Goal: Information Seeking & Learning: Learn about a topic

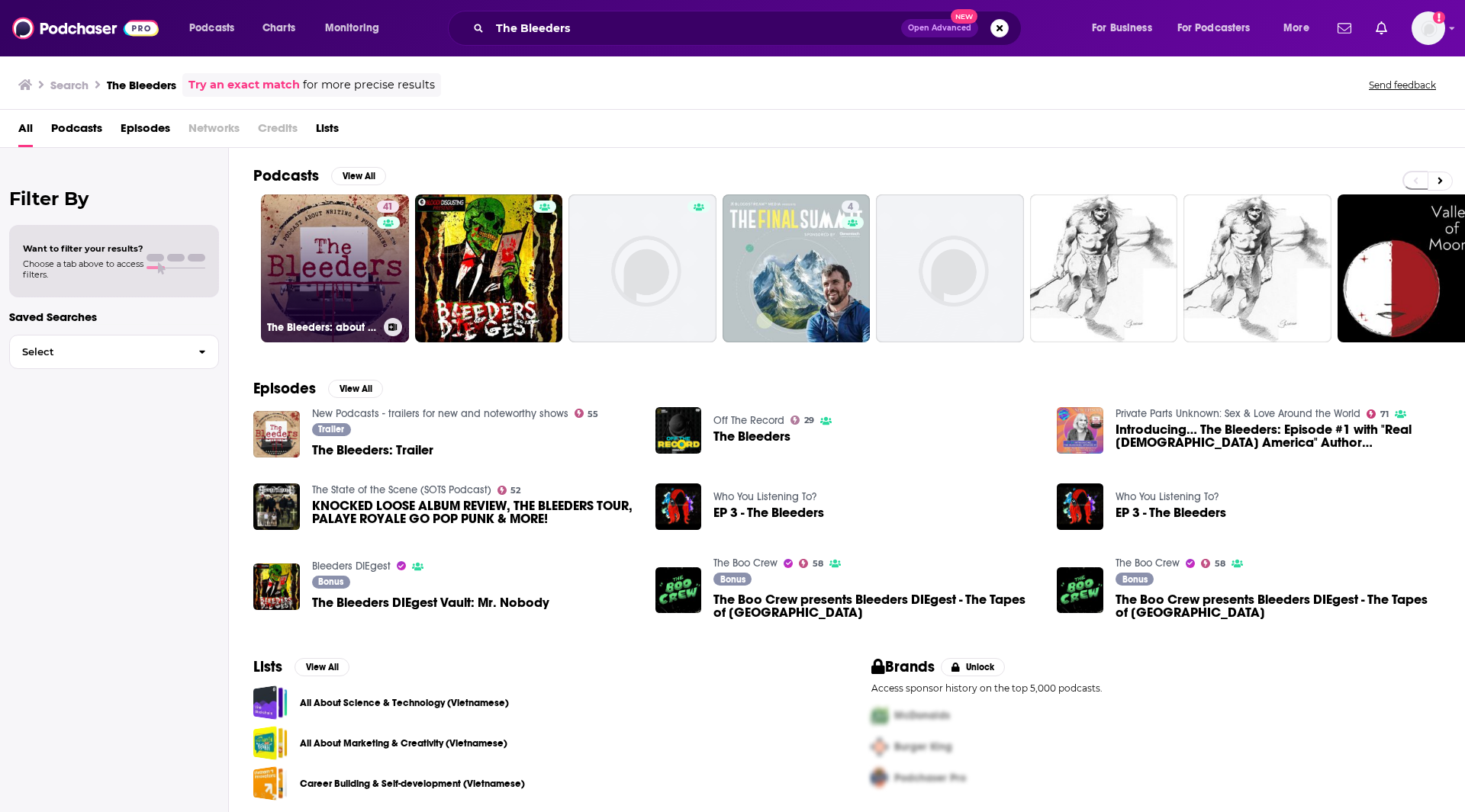
click at [344, 235] on link "41 The Bleeders: about book writing & publishing" at bounding box center [334, 268] width 148 height 148
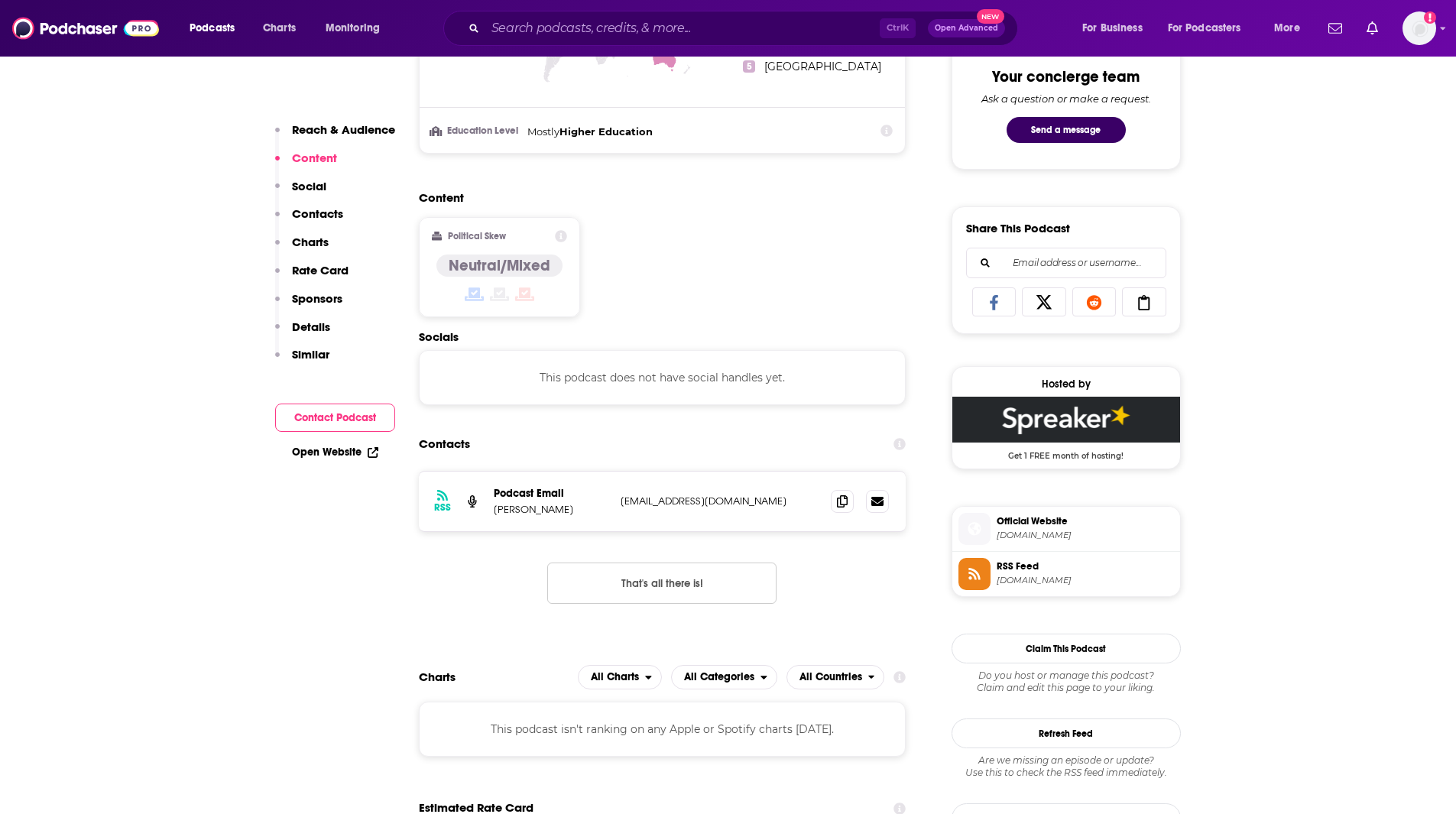
scroll to position [824, 0]
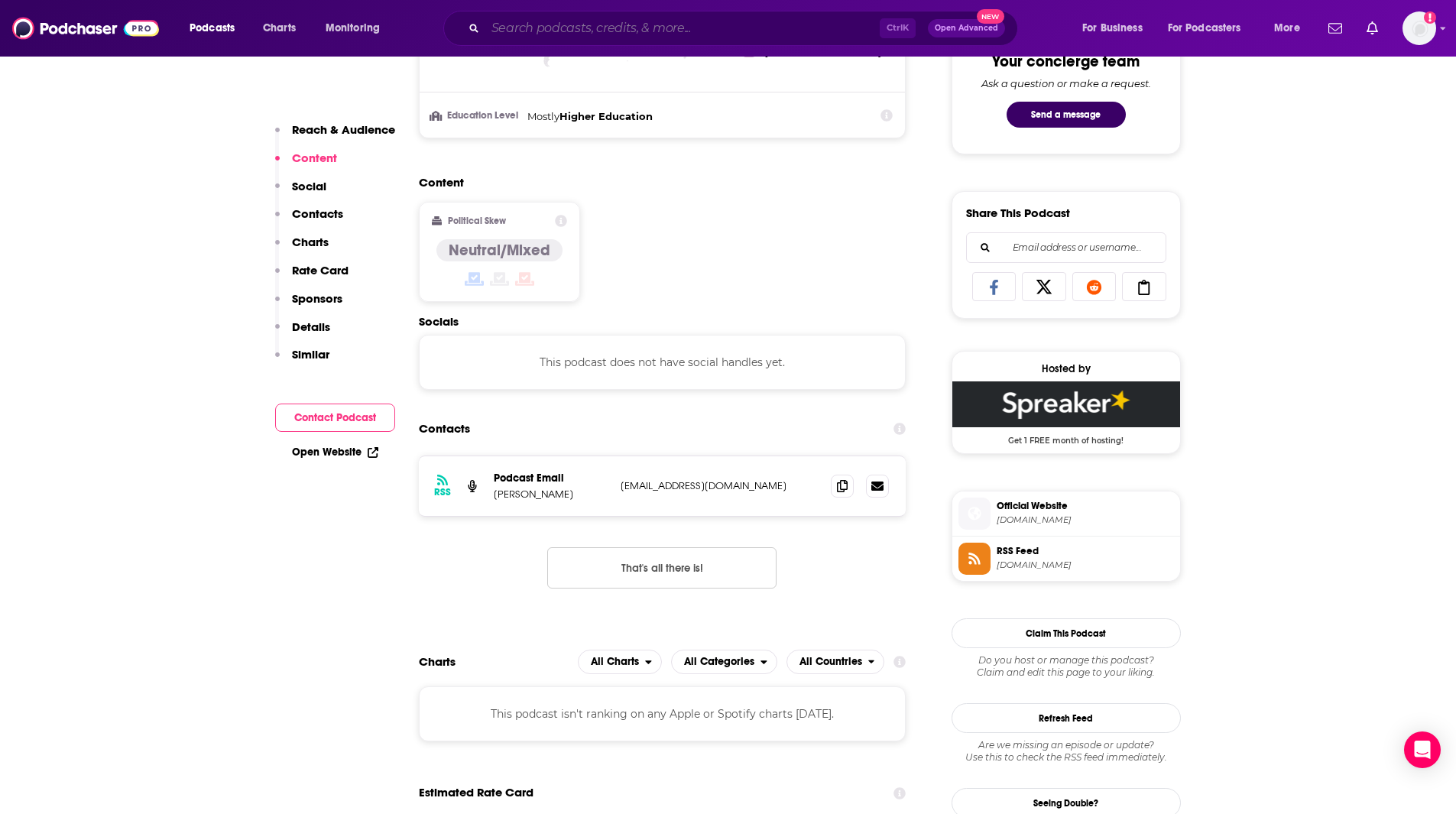
click at [621, 29] on input "Search podcasts, credits, & more..." at bounding box center [683, 28] width 395 height 24
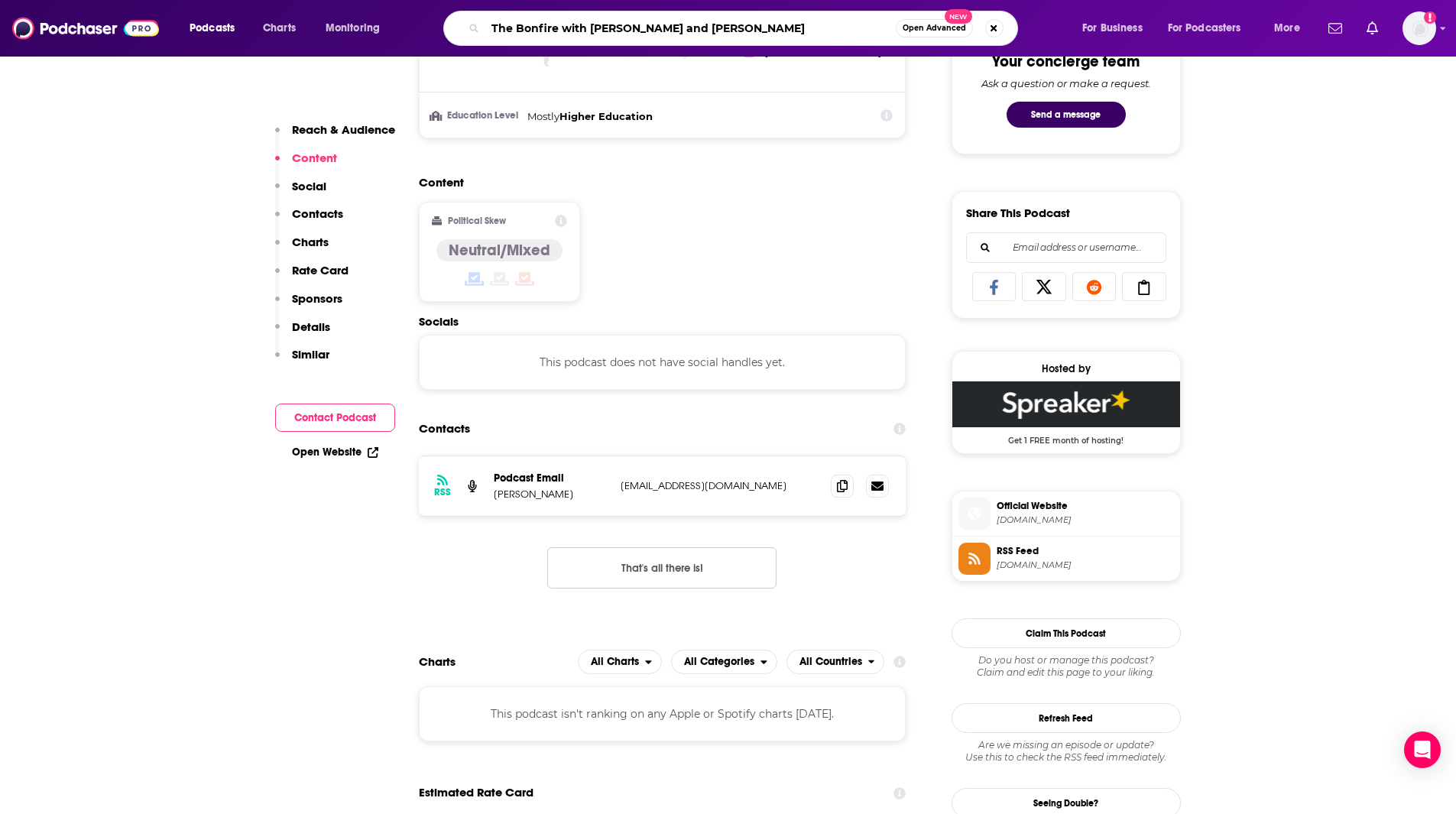
type input "The Bonfire with [PERSON_NAME] and [PERSON_NAME]"
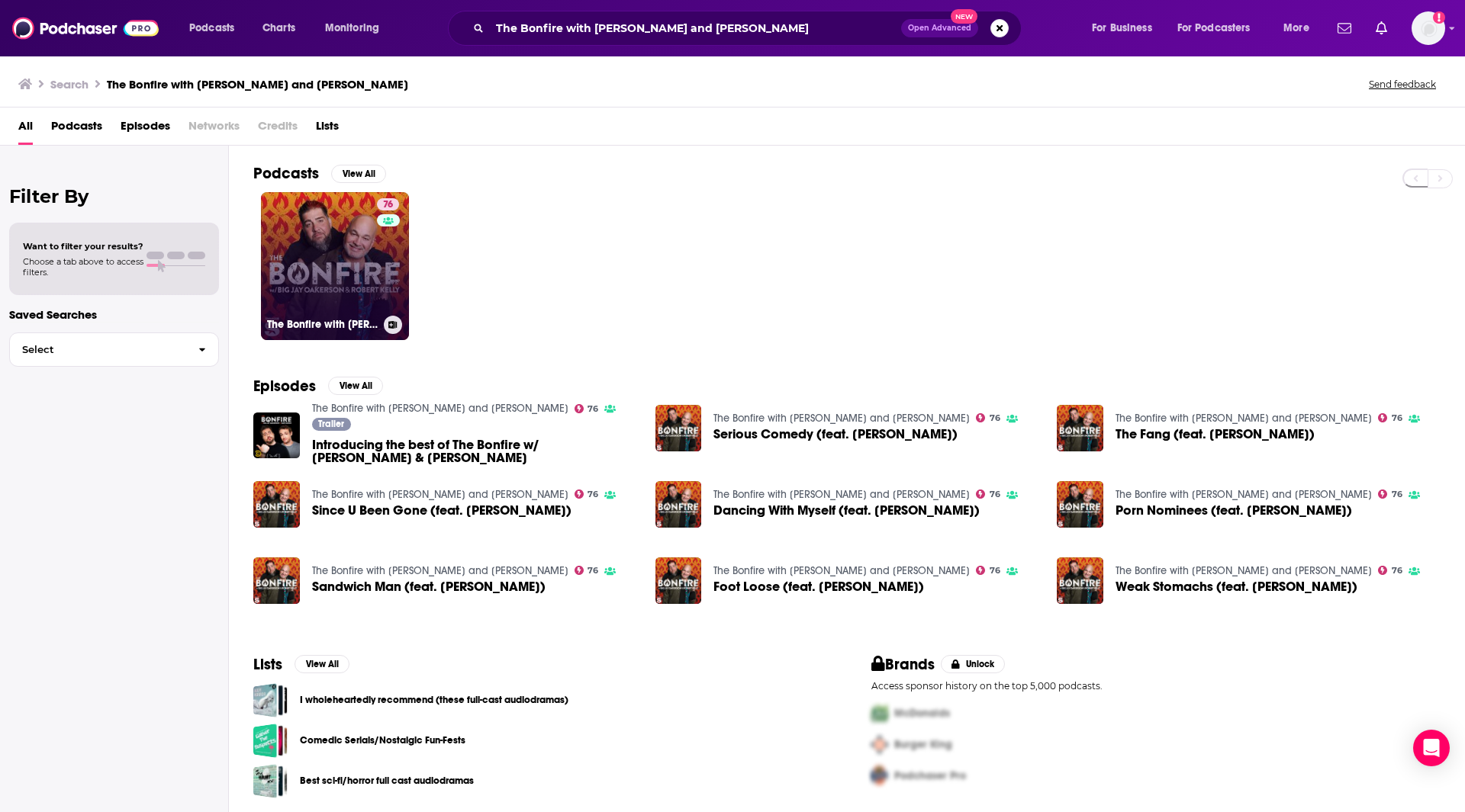
click at [338, 266] on link "76 The Bonfire with Big Jay Oakerson and Robert Kelly" at bounding box center [334, 266] width 148 height 148
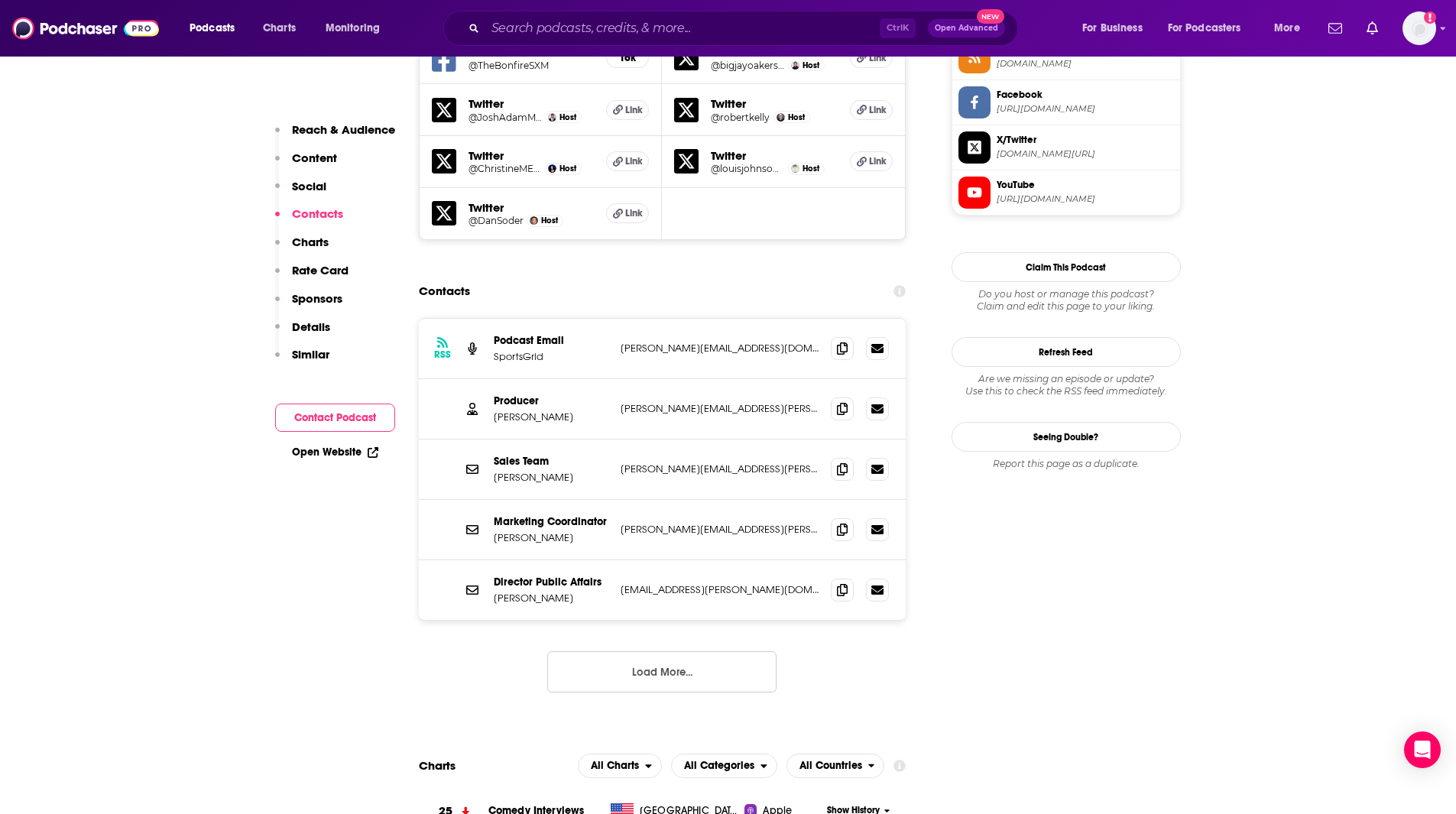
scroll to position [1418, 0]
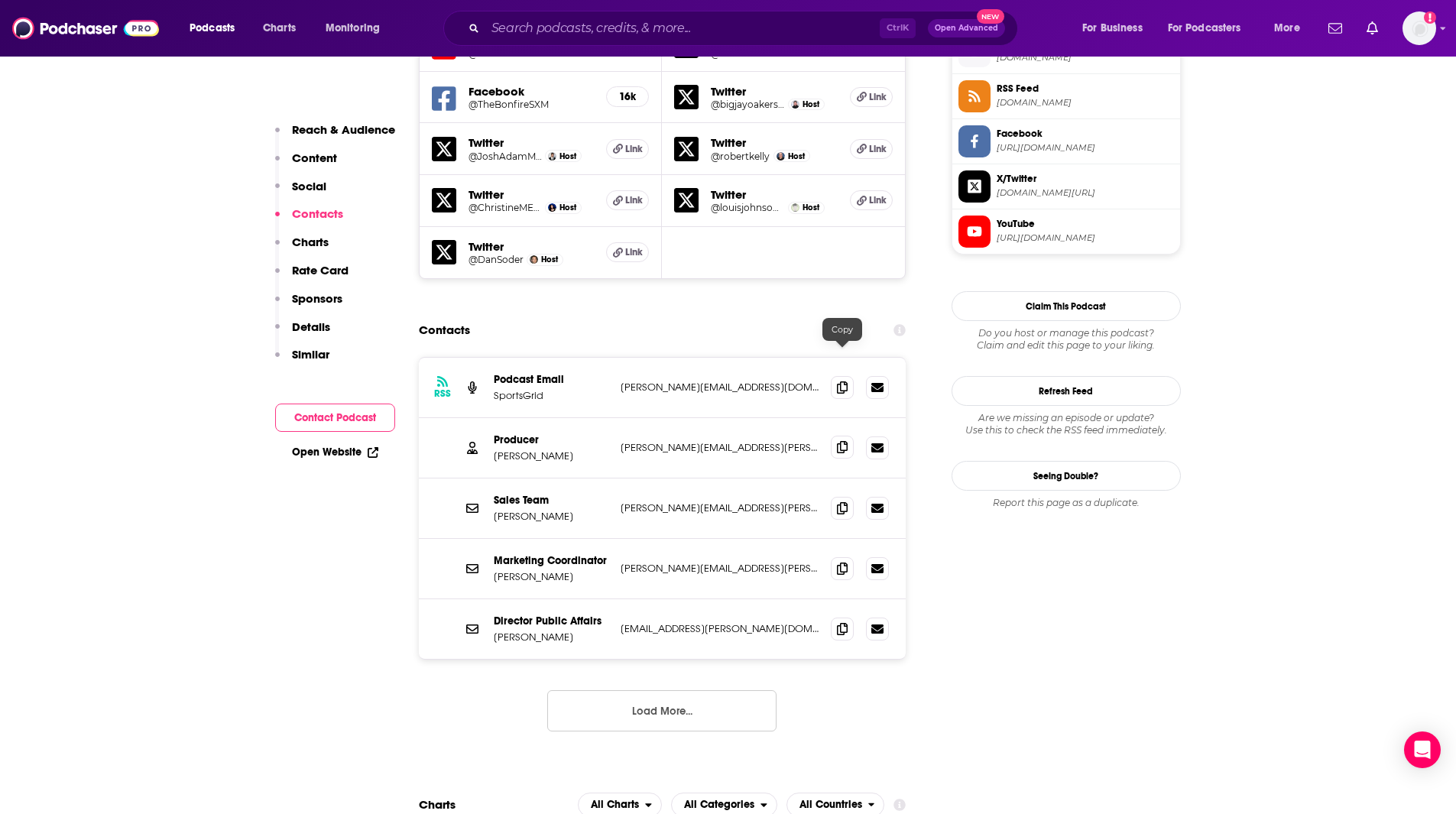
click at [843, 442] on icon at bounding box center [842, 448] width 11 height 13
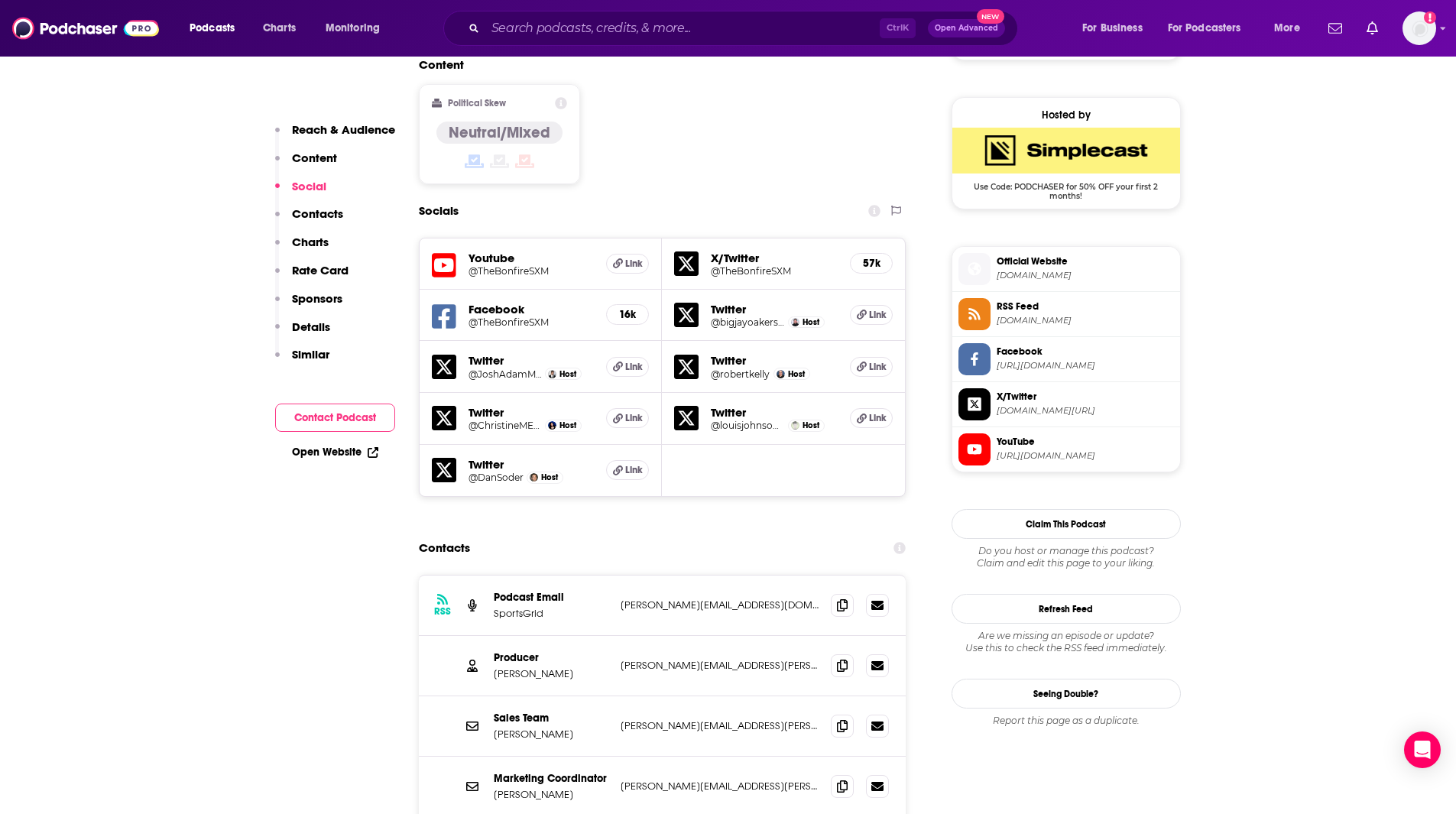
scroll to position [1247, 0]
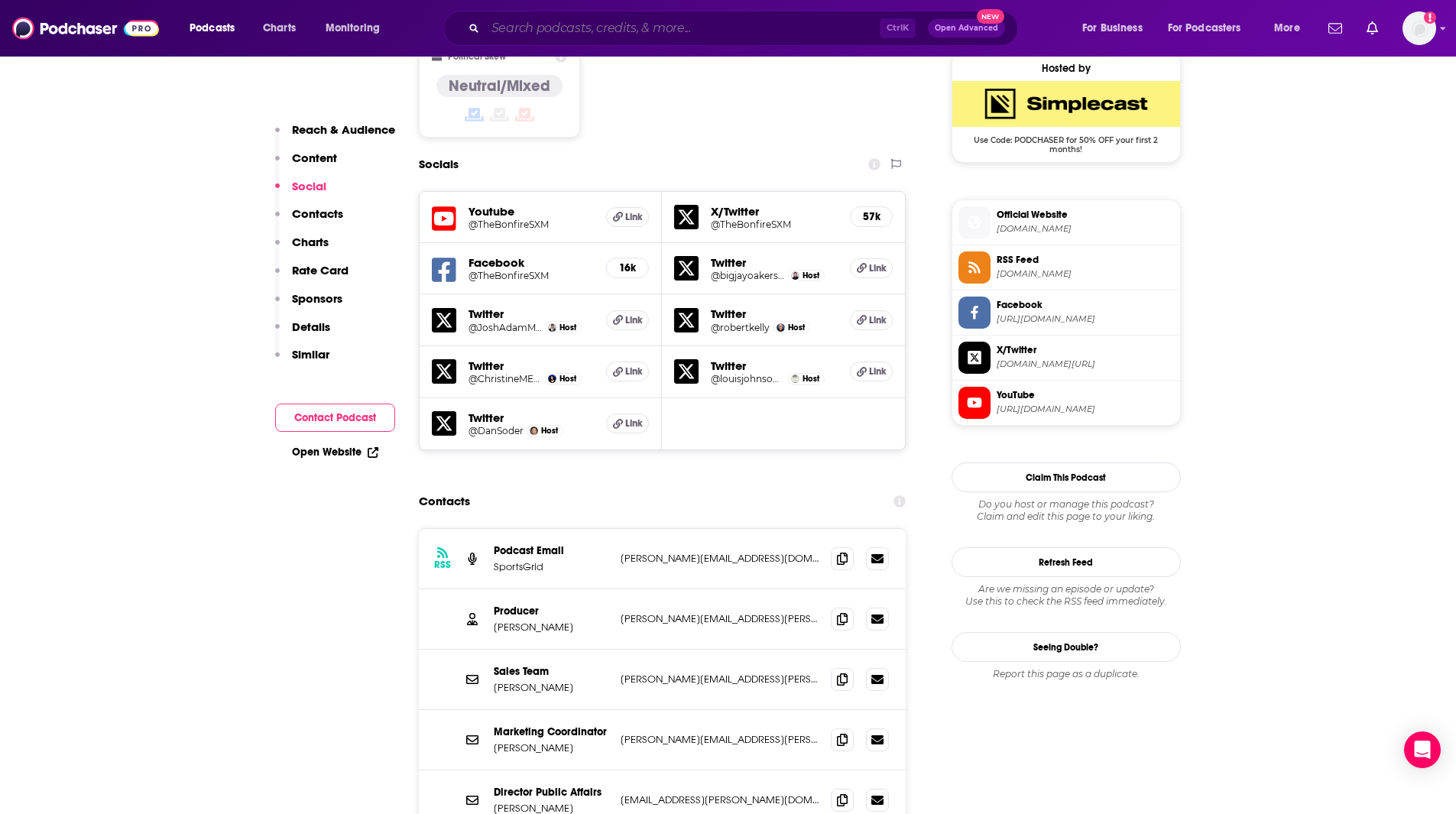
click at [526, 20] on input "Search podcasts, credits, & more..." at bounding box center [683, 28] width 395 height 24
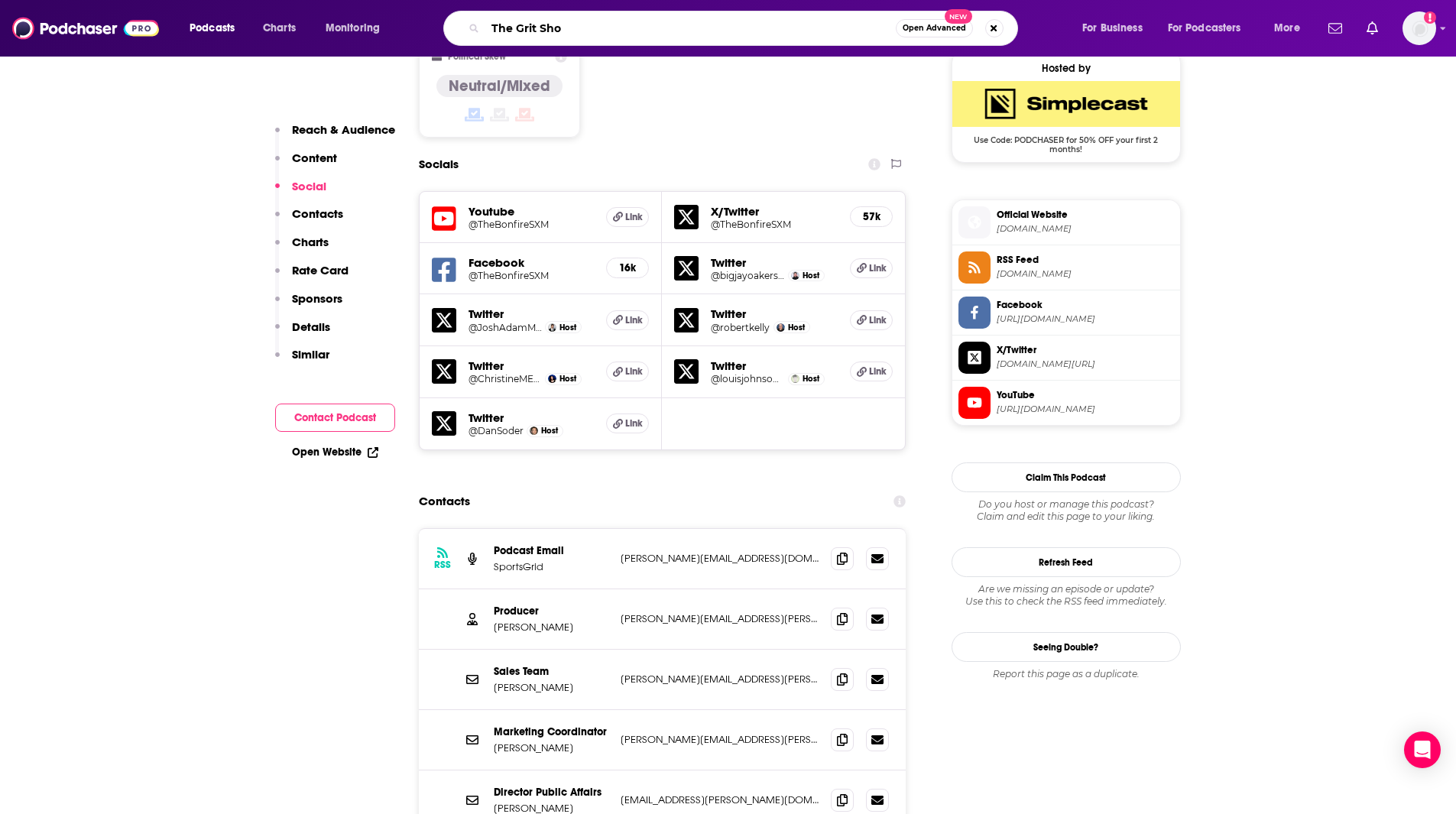
type input "The Grit Show"
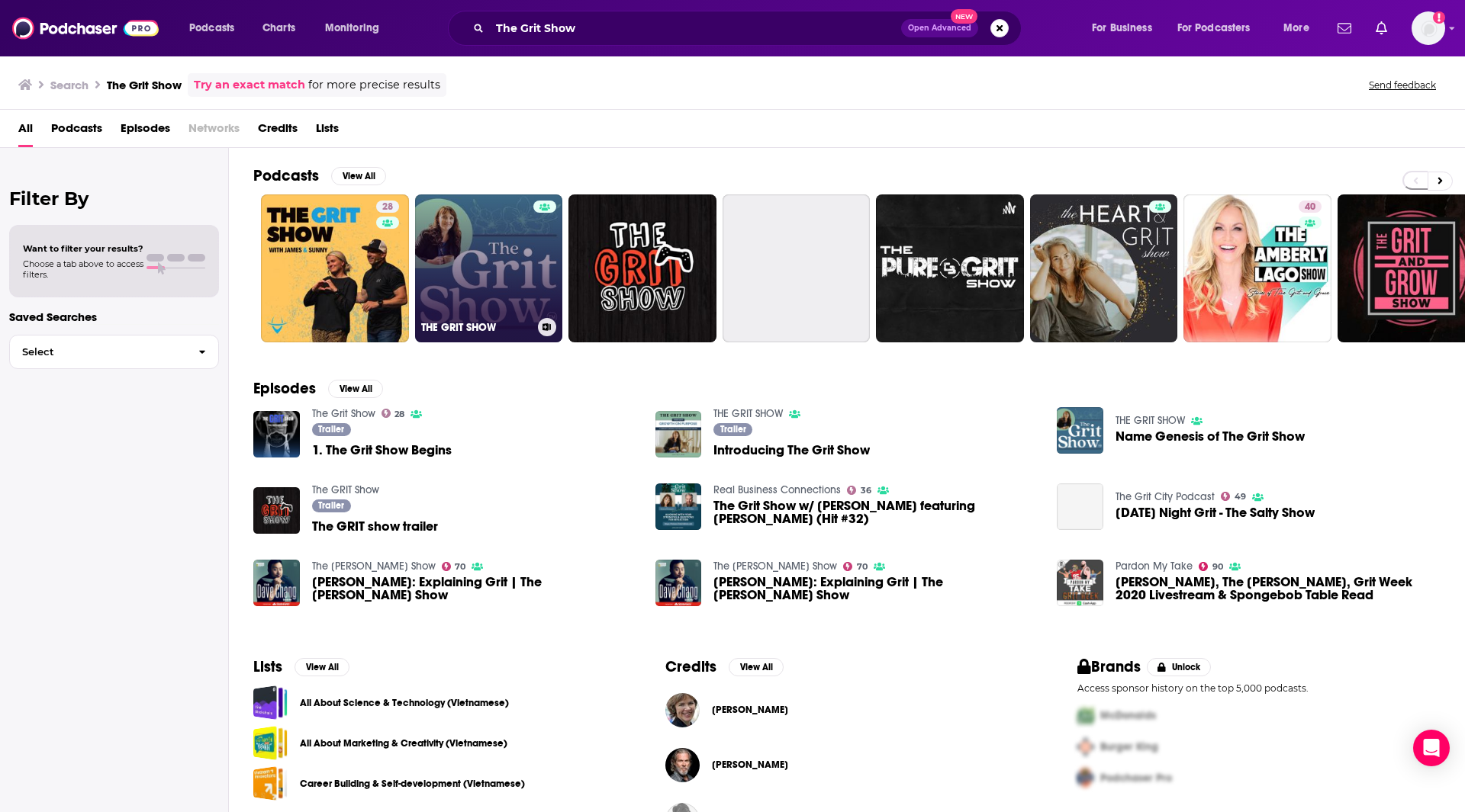
click at [457, 231] on link "THE GRIT SHOW" at bounding box center [488, 268] width 148 height 148
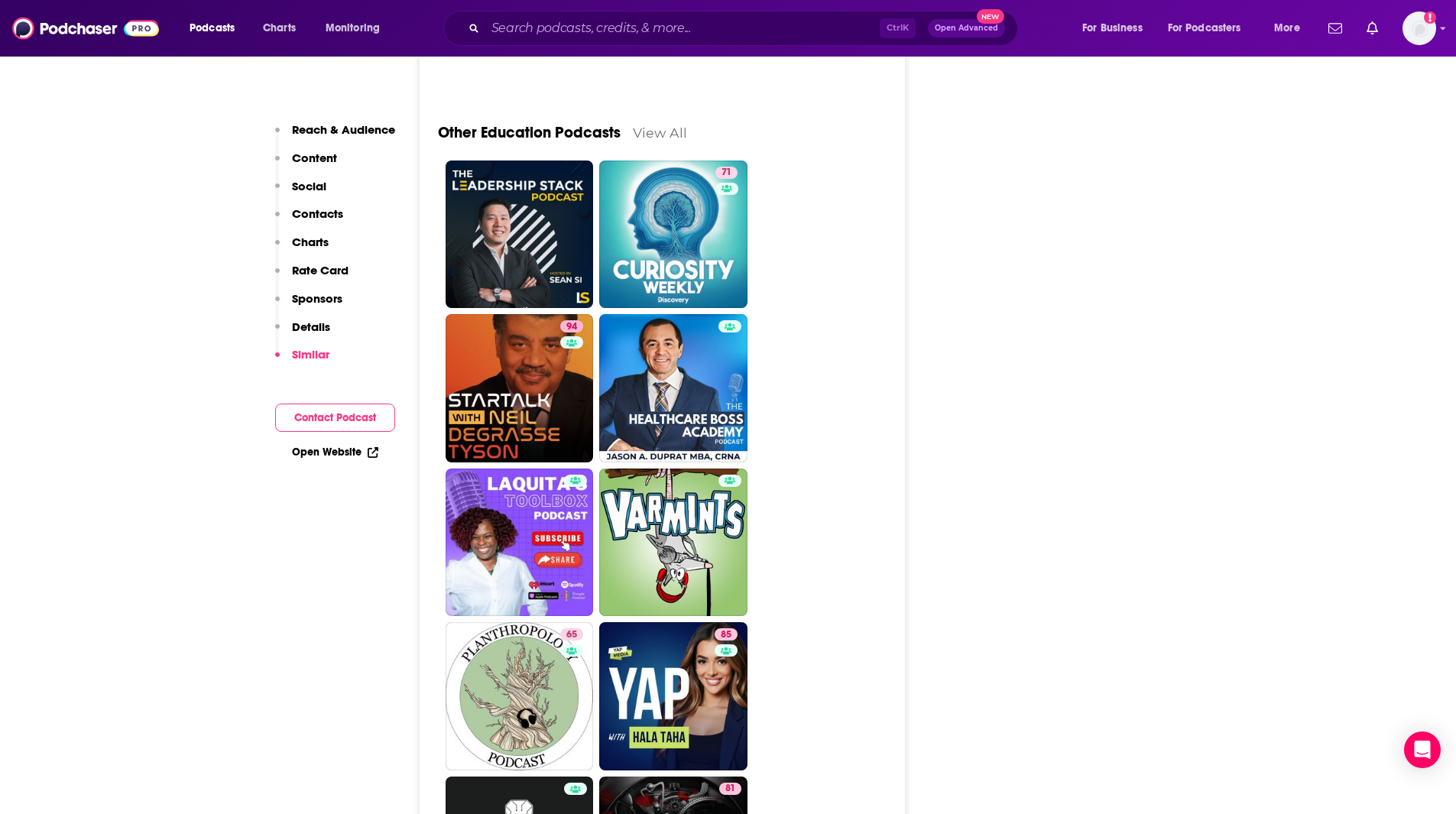
scroll to position [2558, 0]
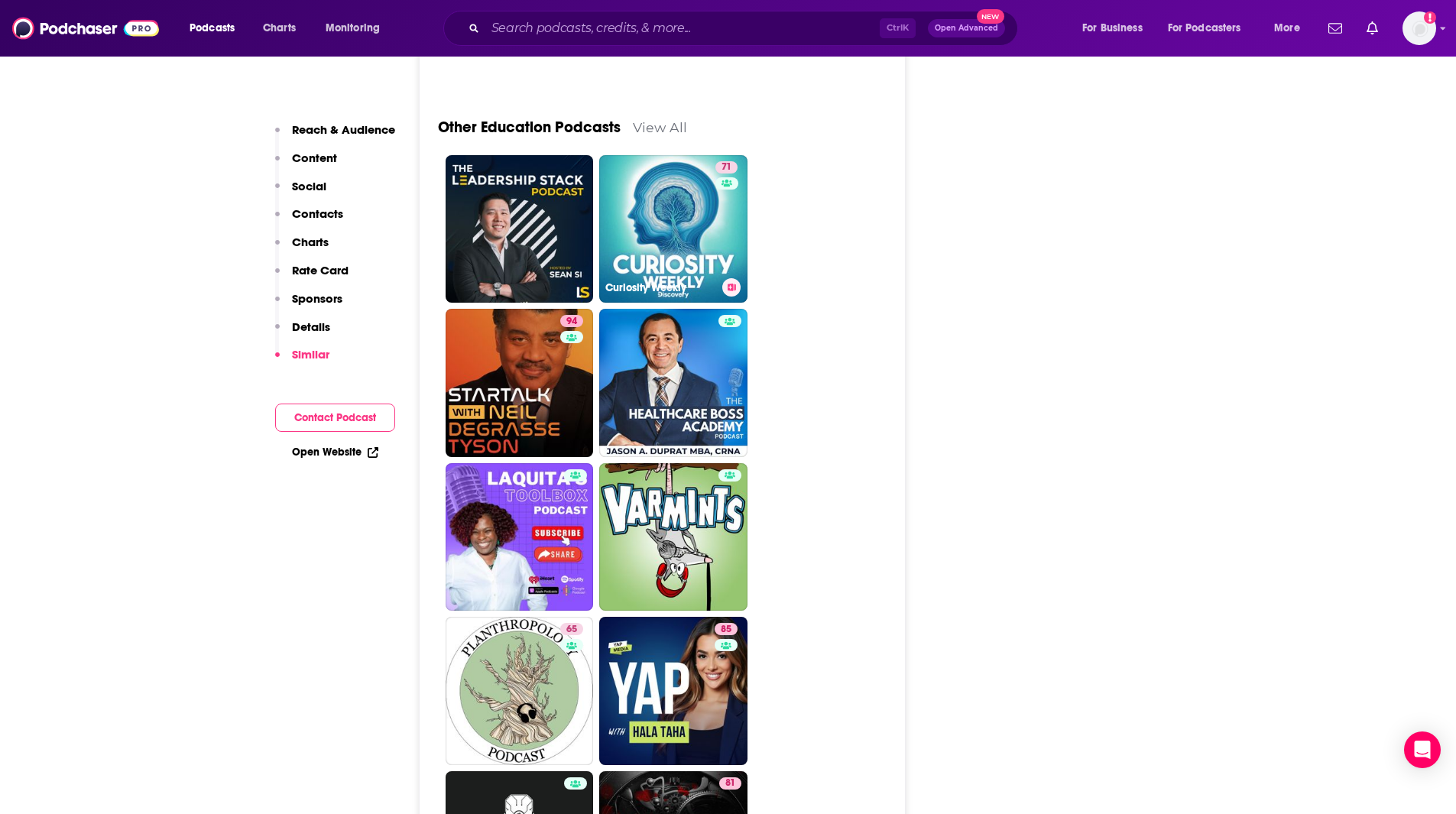
drag, startPoint x: 689, startPoint y: 225, endPoint x: 899, endPoint y: 217, distance: 210.2
click at [689, 225] on link "71 Curiosity Weekly" at bounding box center [673, 229] width 148 height 148
type input "https://www.podchaser.com/podcasts/curiosity-weekly-540864"
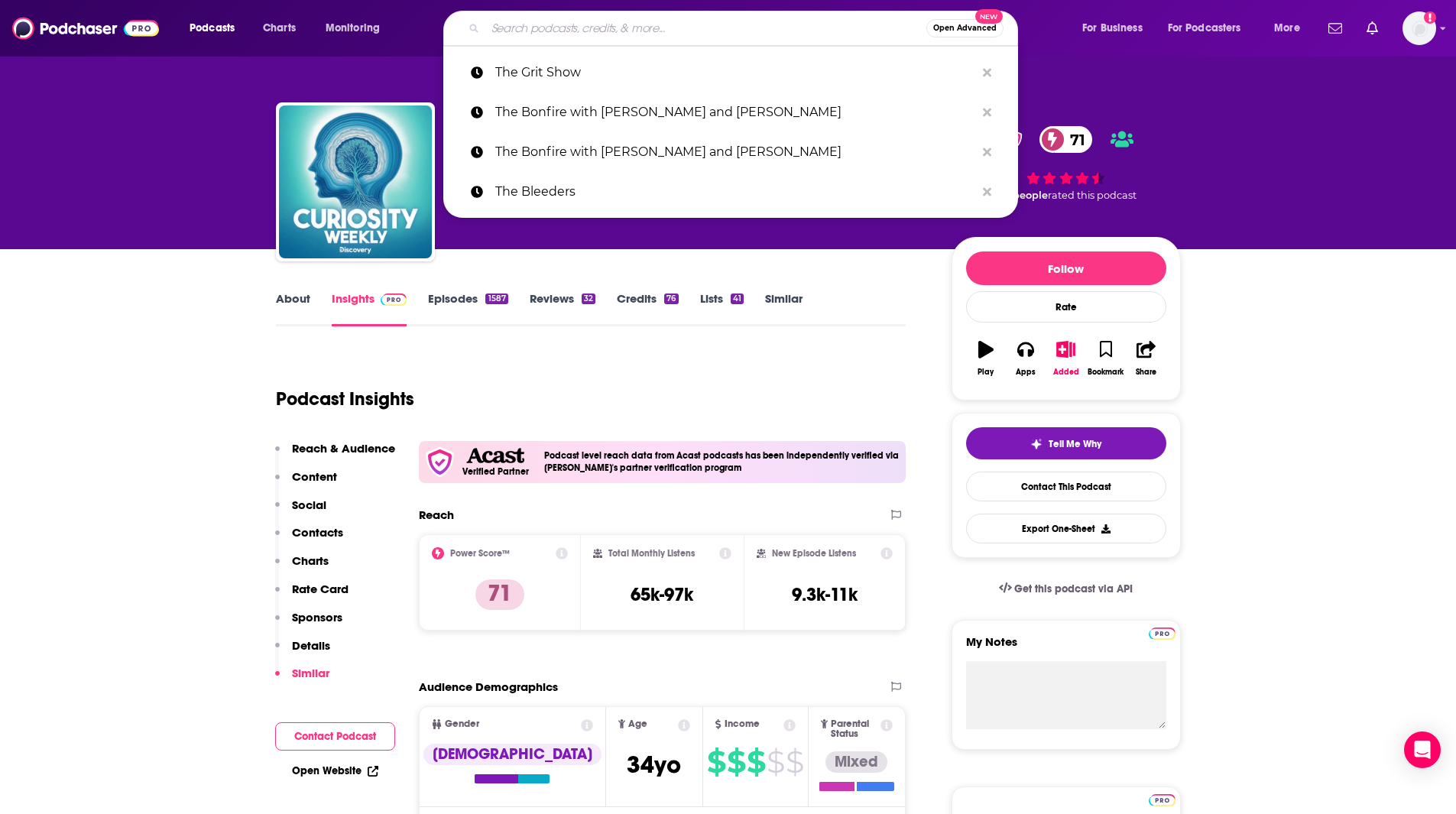
click at [626, 23] on input "Search podcasts, credits, & more..." at bounding box center [706, 28] width 441 height 24
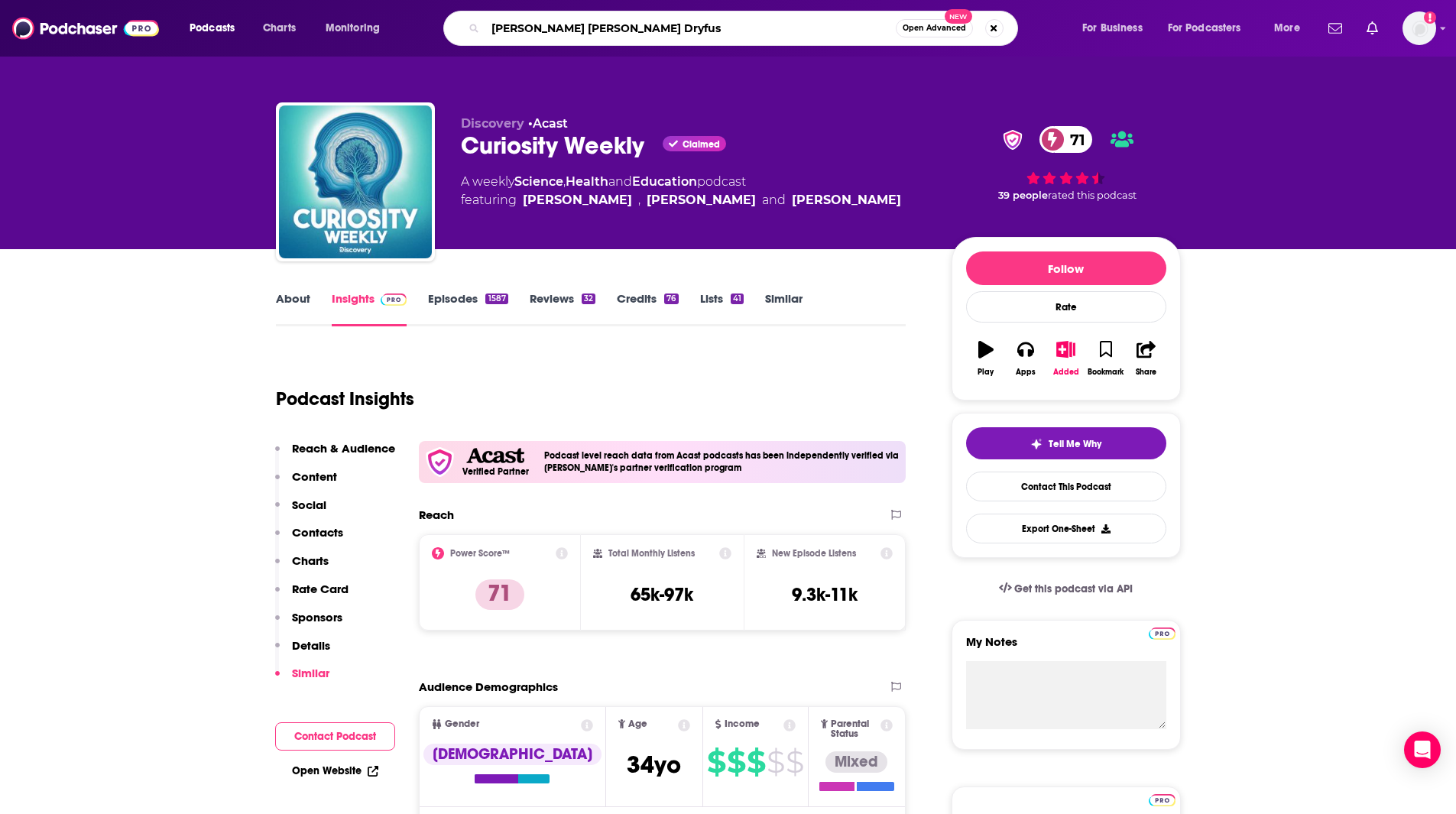
type input "[PERSON_NAME]"
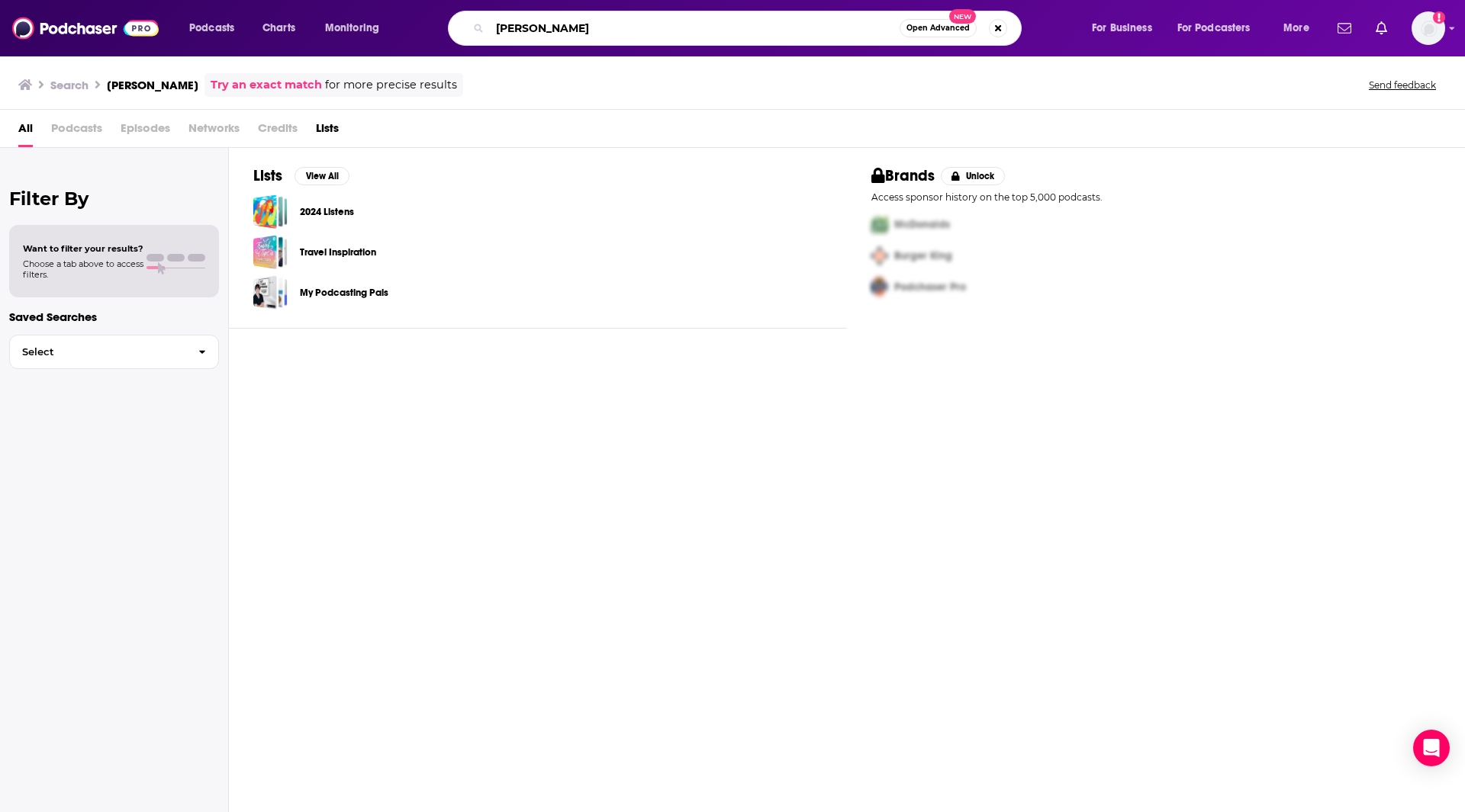
drag, startPoint x: 613, startPoint y: 26, endPoint x: 516, endPoint y: 13, distance: 97.9
click at [516, 13] on div "Julie Marie Dryfuss Open Advanced New" at bounding box center [734, 28] width 574 height 35
type input "[PERSON_NAME]"
click at [636, 28] on input "[PERSON_NAME]" at bounding box center [694, 28] width 409 height 24
click at [638, 29] on input "[PERSON_NAME]" at bounding box center [694, 28] width 409 height 24
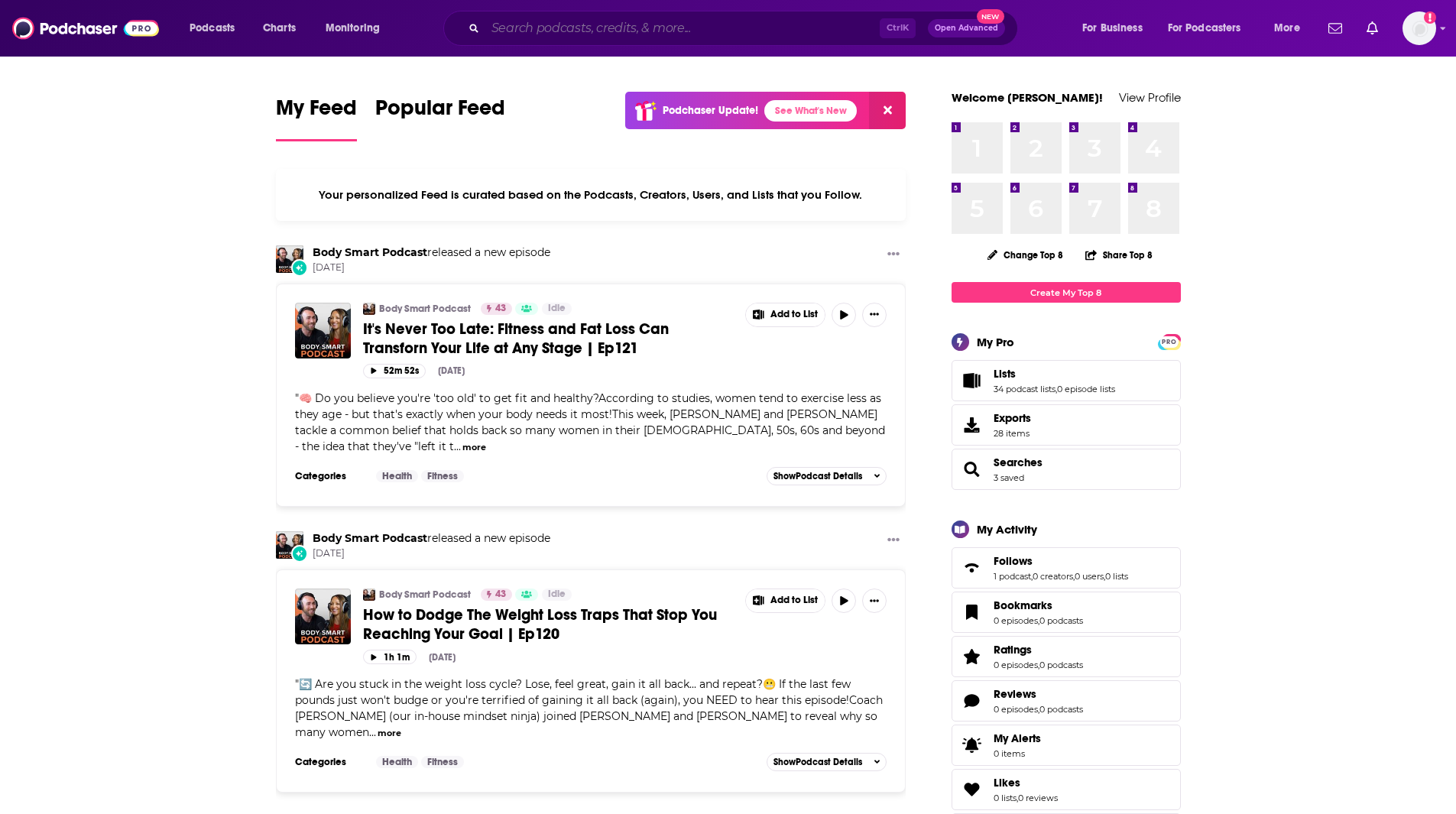
click at [536, 33] on input "Search podcasts, credits, & more..." at bounding box center [683, 28] width 395 height 24
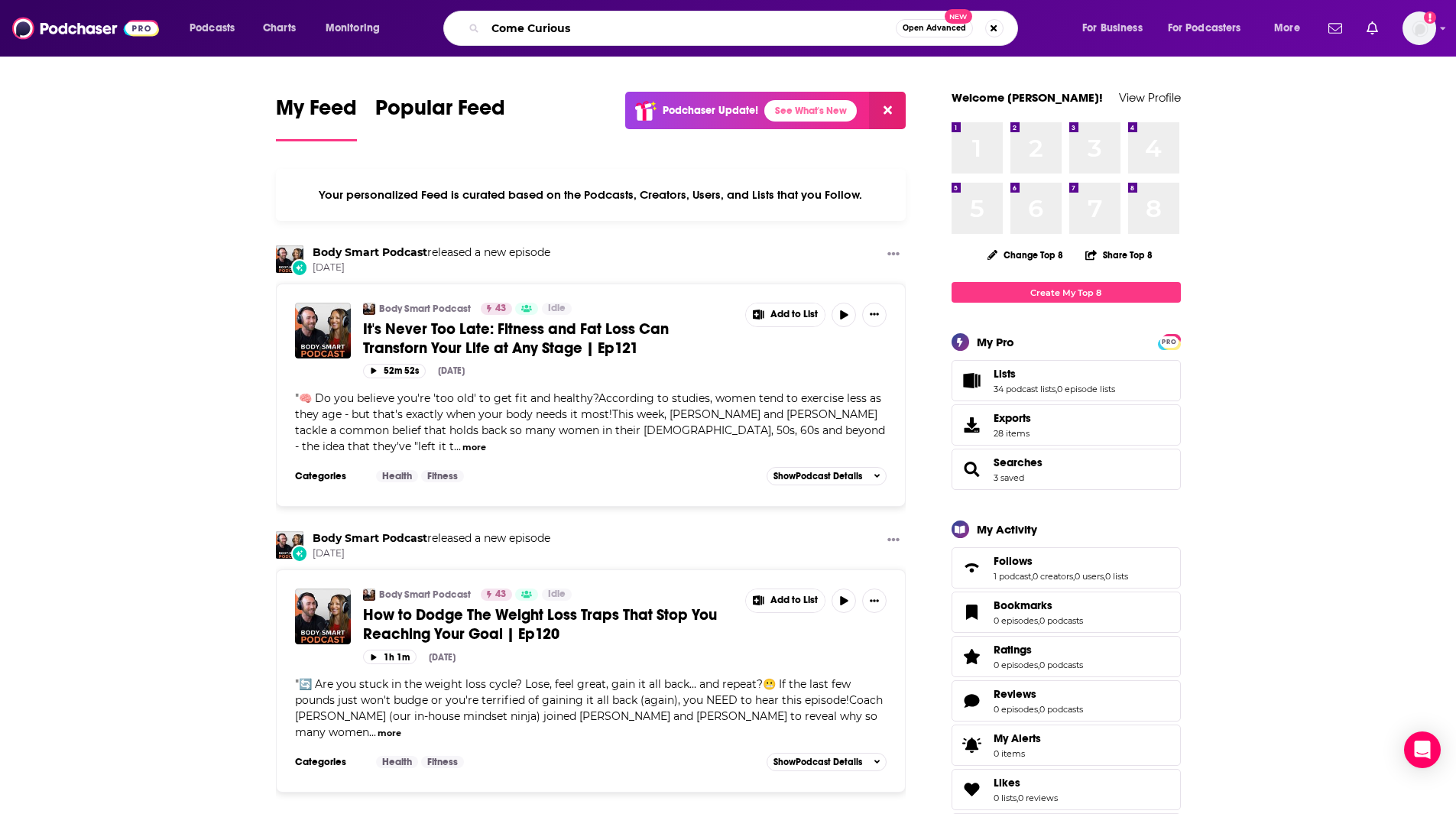
type input "Come Curious"
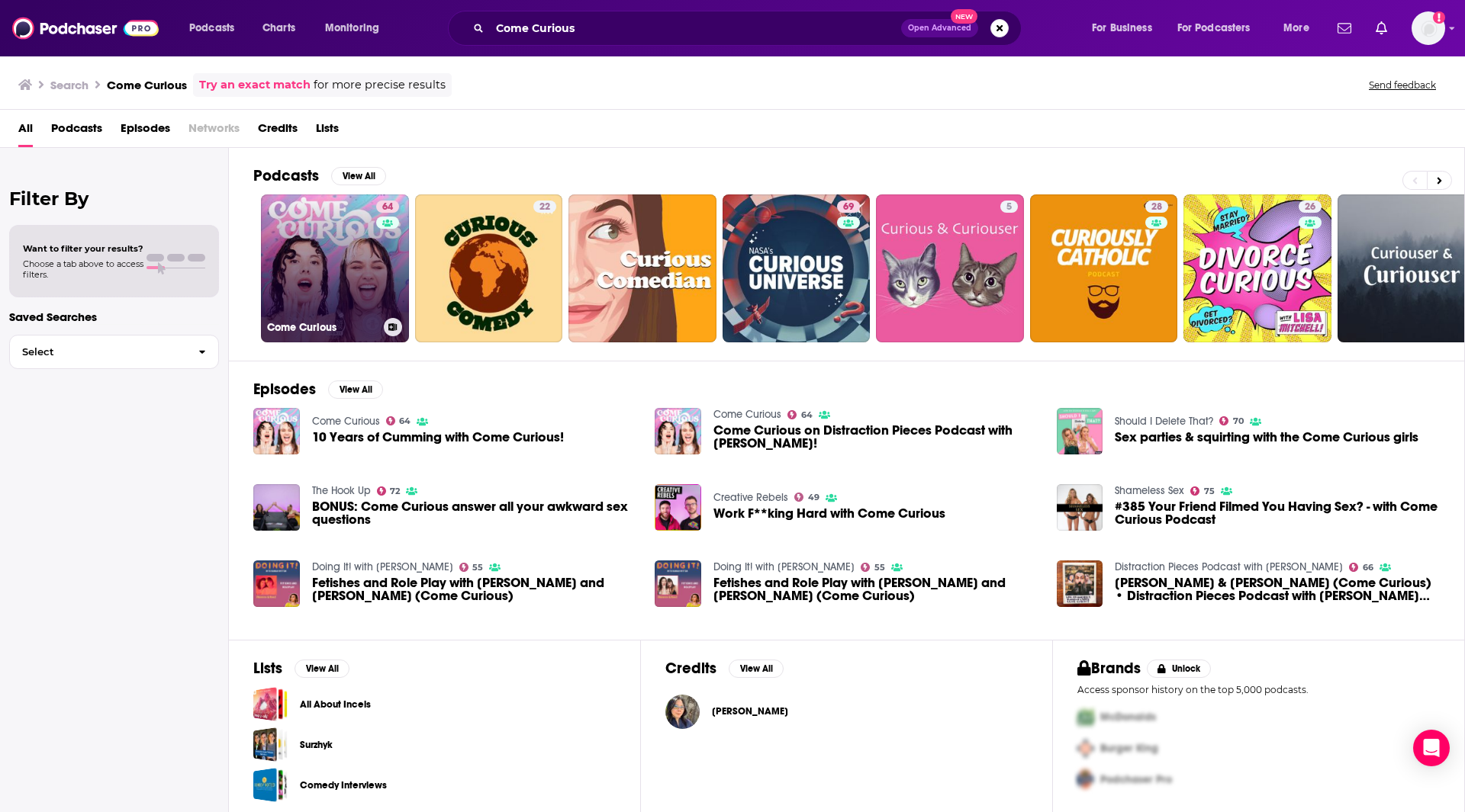
click at [313, 273] on link "64 Come Curious" at bounding box center [334, 268] width 148 height 148
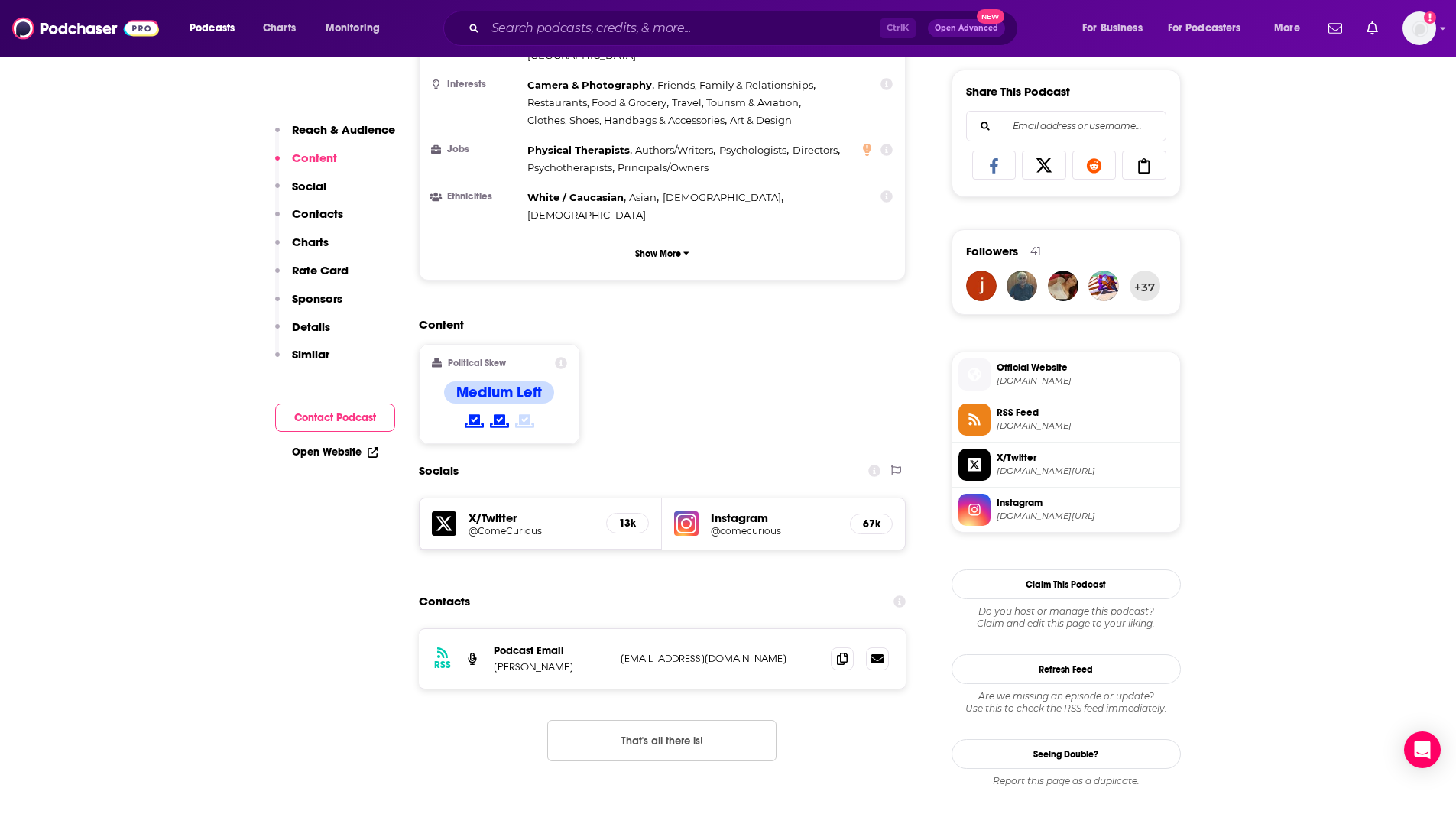
scroll to position [1040, 0]
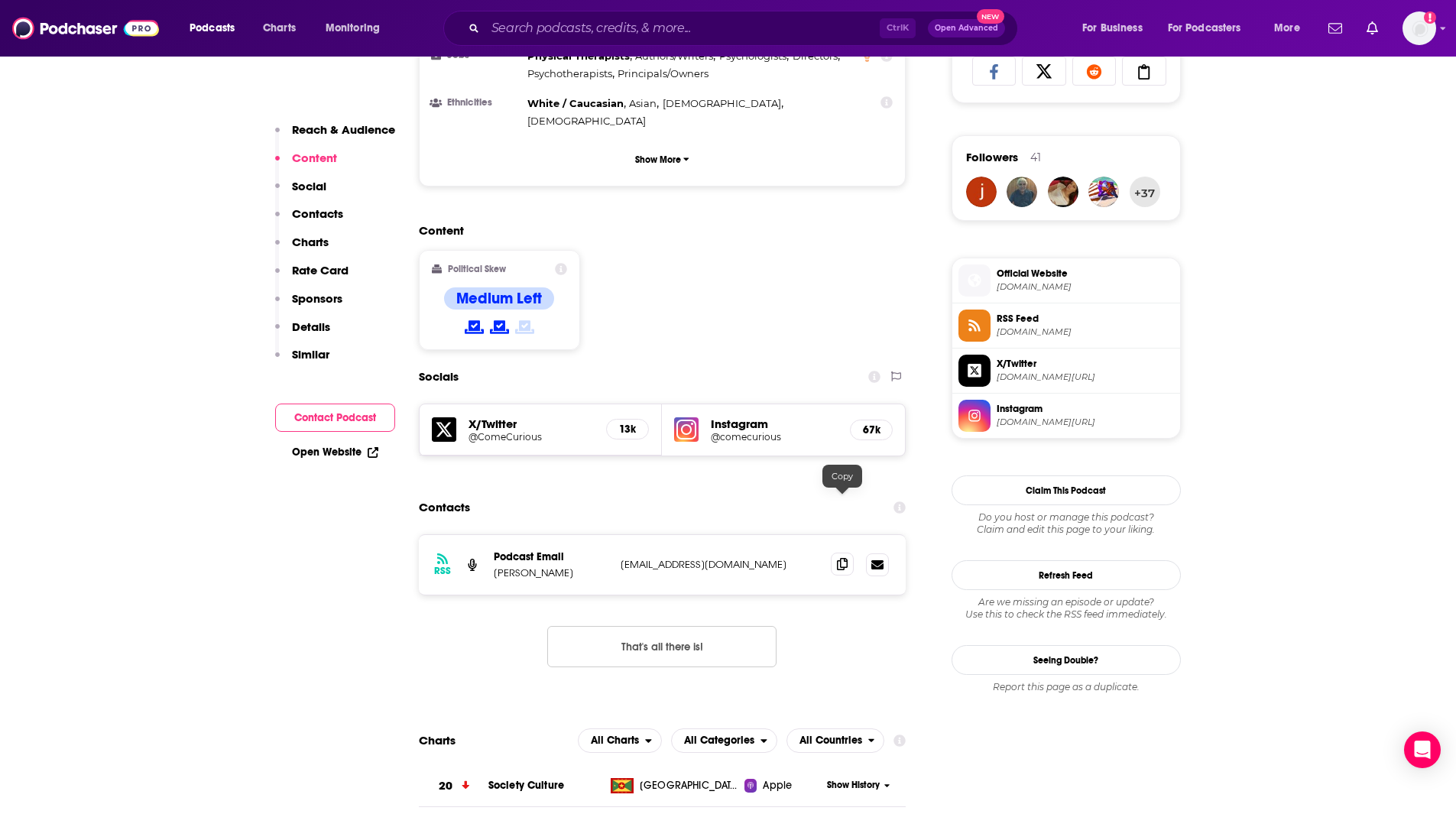
click at [837, 558] on icon at bounding box center [842, 565] width 11 height 13
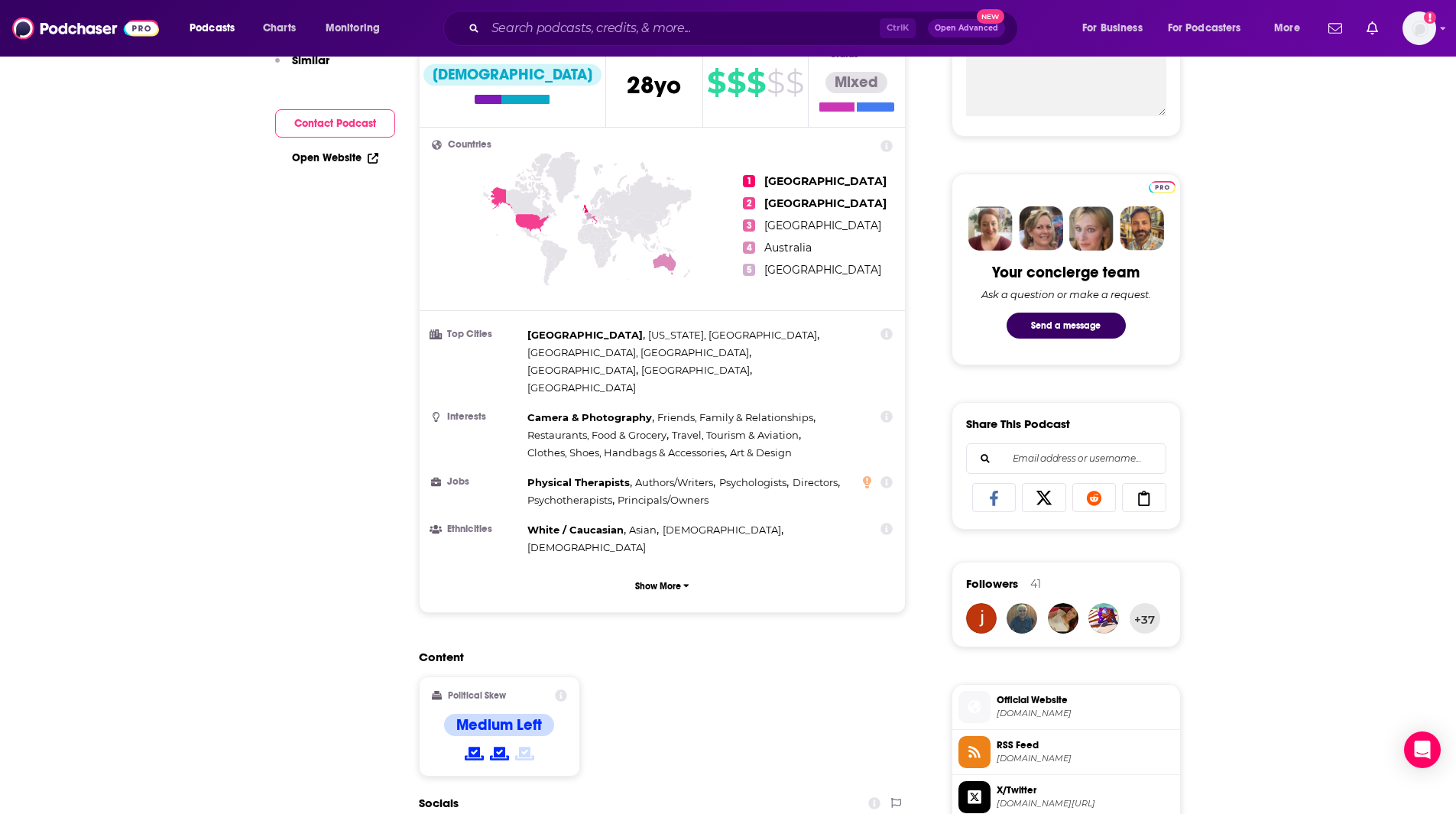
scroll to position [0, 0]
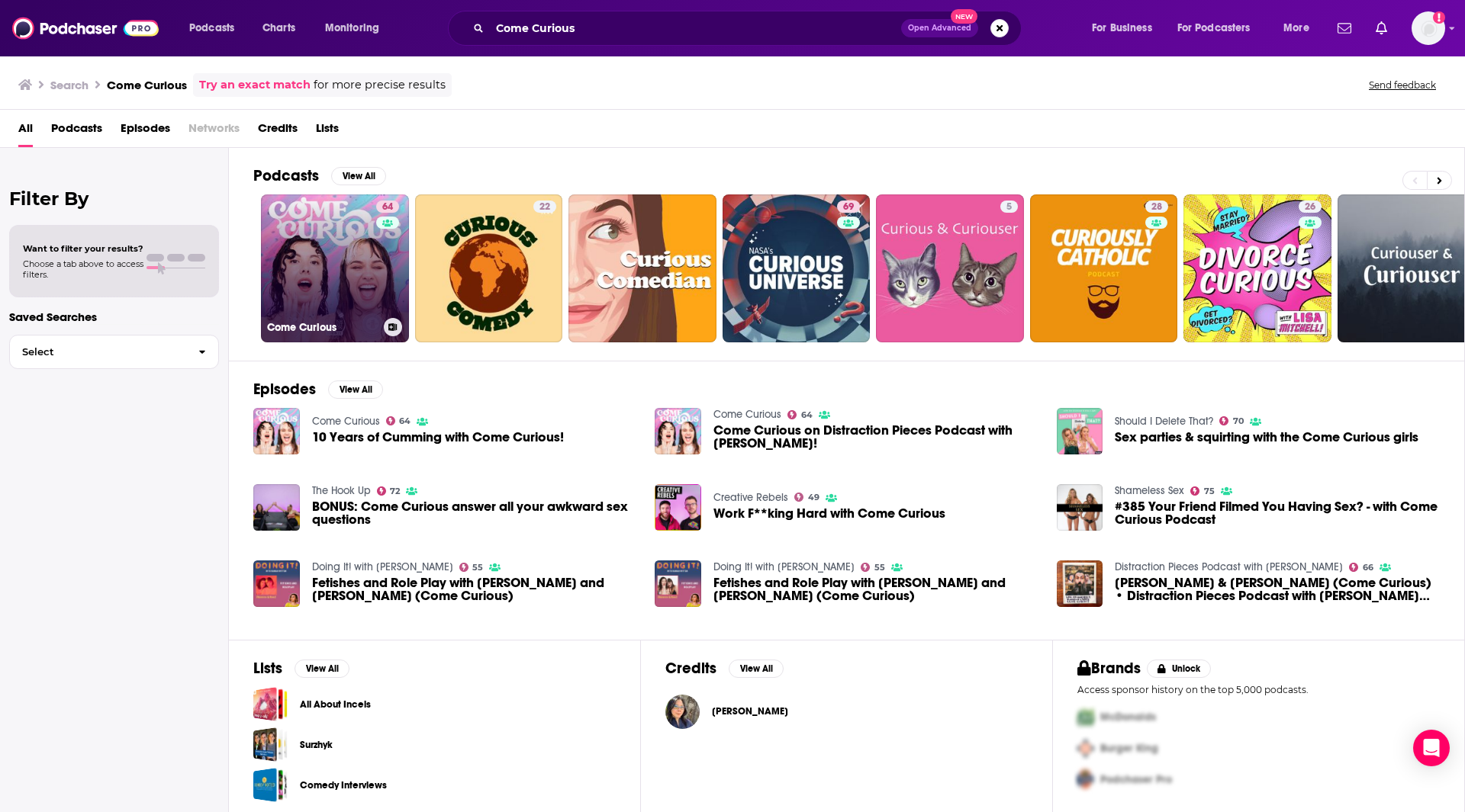
click at [313, 266] on link "64 Come Curious" at bounding box center [334, 268] width 148 height 148
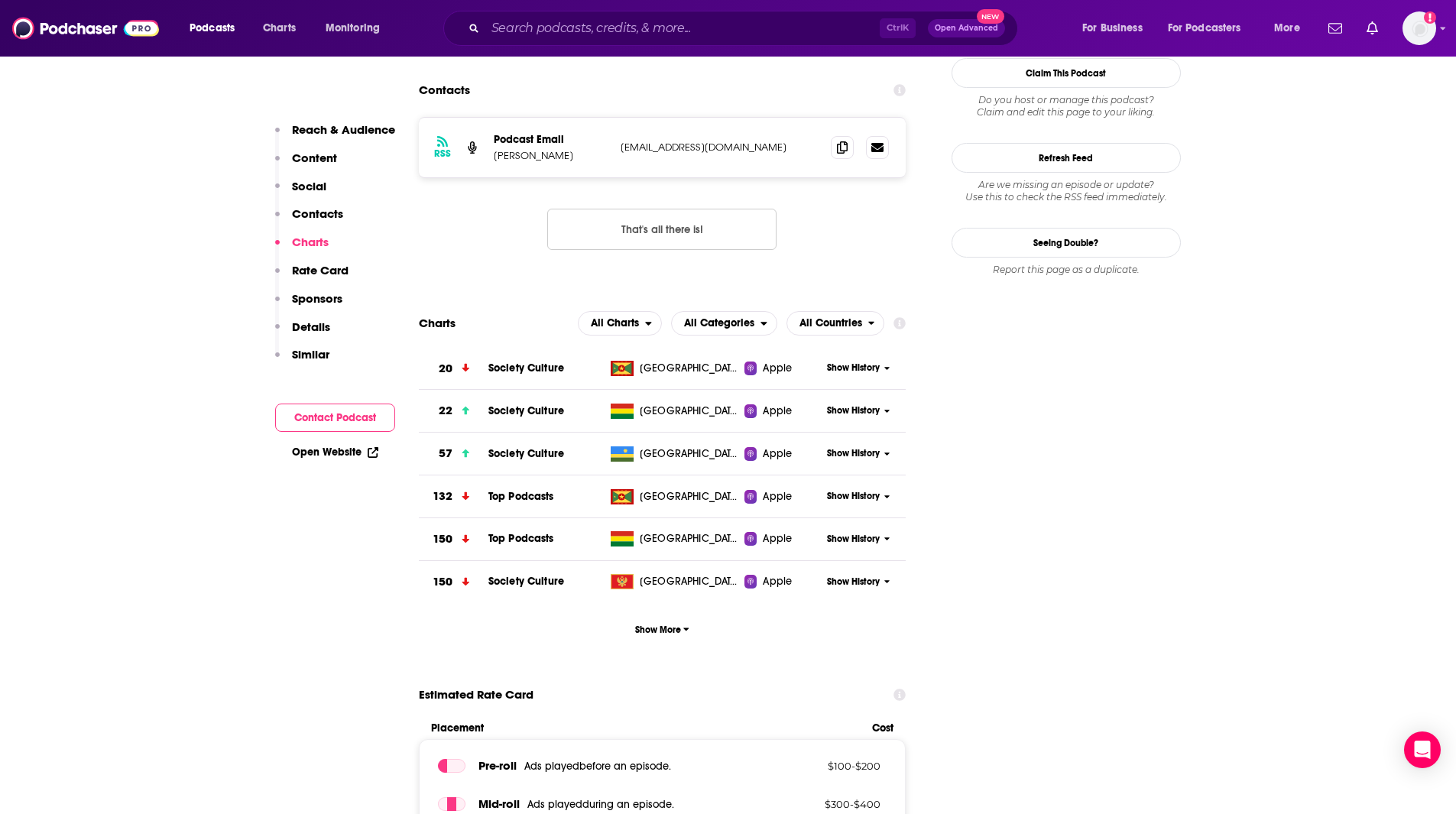
scroll to position [1219, 0]
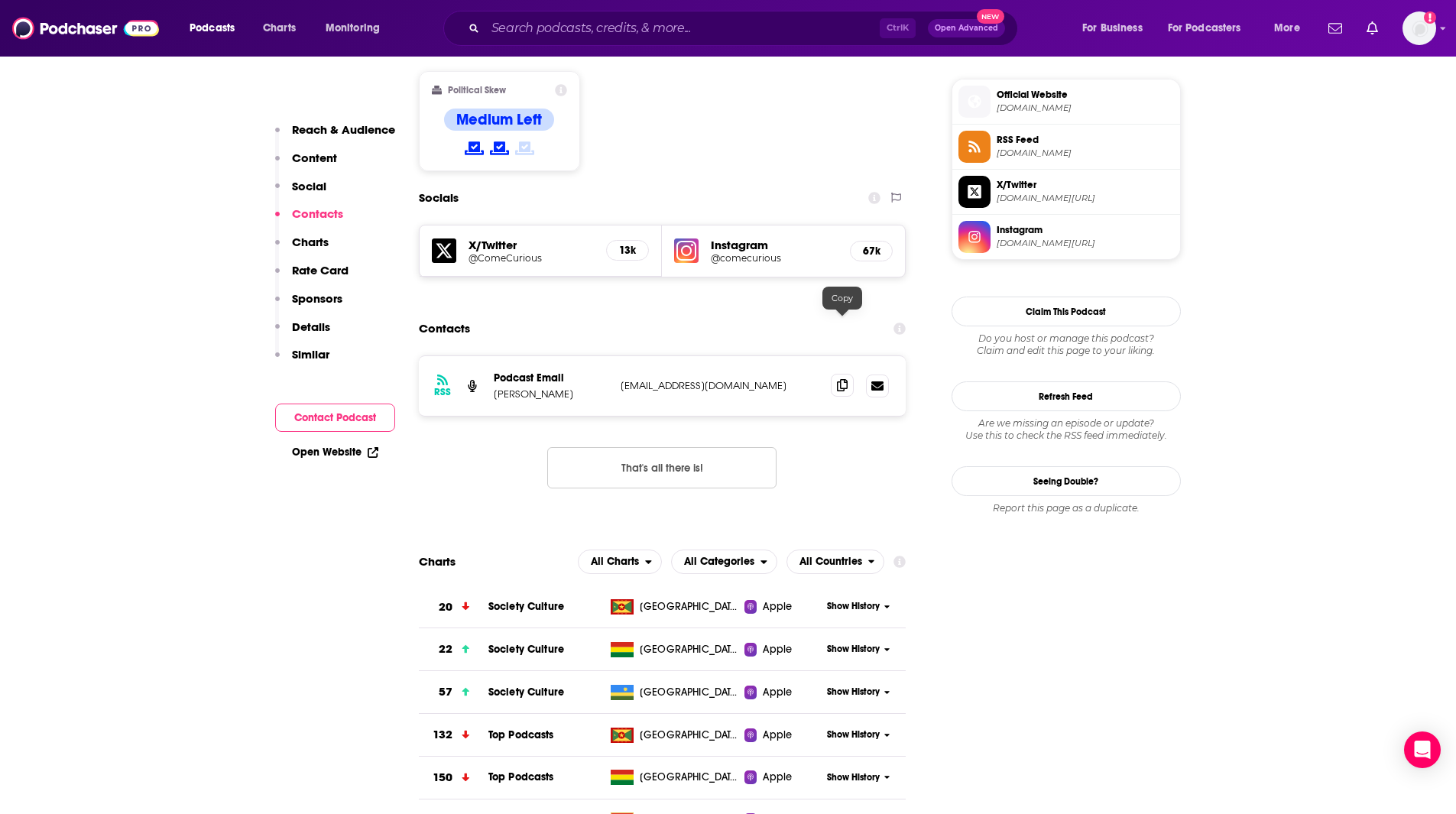
click at [842, 380] on icon at bounding box center [842, 386] width 11 height 13
click at [541, 20] on input "Search podcasts, credits, & more..." at bounding box center [683, 28] width 395 height 24
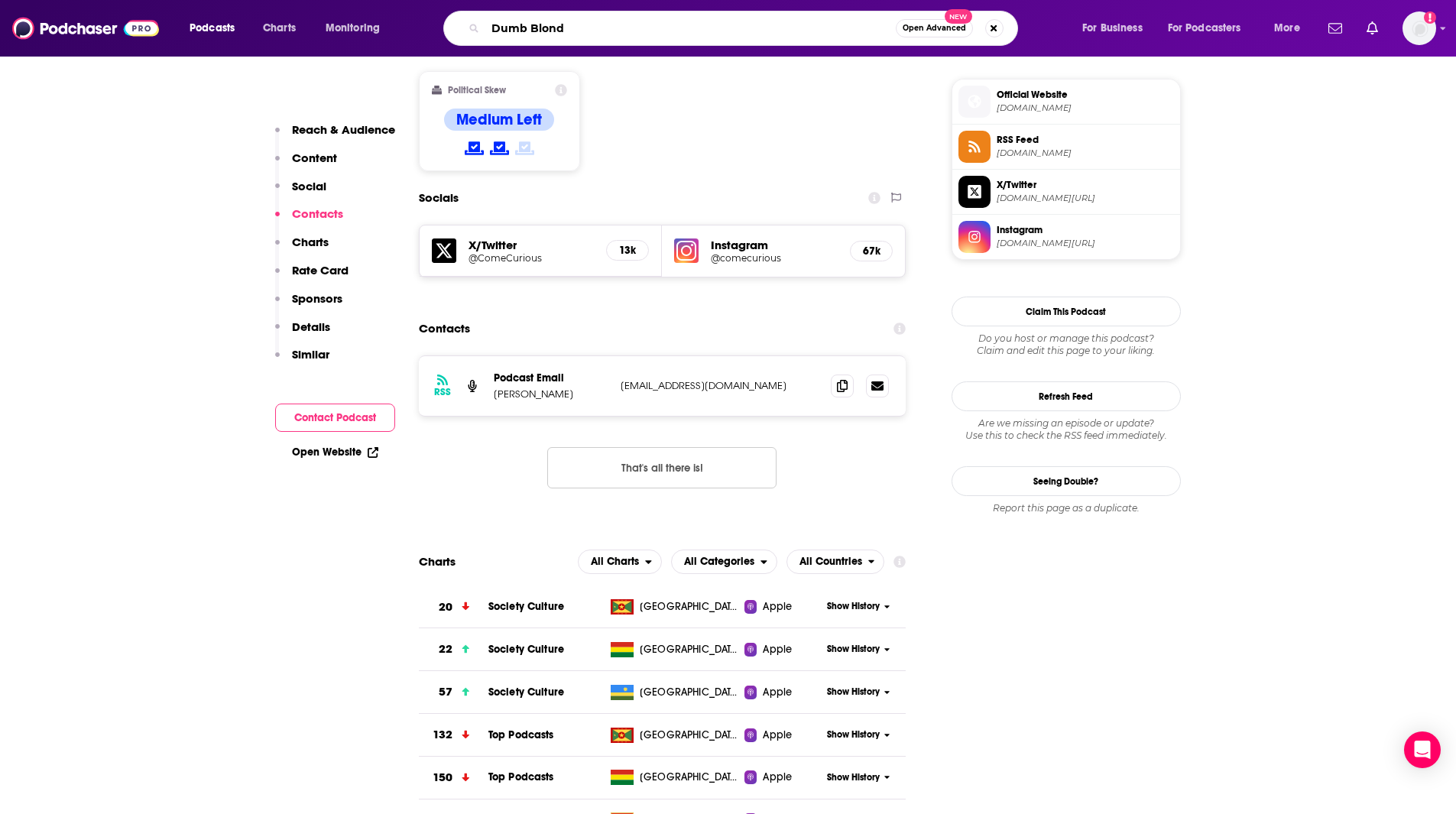
type input "Dumb Blonde"
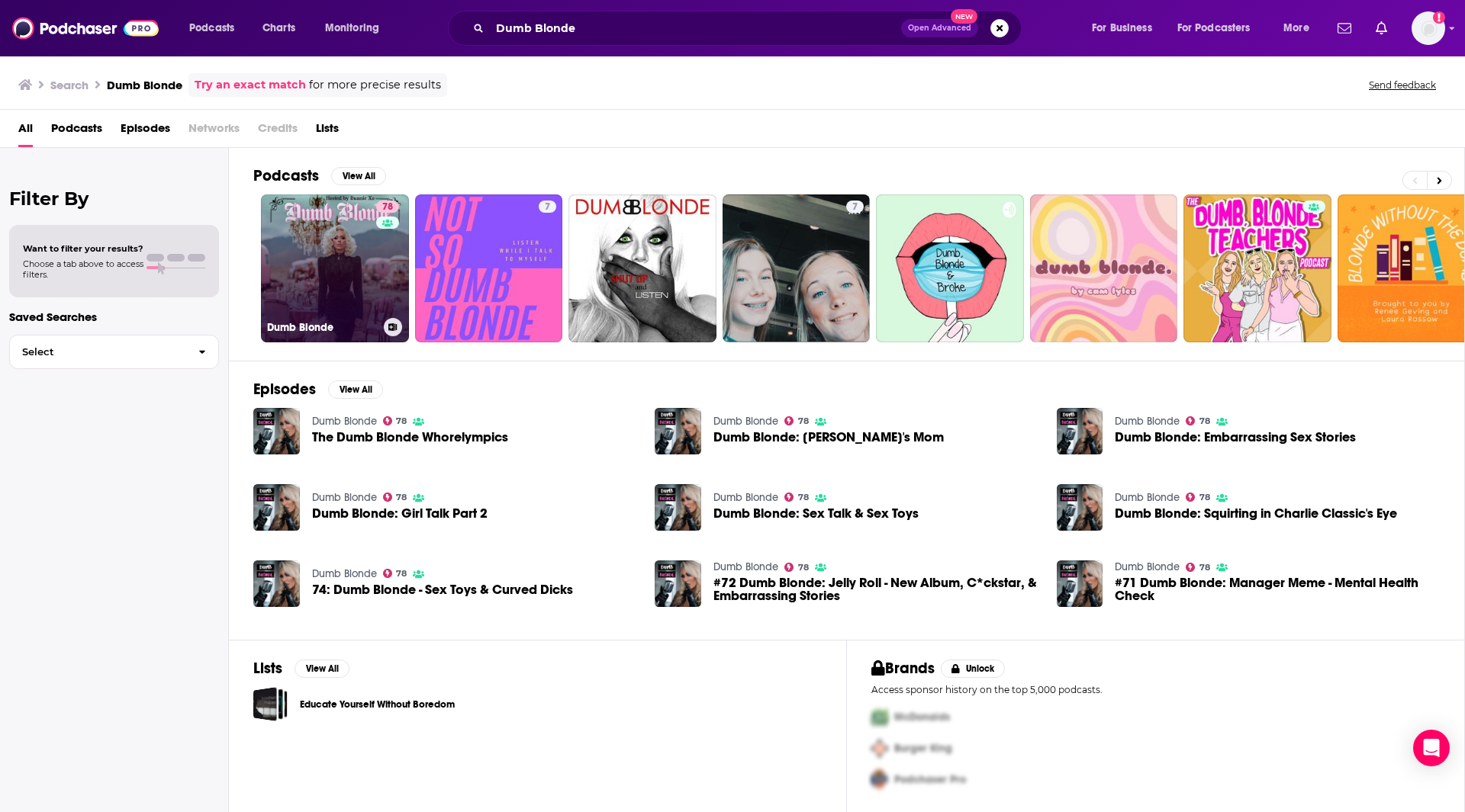
click at [334, 278] on link "78 Dumb Blonde" at bounding box center [334, 268] width 148 height 148
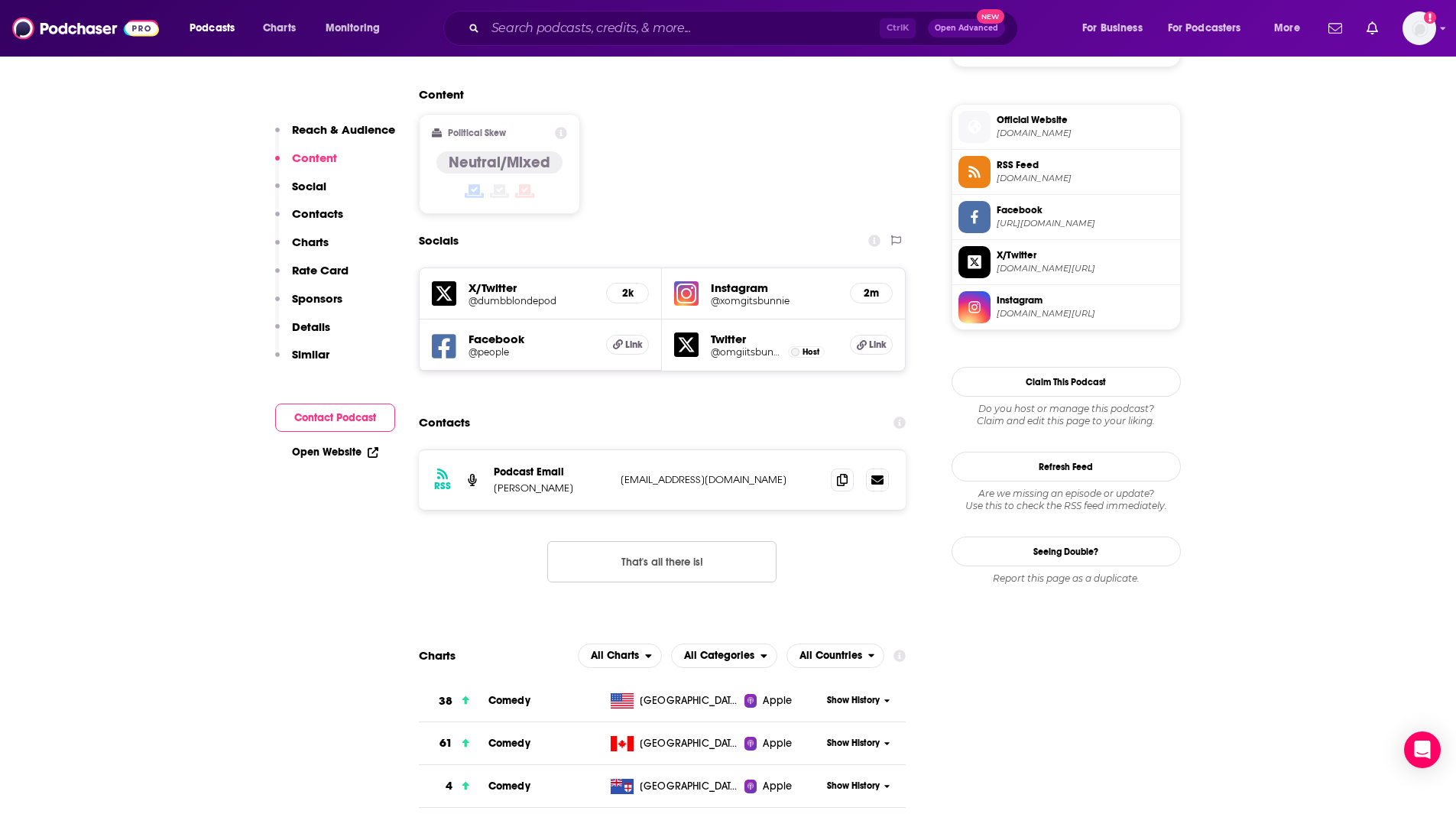
scroll to position [1245, 0]
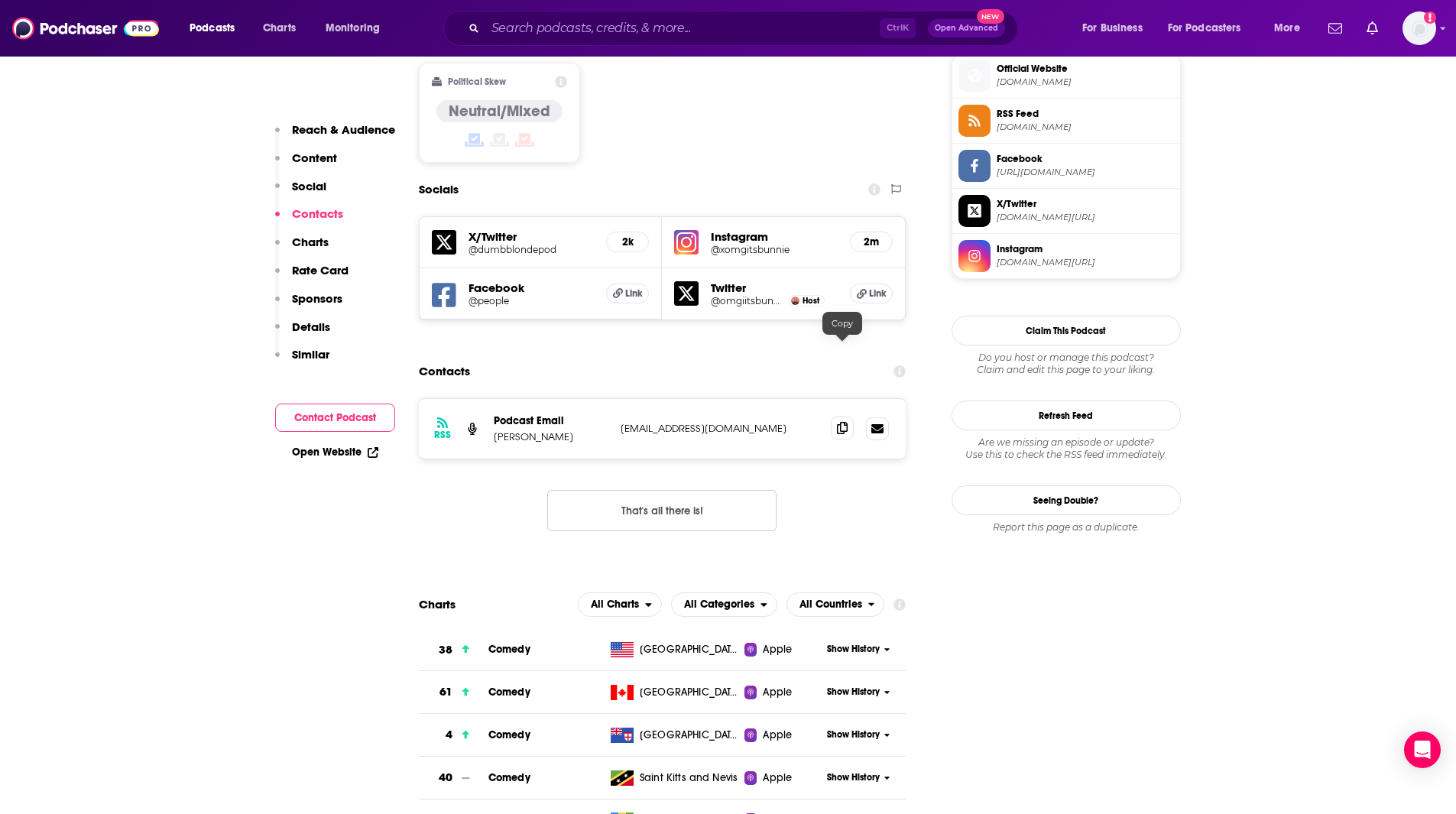
click at [843, 422] on icon at bounding box center [842, 428] width 11 height 13
click at [556, 22] on input "Search podcasts, credits, & more..." at bounding box center [683, 28] width 395 height 24
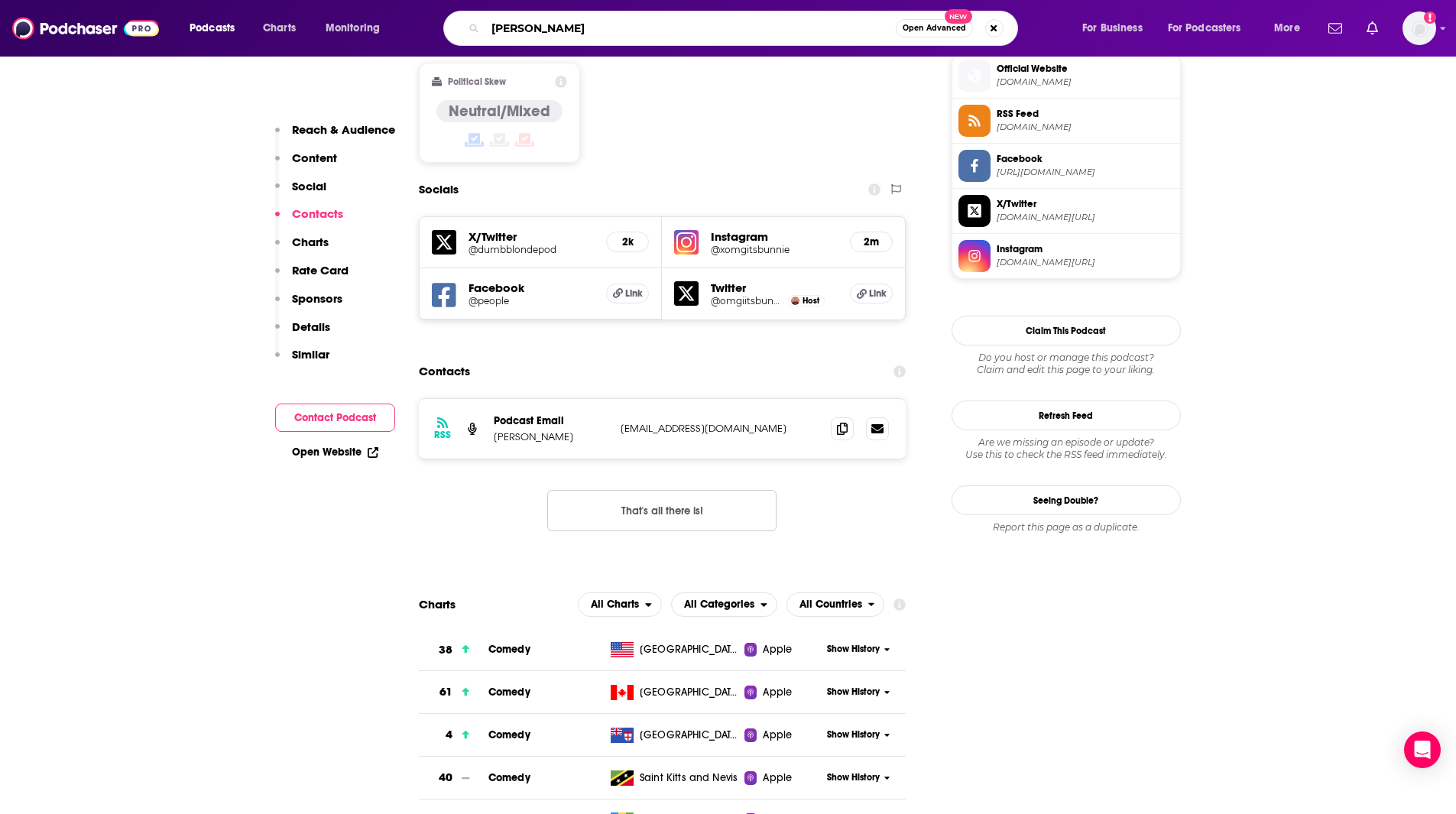
type input "[PERSON_NAME]"
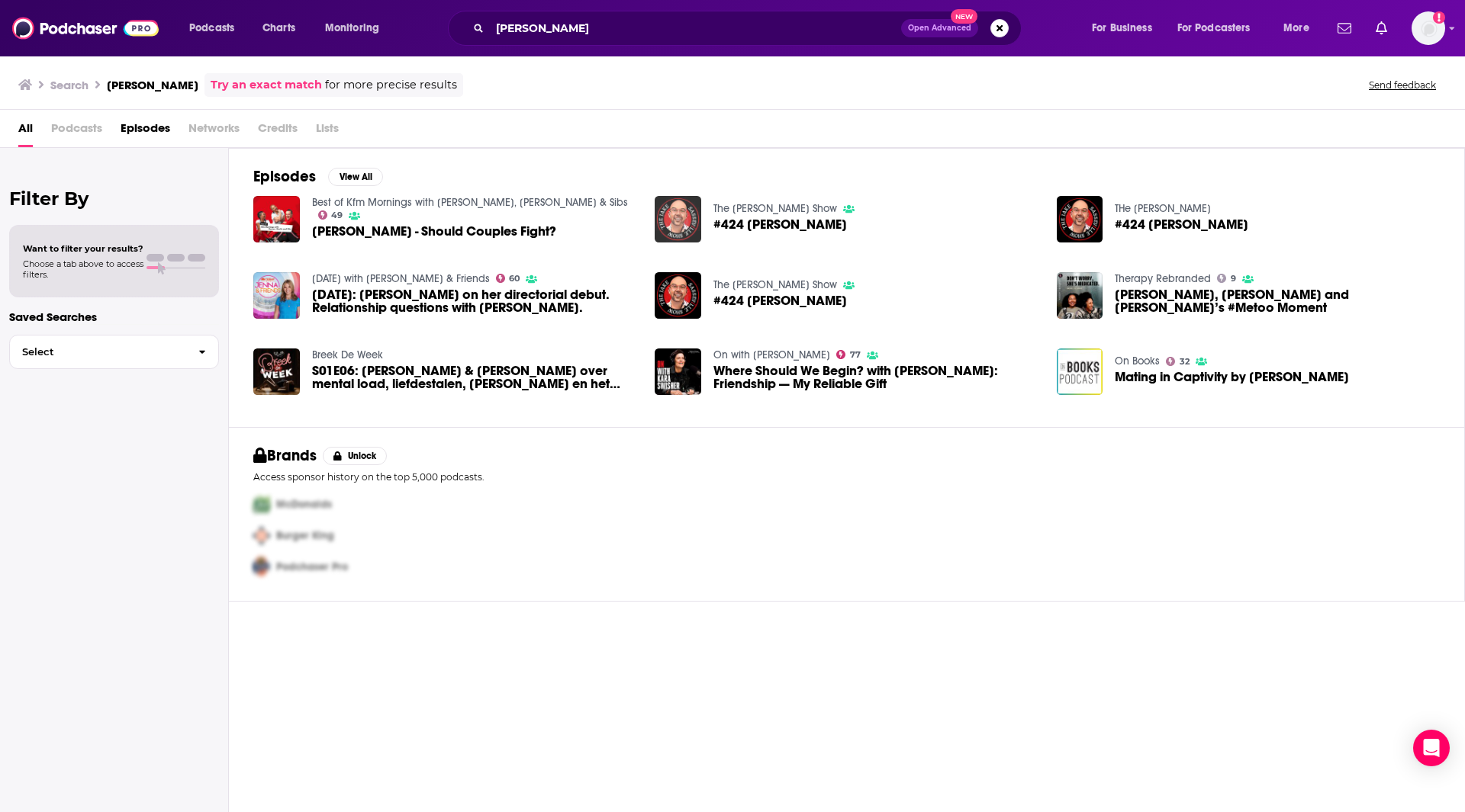
click at [682, 214] on img "#424 Ester Perel" at bounding box center [678, 219] width 47 height 47
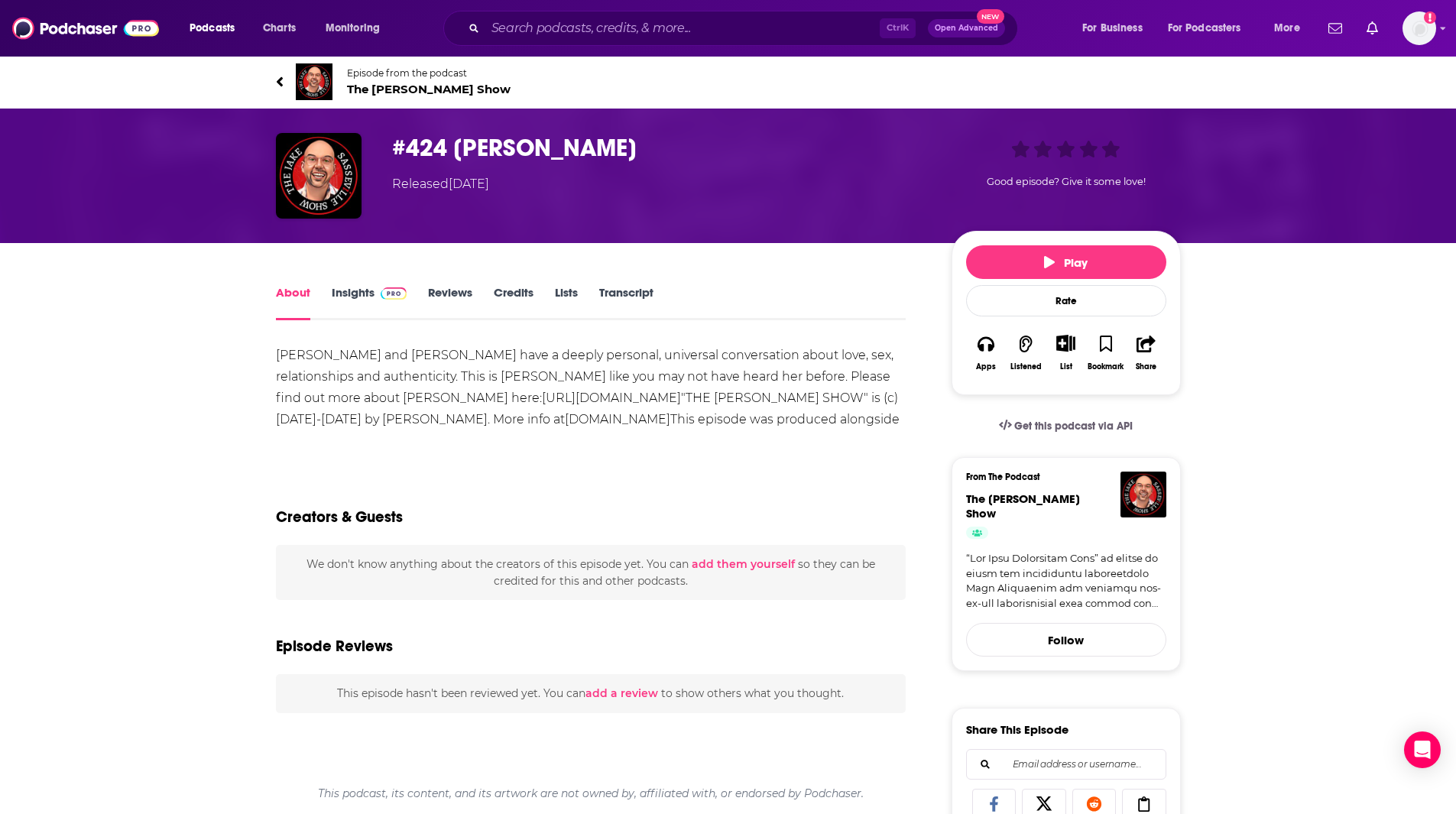
click at [332, 168] on img "#424 Ester Perel" at bounding box center [318, 175] width 85 height 85
click at [412, 88] on span "The [PERSON_NAME] Show" at bounding box center [429, 89] width 163 height 14
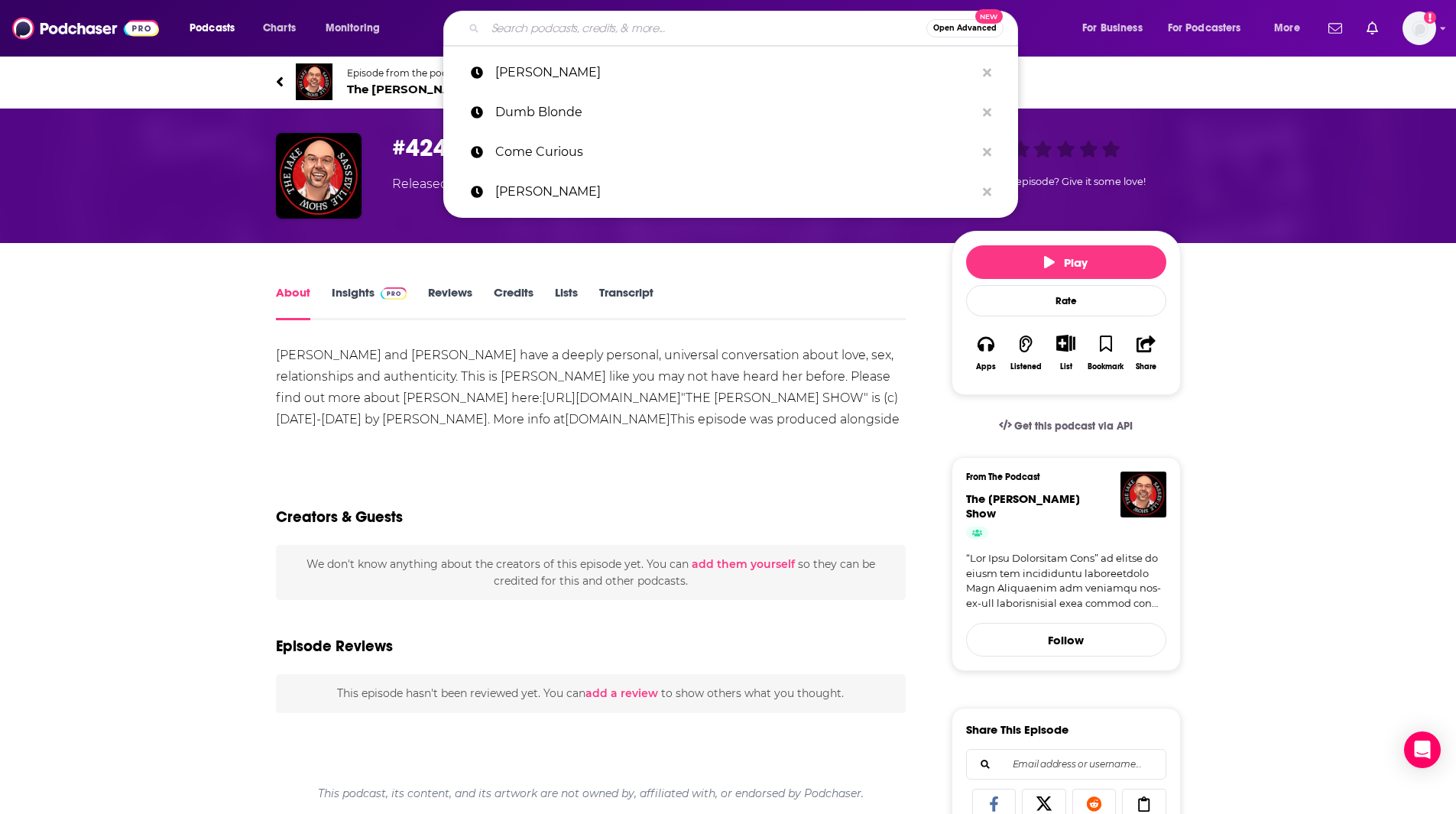
drag, startPoint x: 740, startPoint y: 27, endPoint x: 560, endPoint y: 8, distance: 181.0
click at [560, 8] on div "Podcasts Charts Monitoring Open Advanced New [PERSON_NAME] Dumb Blonde Come Cur…" at bounding box center [728, 28] width 1456 height 57
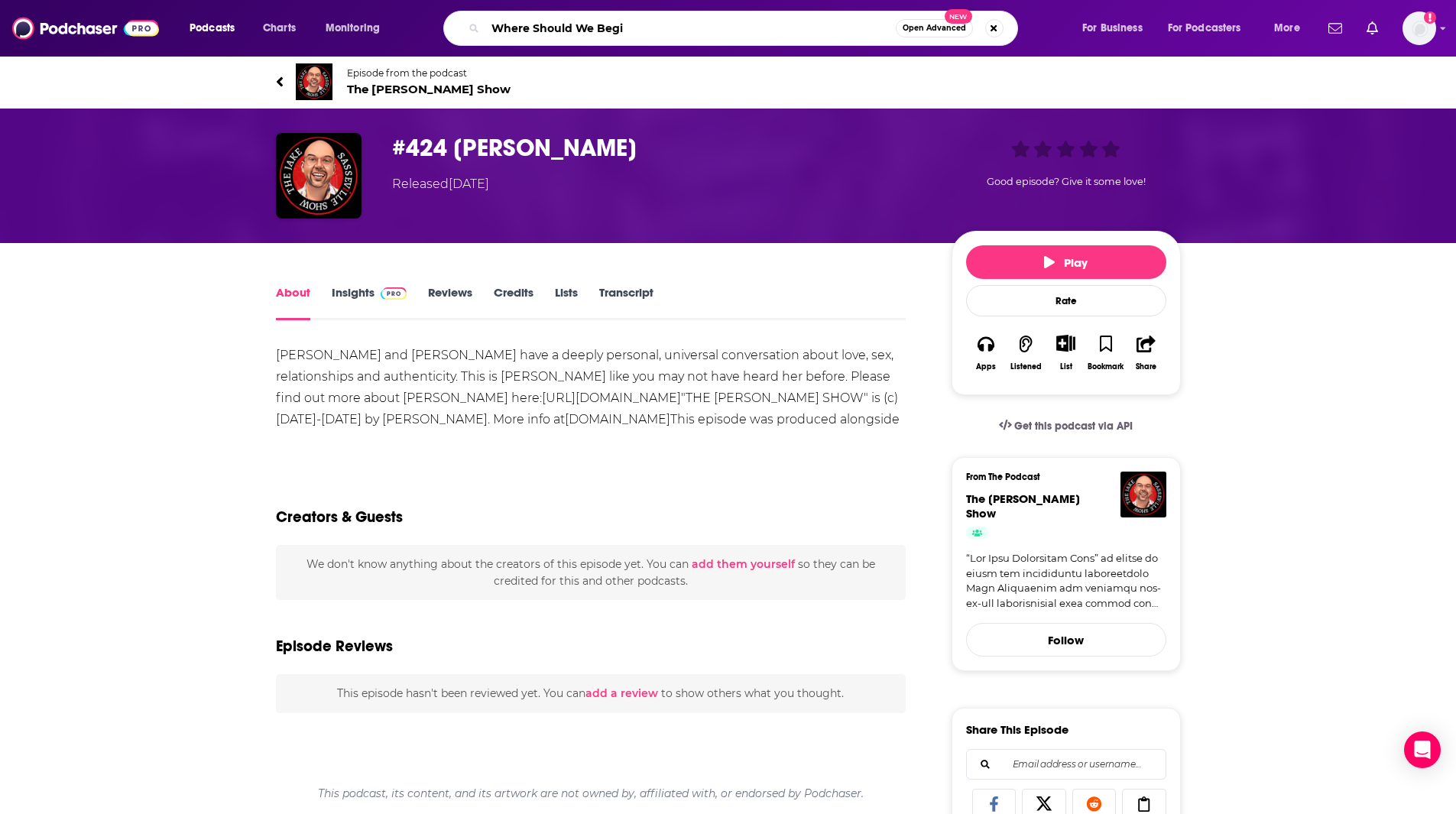
type input "Where Should We Begin"
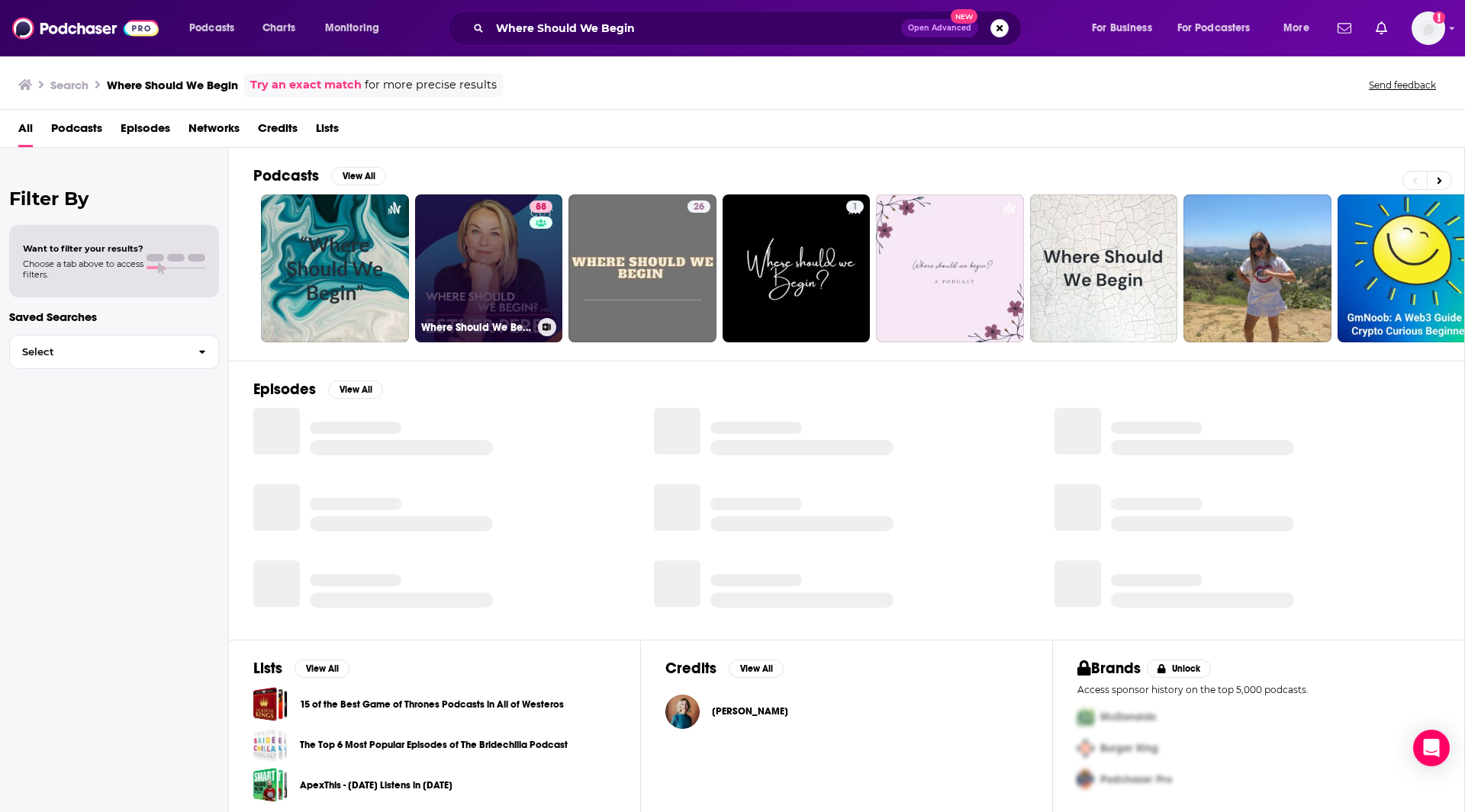
click at [481, 269] on link "88 Where Should We Begin? with [PERSON_NAME]" at bounding box center [488, 268] width 148 height 148
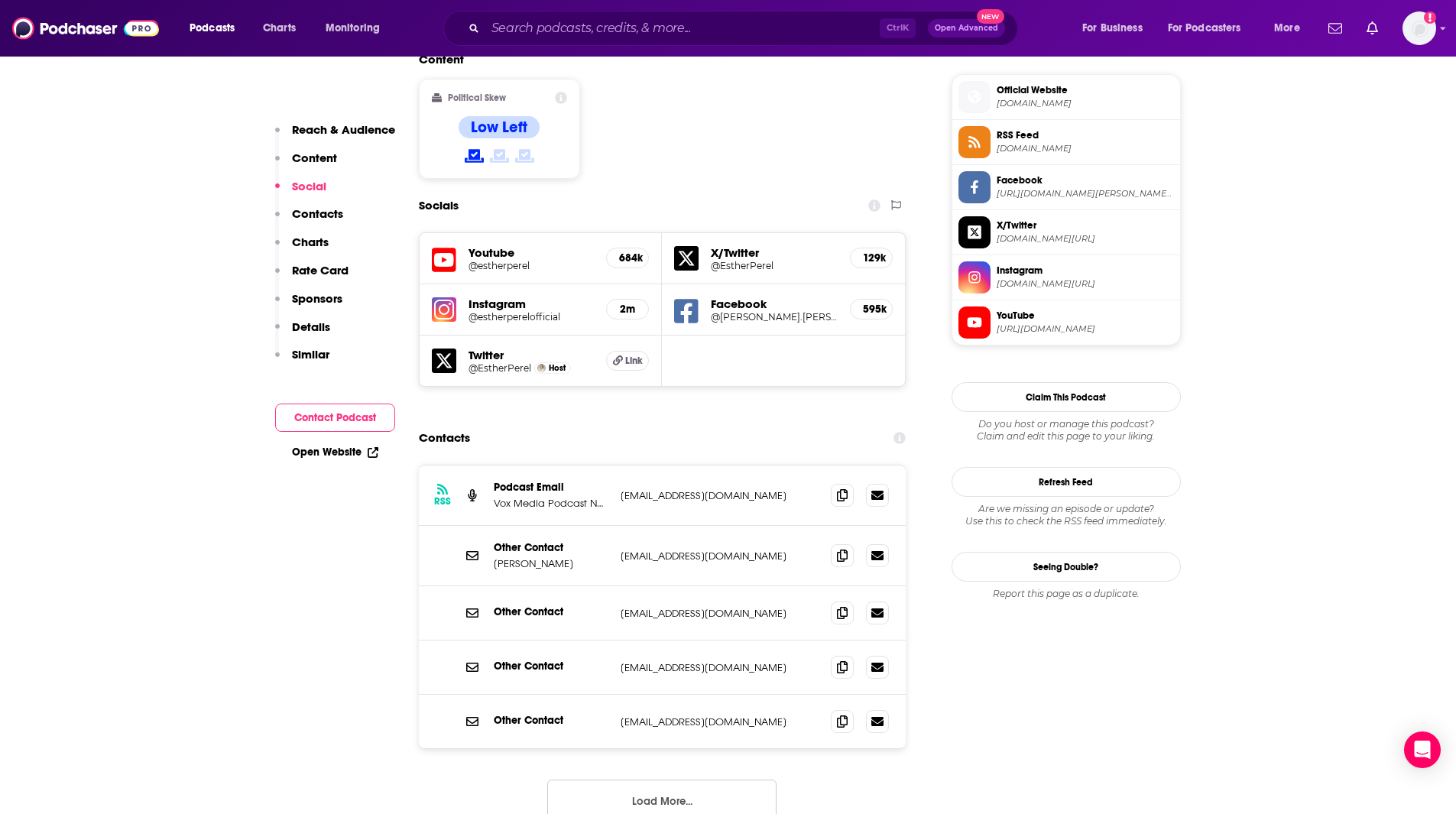
scroll to position [1231, 0]
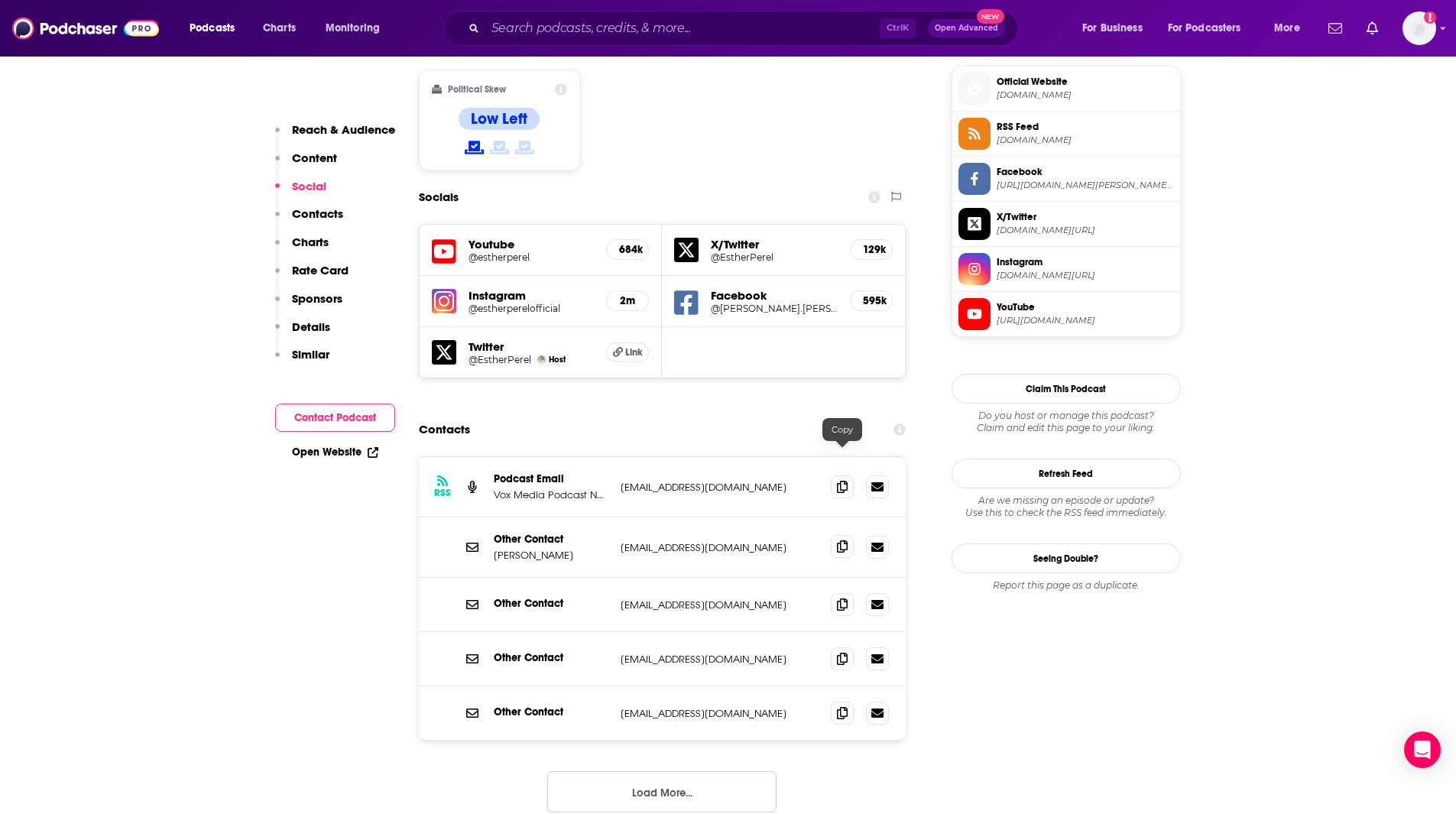
click at [844, 540] on icon at bounding box center [842, 547] width 11 height 13
click at [648, 36] on input "Search podcasts, credits, & more..." at bounding box center [683, 28] width 395 height 24
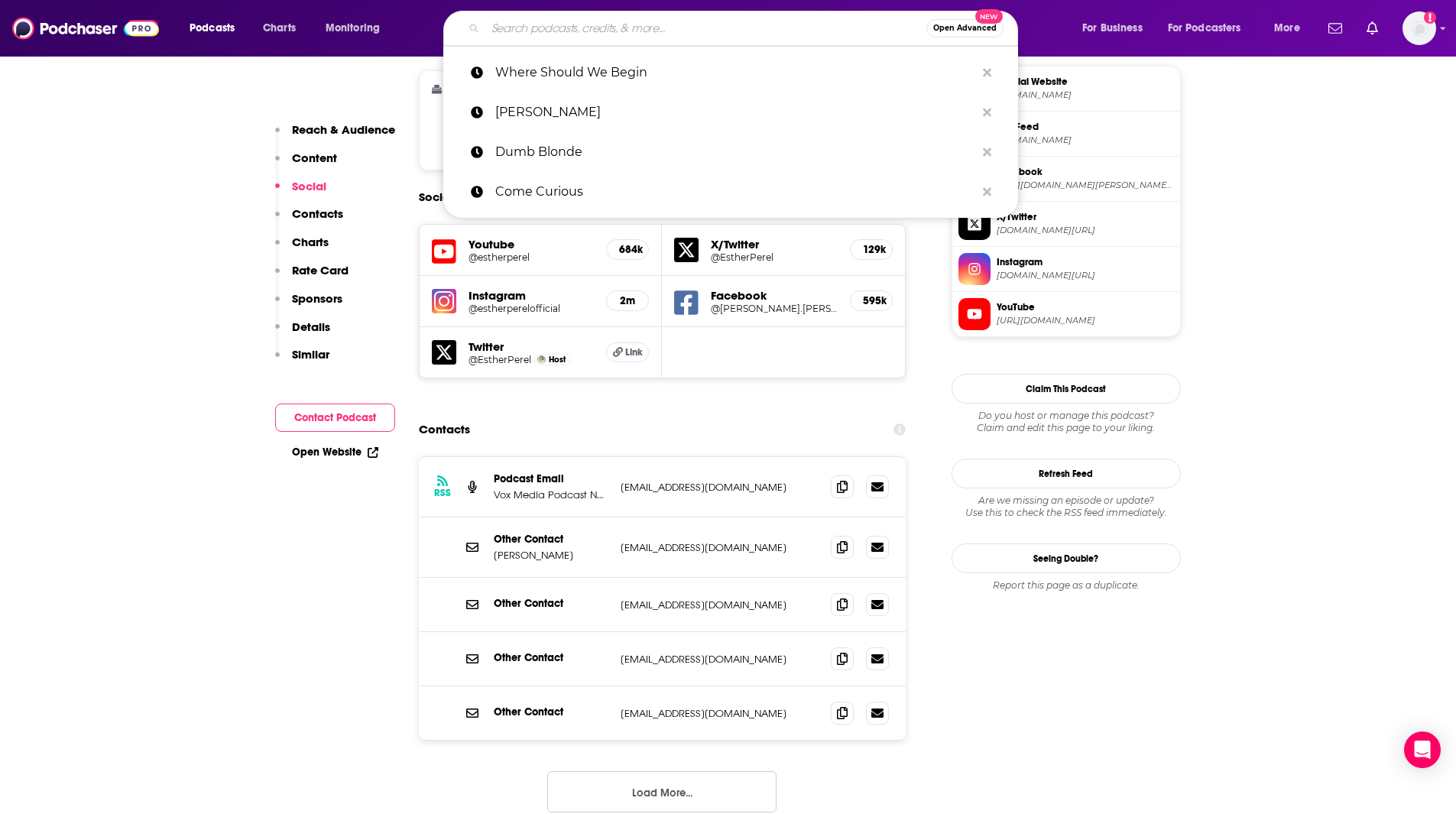
paste input "YKWD podcast"
type input "YKWD podcast"
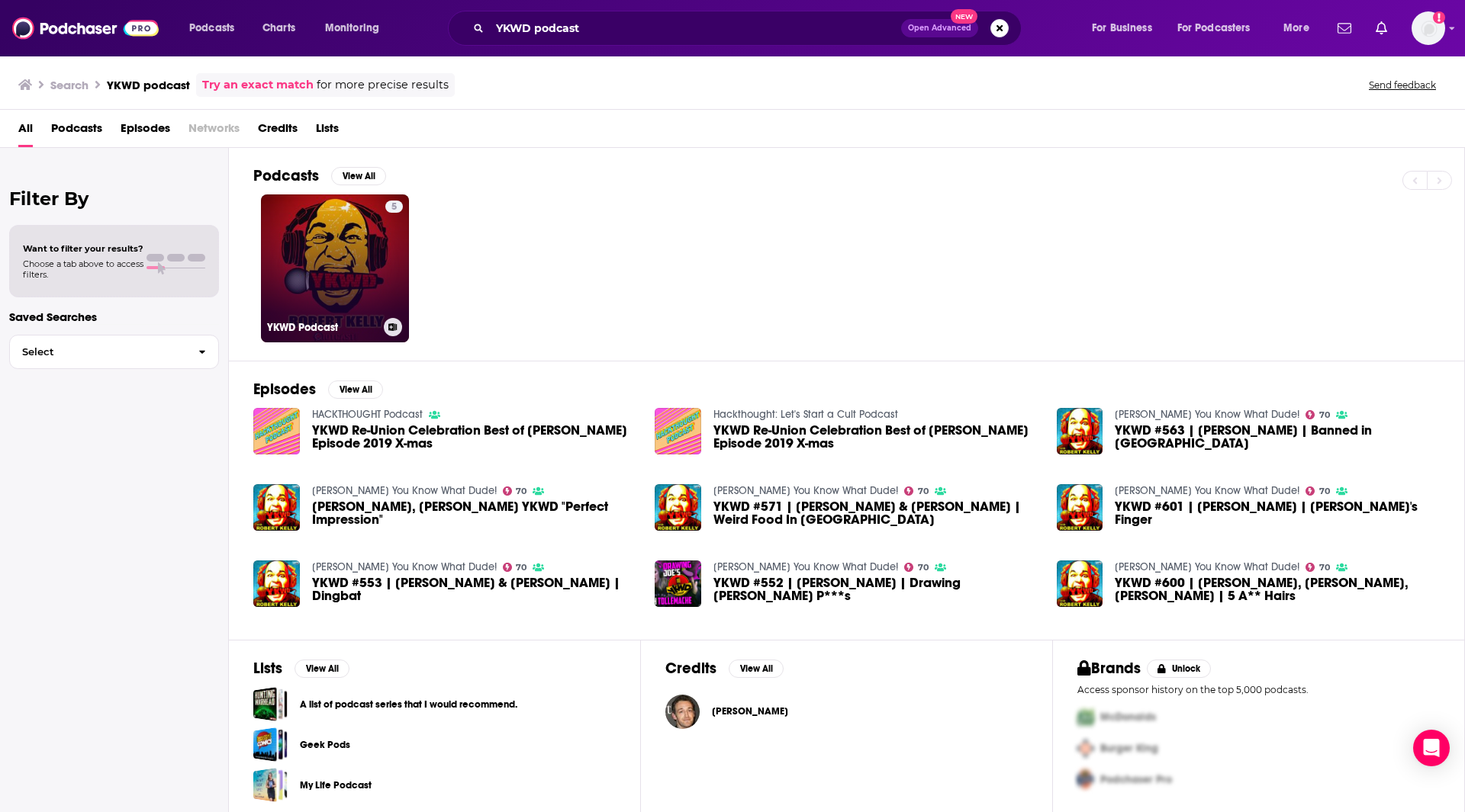
click at [357, 286] on link "5 YKWD Podcast" at bounding box center [334, 268] width 148 height 148
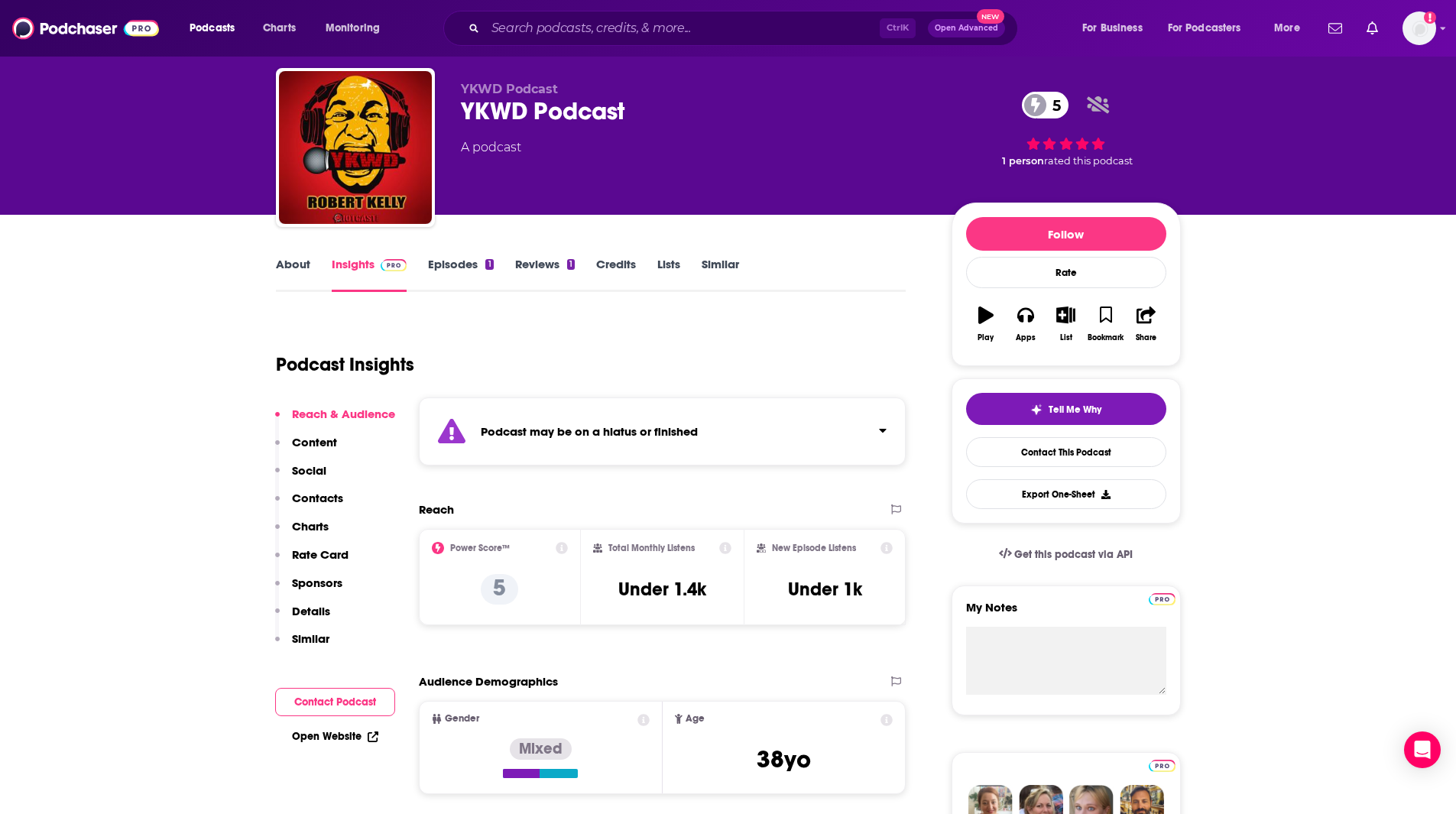
scroll to position [39, 0]
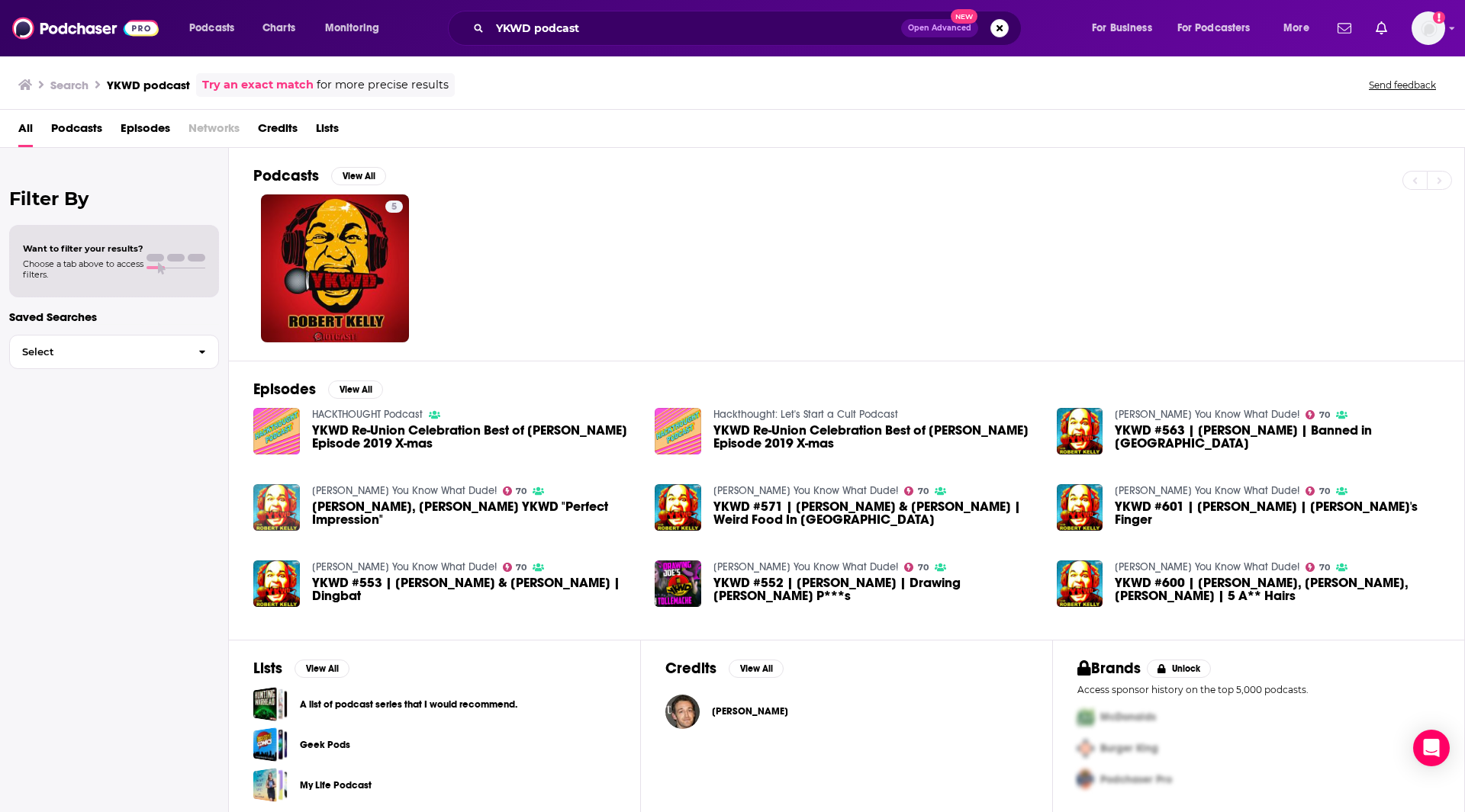
click at [281, 496] on img at bounding box center [277, 508] width 47 height 47
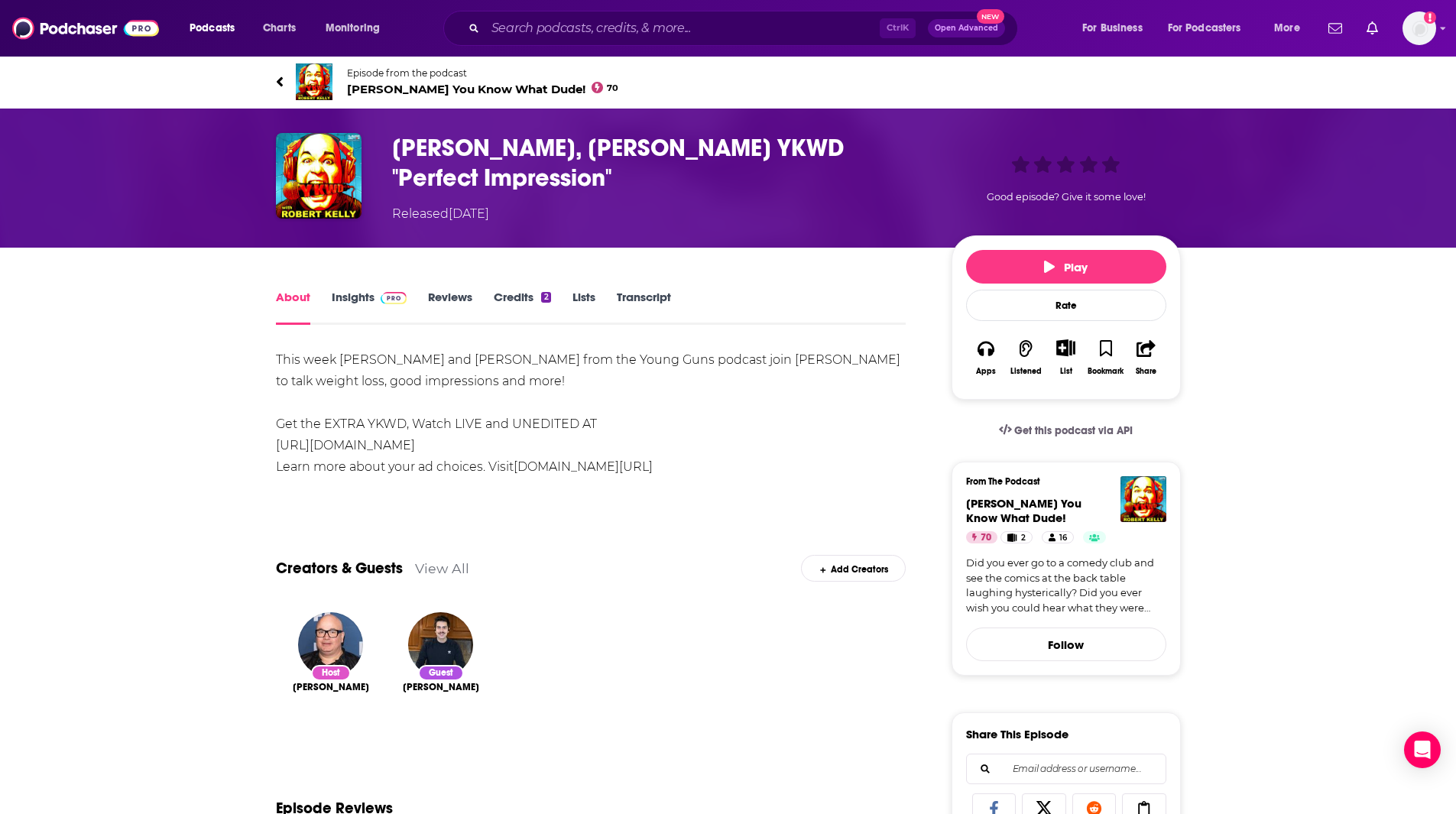
click at [400, 91] on span "[PERSON_NAME] You Know What Dude! 70" at bounding box center [483, 89] width 272 height 14
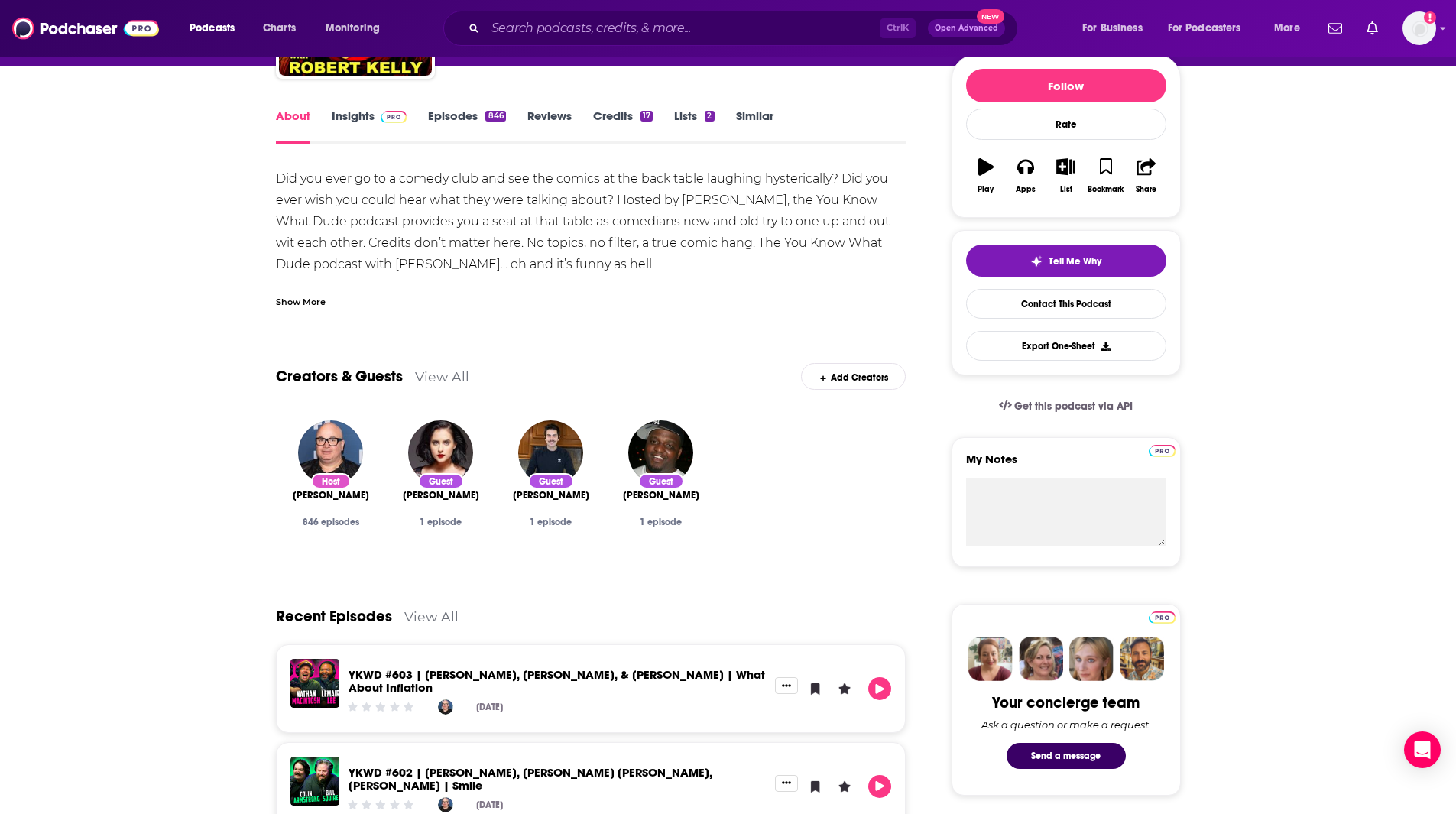
scroll to position [256, 0]
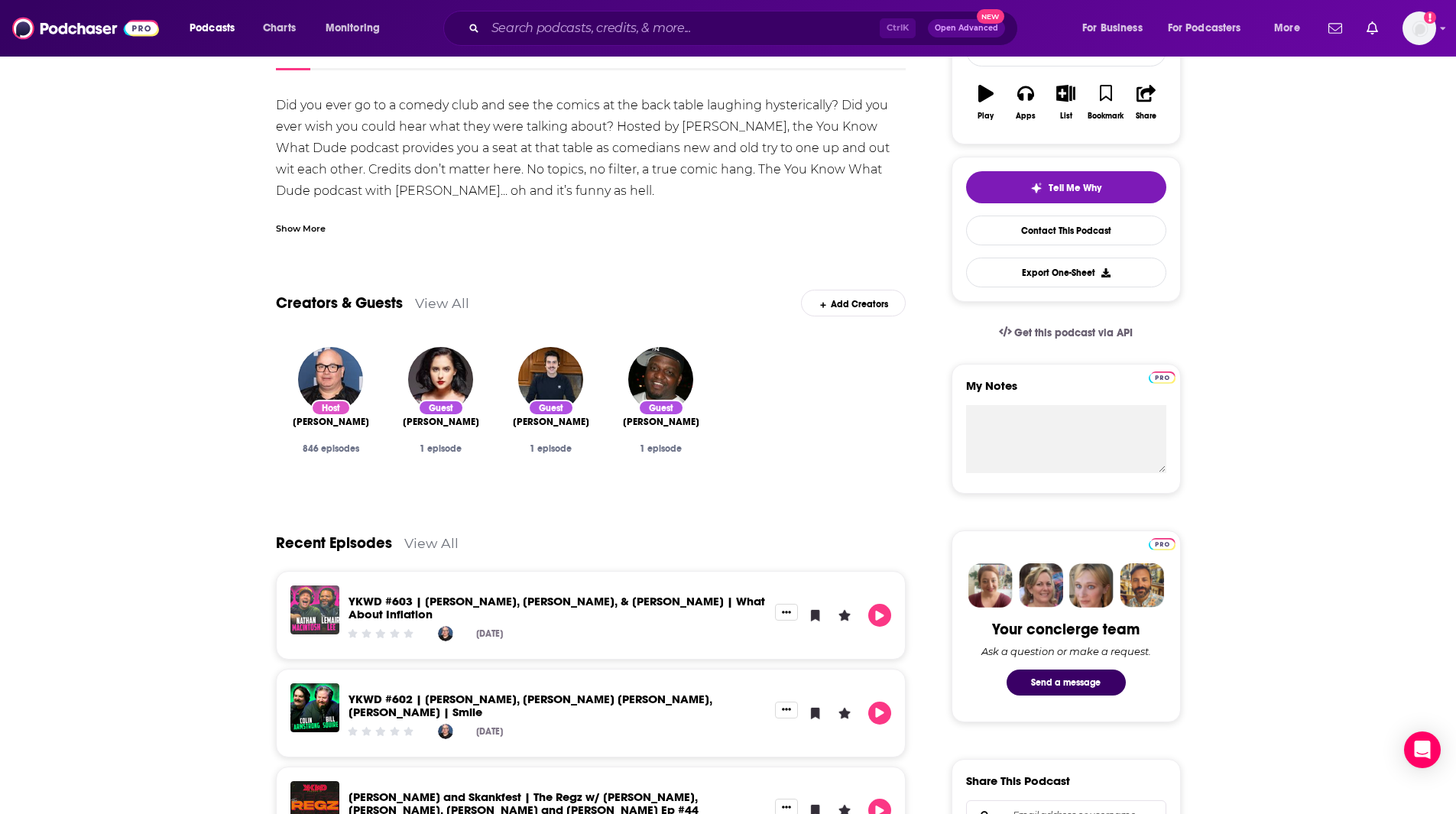
click at [322, 605] on img "YKWD #603 | Drew Lynch, LeMaire Lee, & Nathan Macintosh | What About Inflation" at bounding box center [315, 610] width 49 height 49
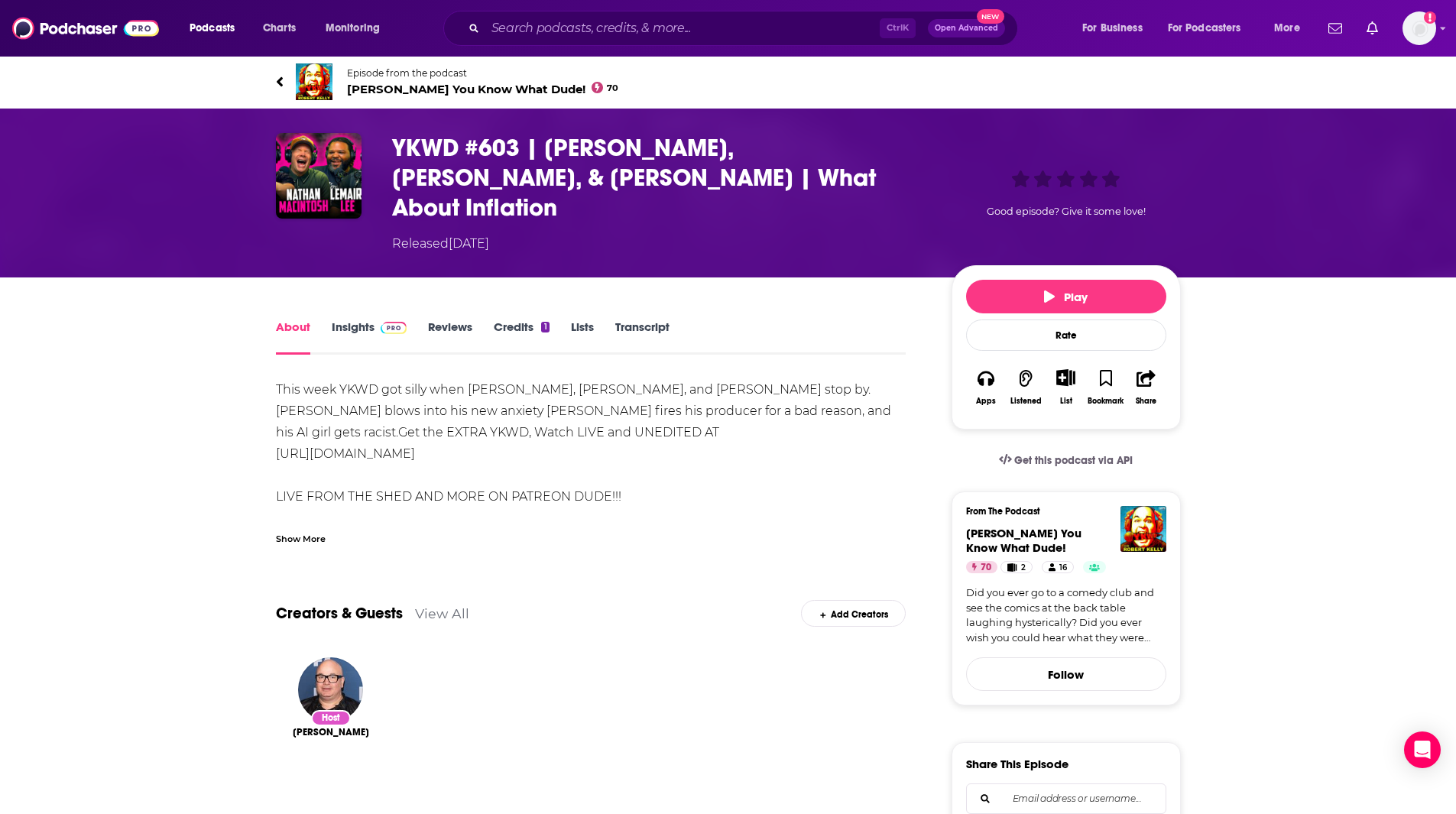
click at [325, 77] on img at bounding box center [314, 82] width 37 height 37
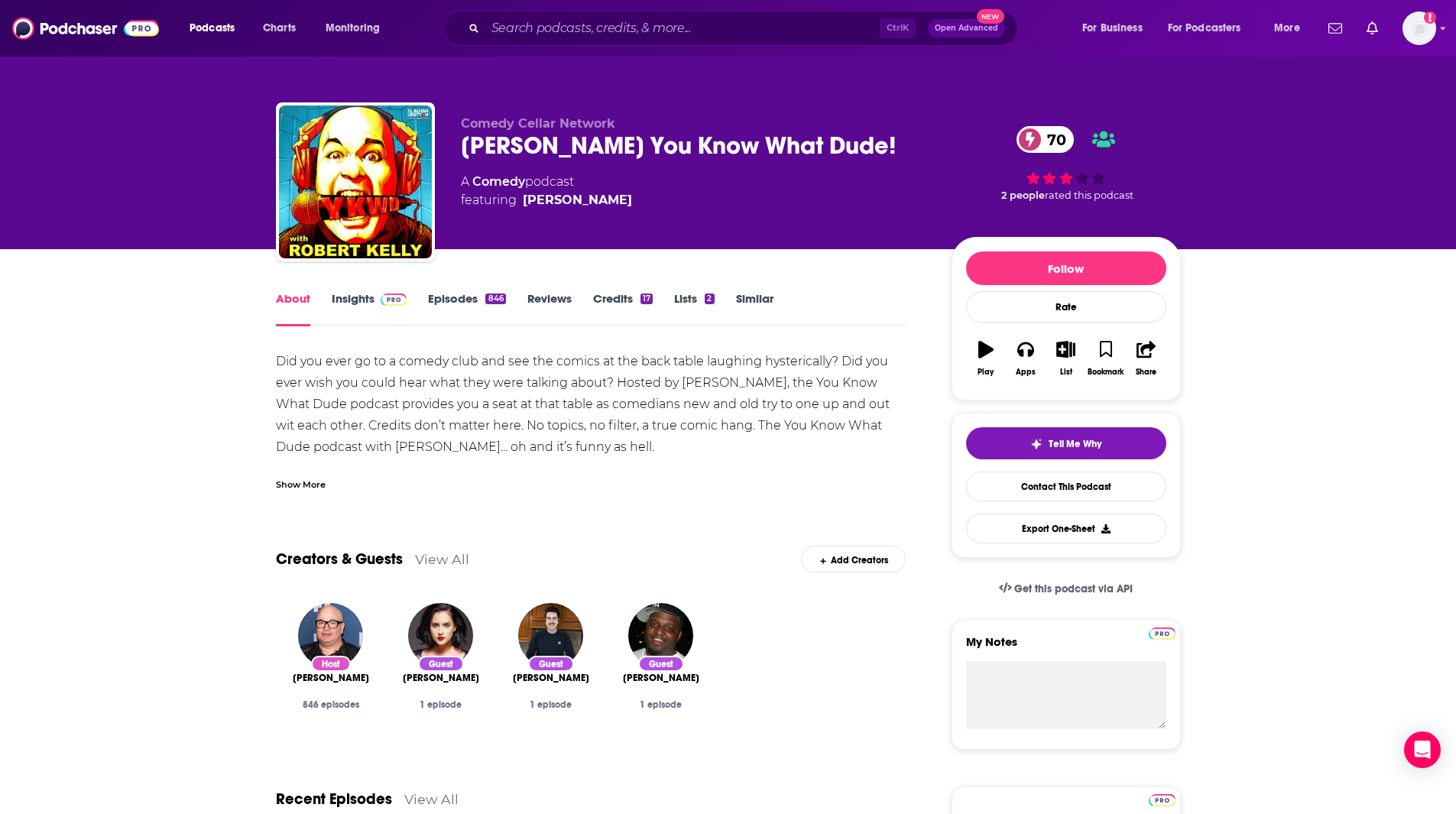
click at [365, 303] on link "Insights" at bounding box center [370, 309] width 75 height 35
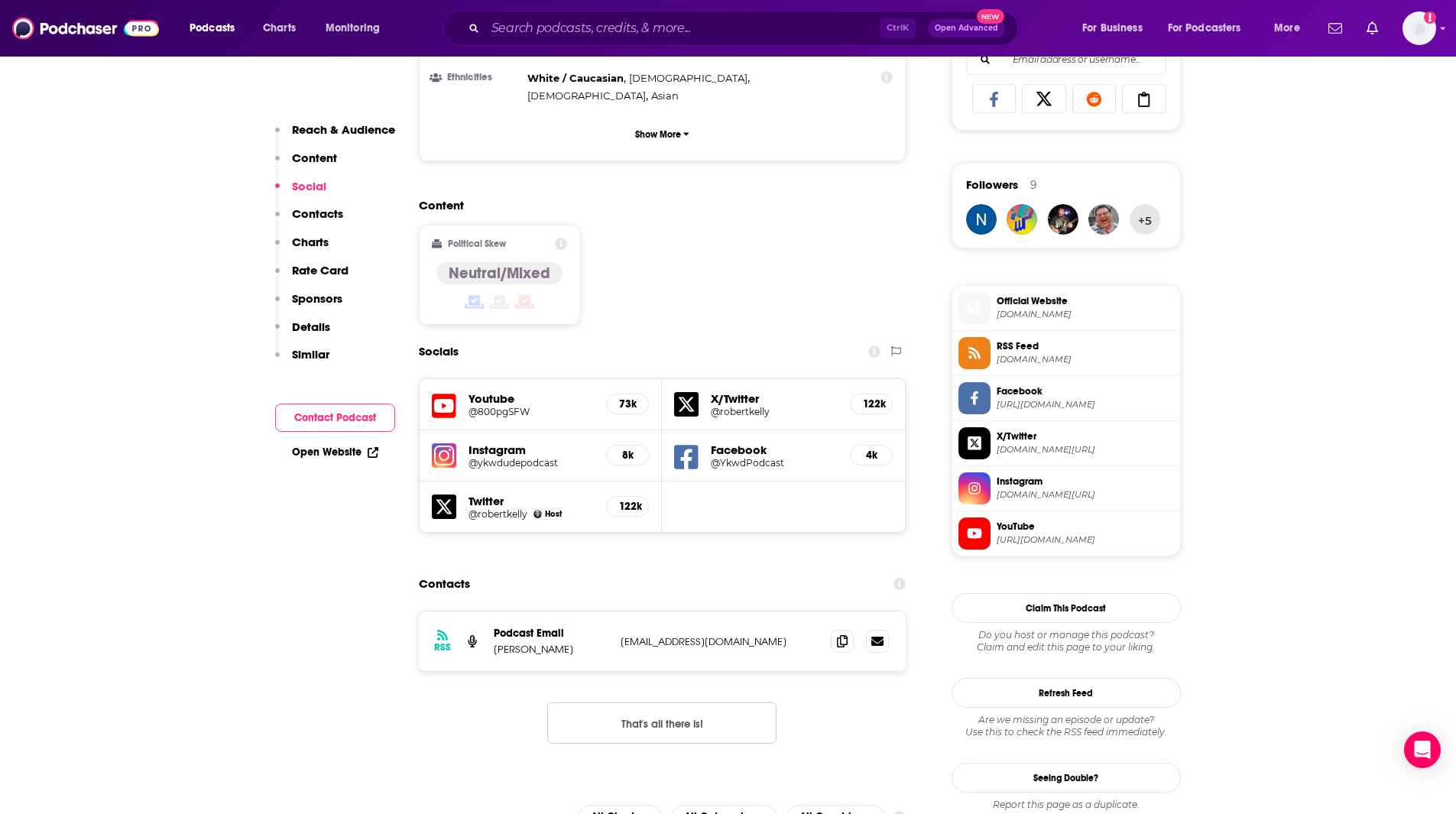
scroll to position [1026, 0]
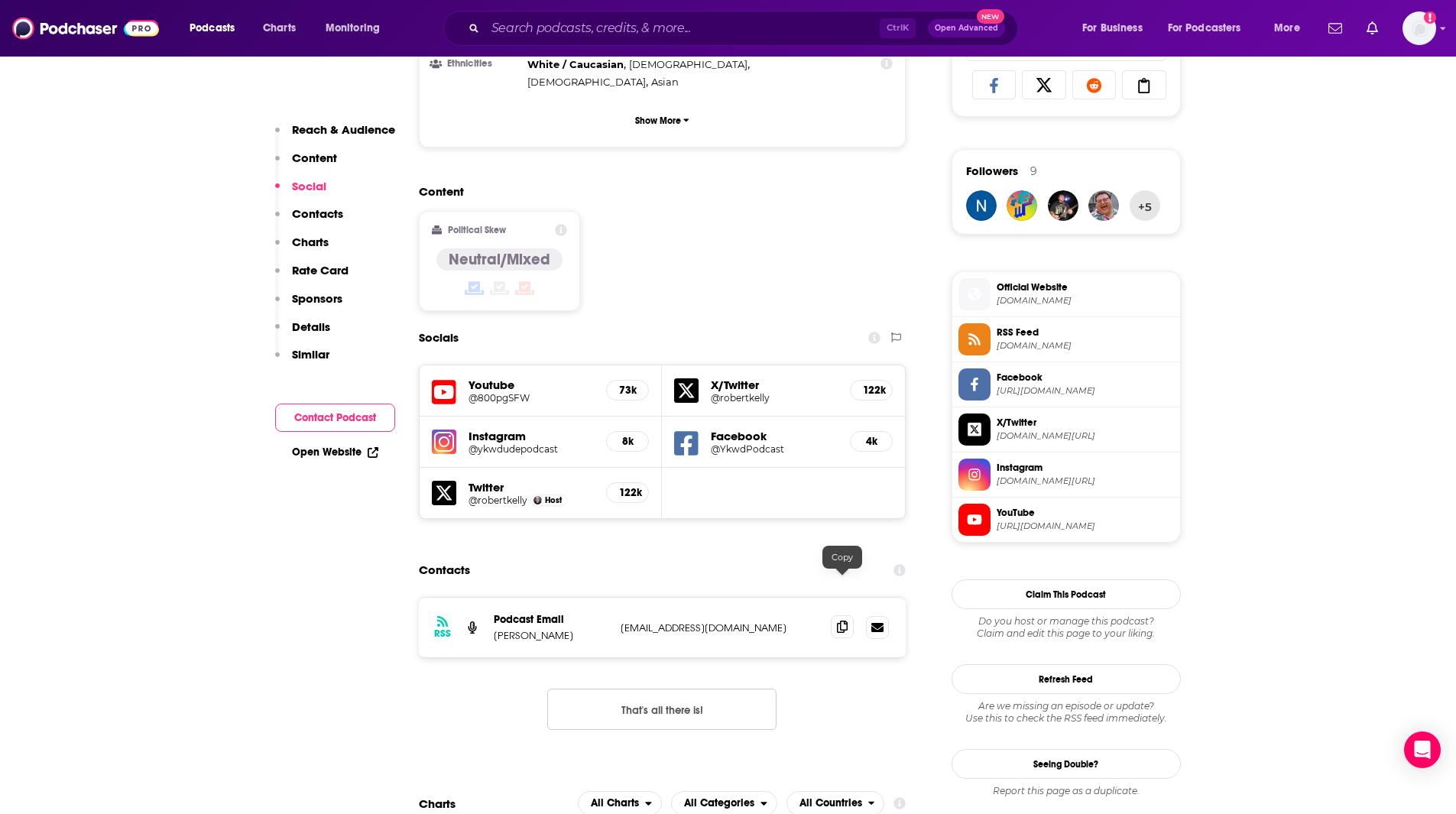
click at [844, 621] on icon at bounding box center [842, 627] width 11 height 13
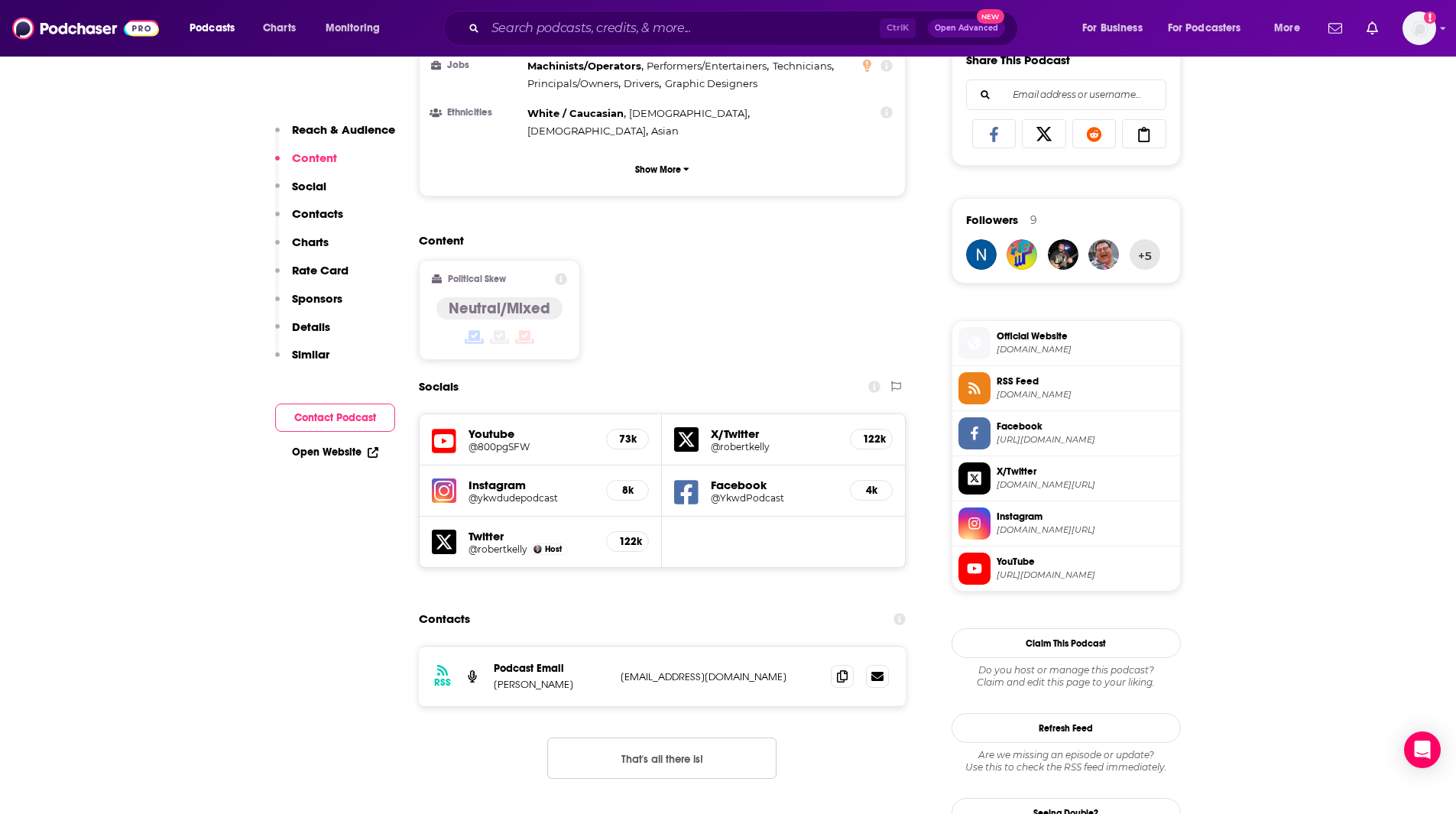
scroll to position [1033, 0]
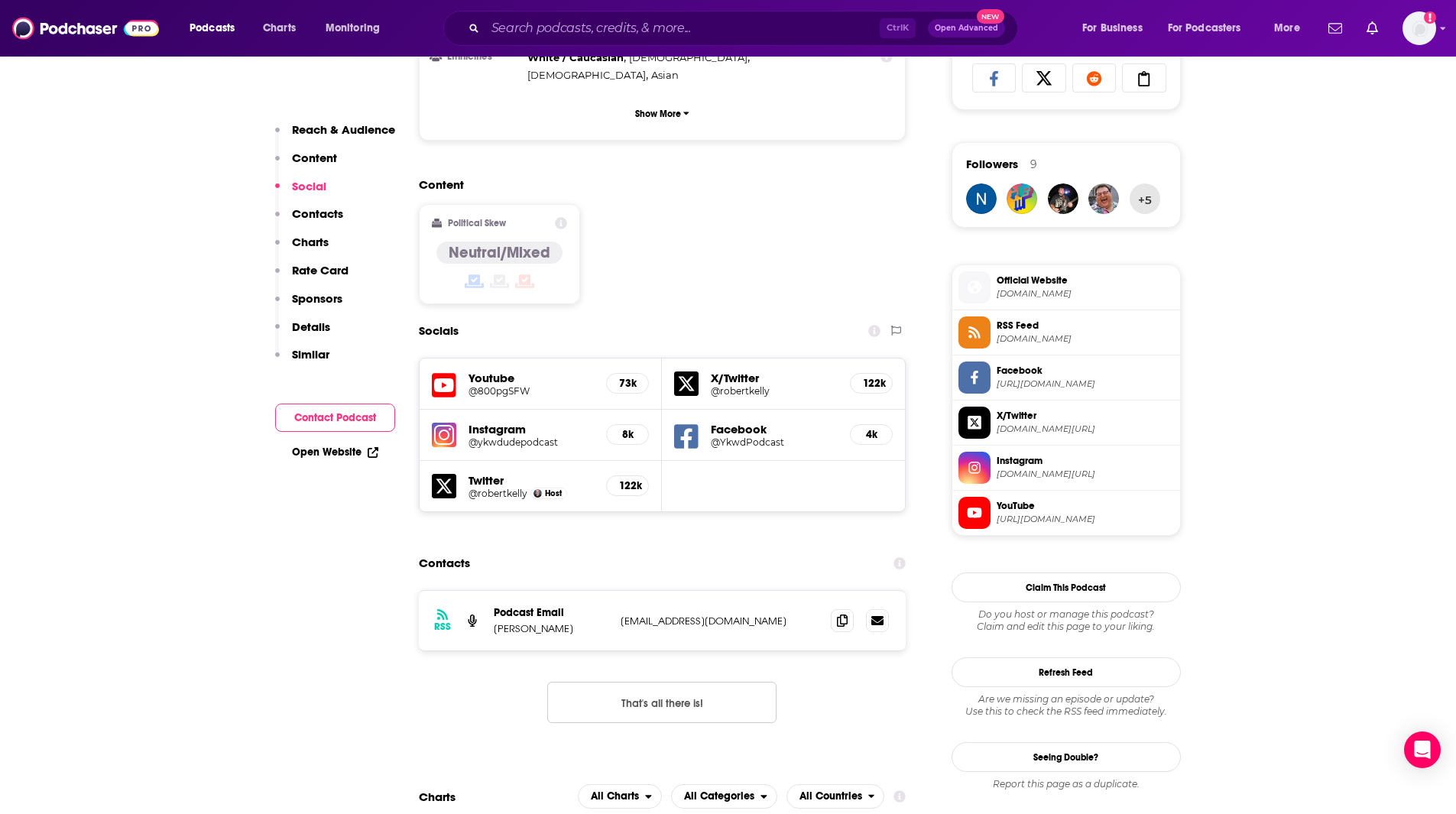
click at [1066, 521] on span "[URL][DOMAIN_NAME]" at bounding box center [1085, 519] width 178 height 12
click at [1063, 338] on span "[DOMAIN_NAME]" at bounding box center [1085, 338] width 178 height 12
click at [1112, 385] on span "[URL][DOMAIN_NAME]" at bounding box center [1085, 384] width 178 height 12
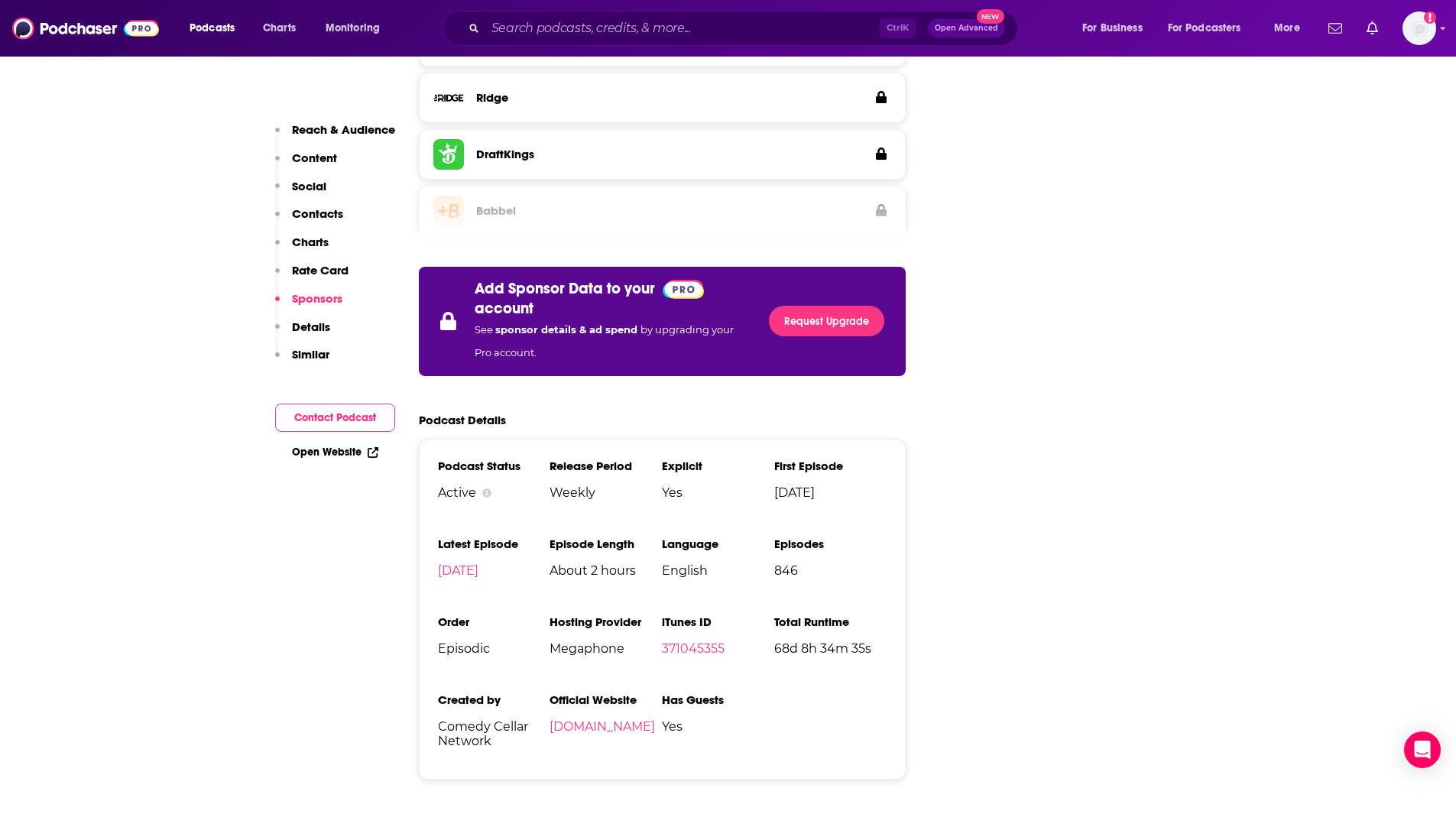
scroll to position [2299, 0]
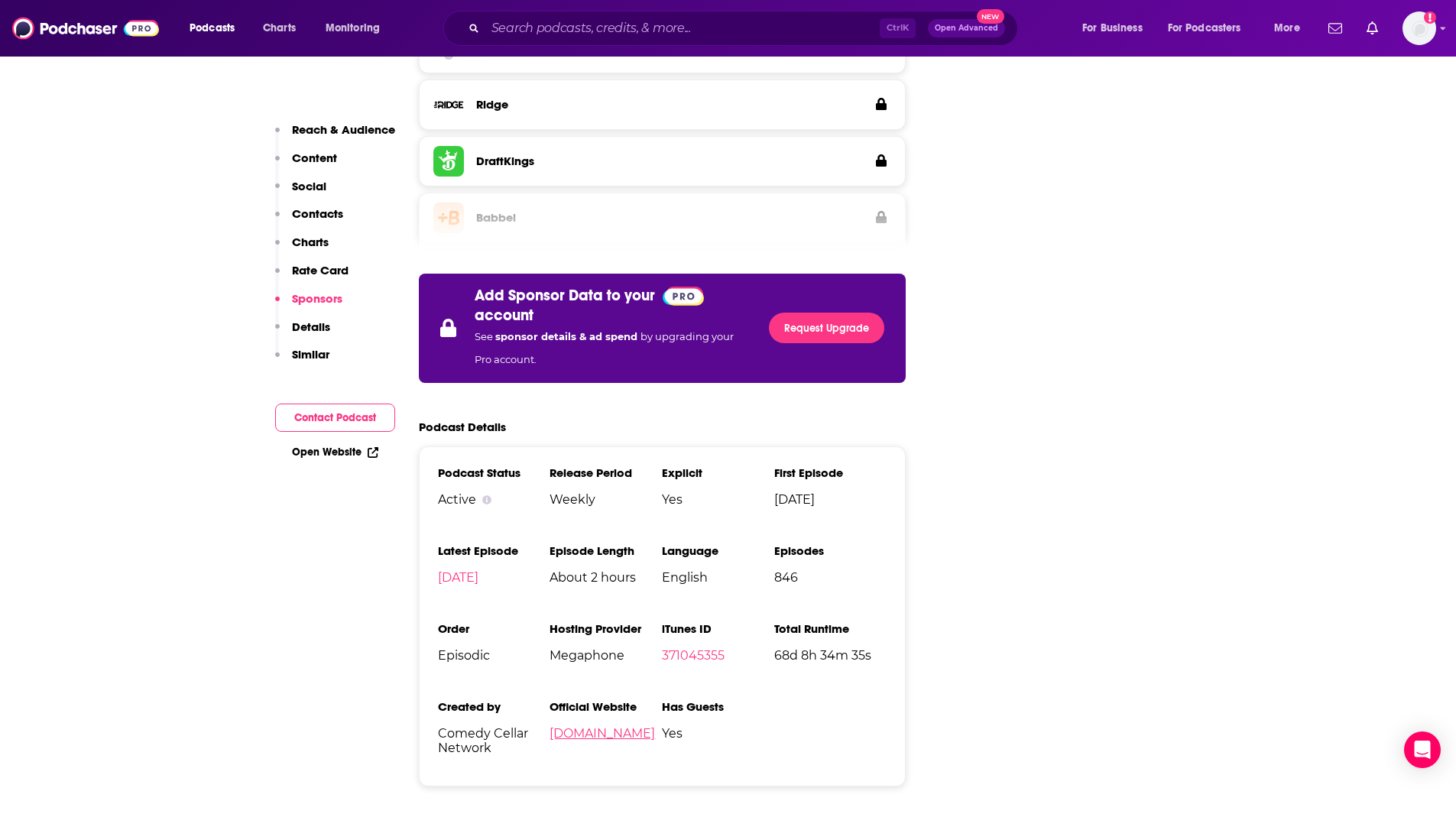
click at [615, 726] on link "[DOMAIN_NAME]" at bounding box center [602, 733] width 106 height 14
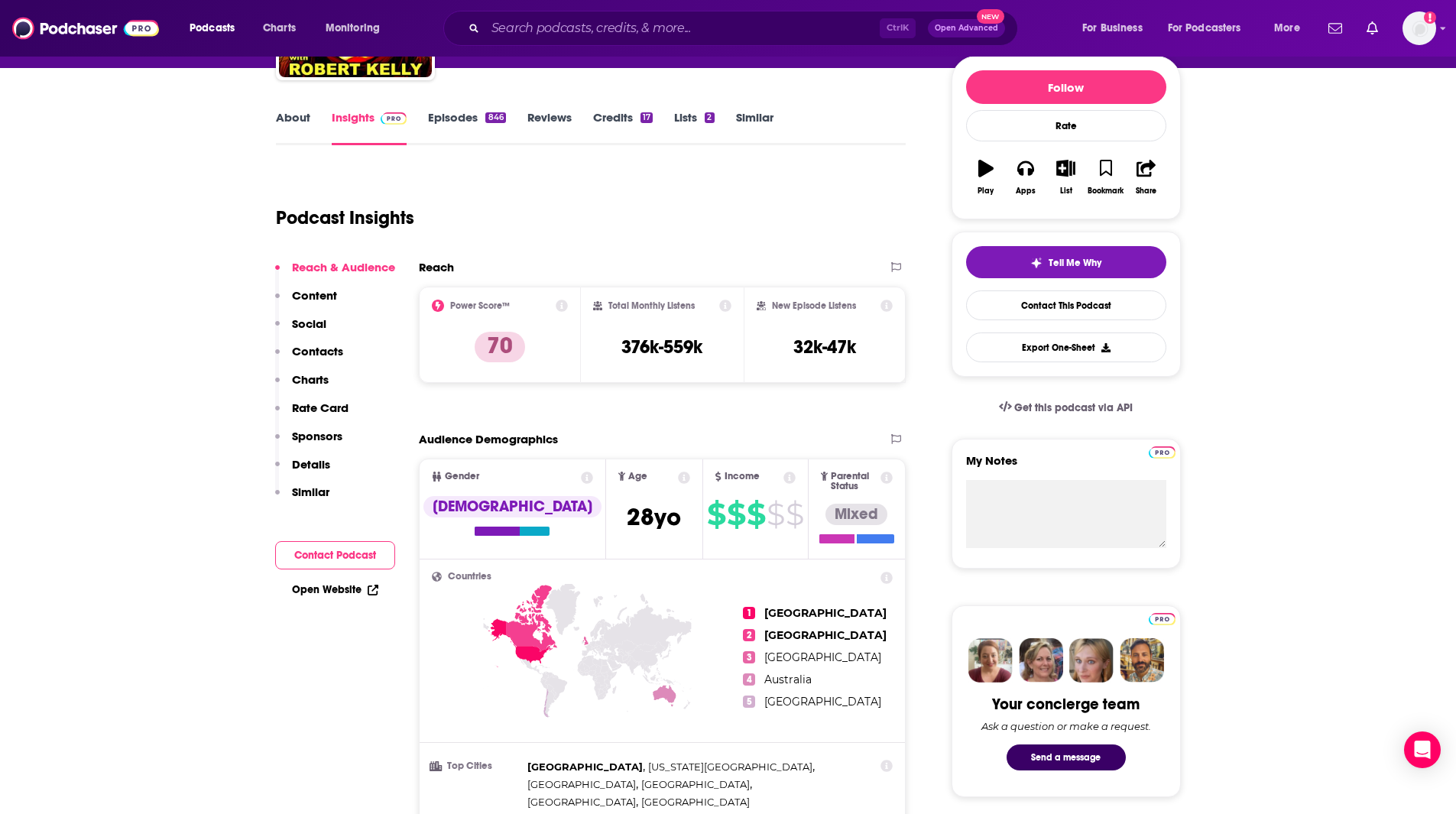
scroll to position [0, 0]
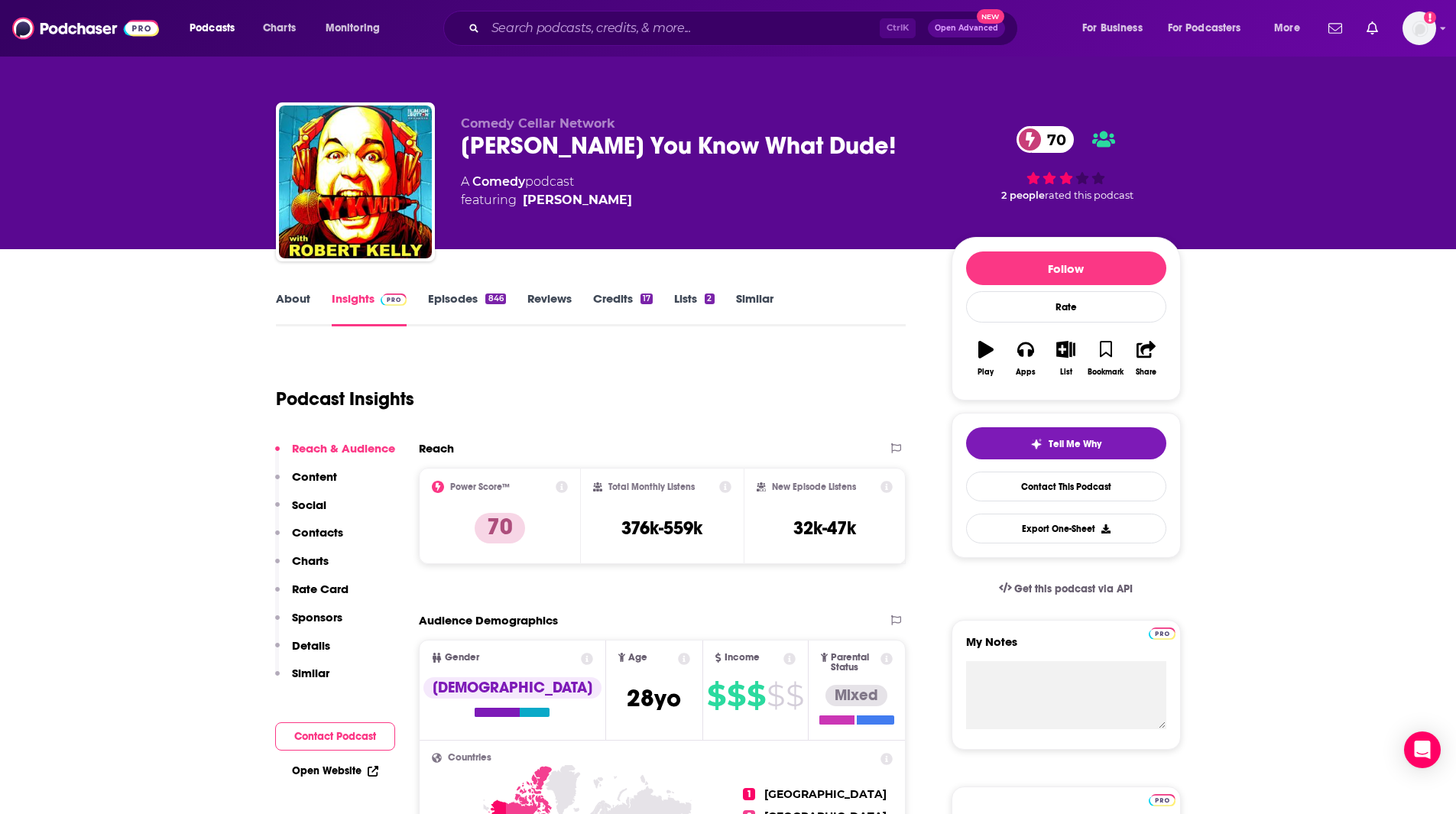
drag, startPoint x: 833, startPoint y: 141, endPoint x: 461, endPoint y: 135, distance: 372.0
click at [458, 135] on div "Comedy Cellar Network [PERSON_NAME] You Know What Dude! 70 A Comedy podcast fea…" at bounding box center [728, 185] width 905 height 165
copy h2 "[PERSON_NAME] You Know What Dude!"
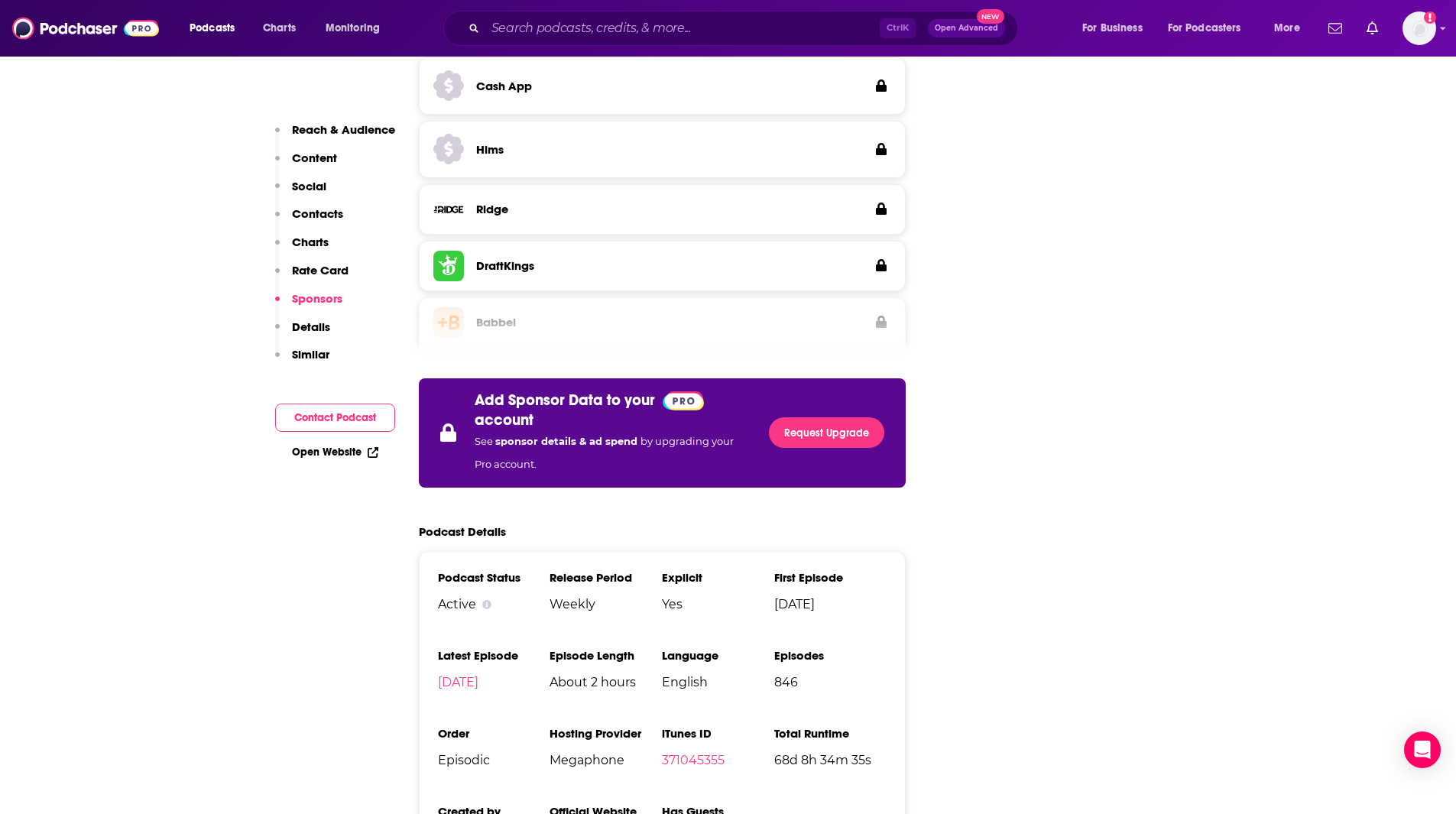
scroll to position [2202, 0]
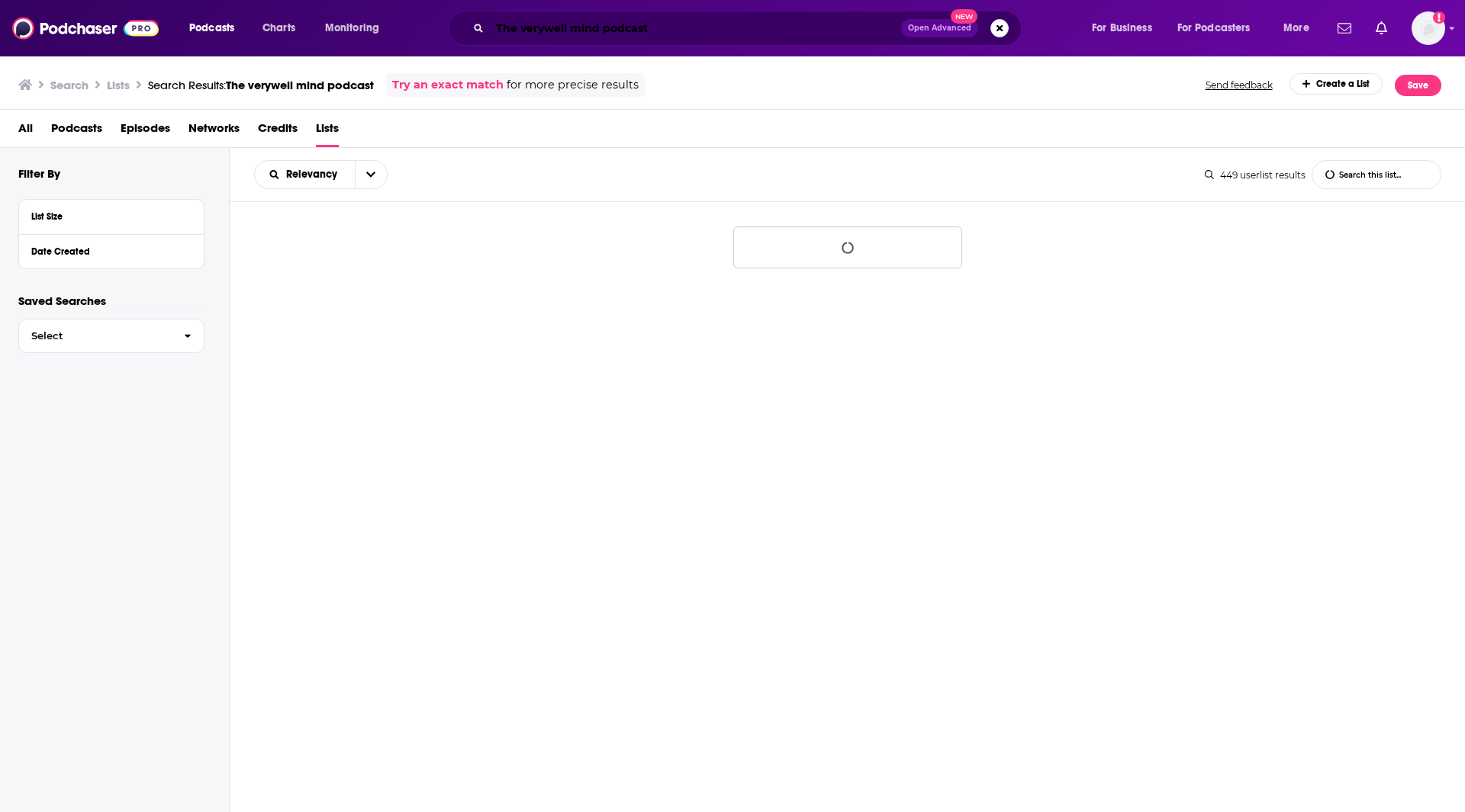
click at [544, 30] on input "The verywell mind podcast" at bounding box center [695, 28] width 411 height 24
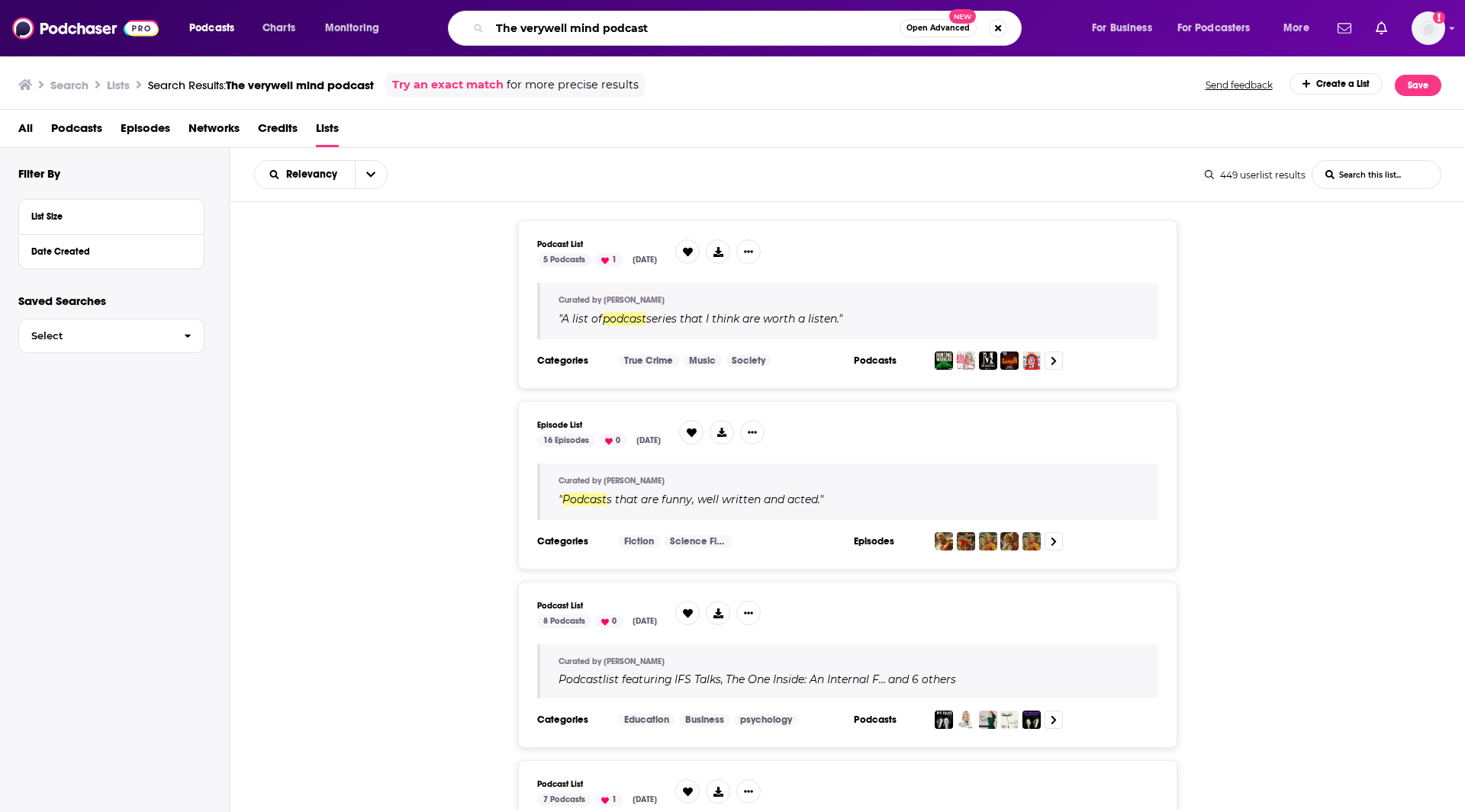
drag, startPoint x: 695, startPoint y: 33, endPoint x: 445, endPoint y: 25, distance: 250.1
click at [445, 25] on div "The verywell mind podcast Open Advanced New" at bounding box center [750, 28] width 652 height 35
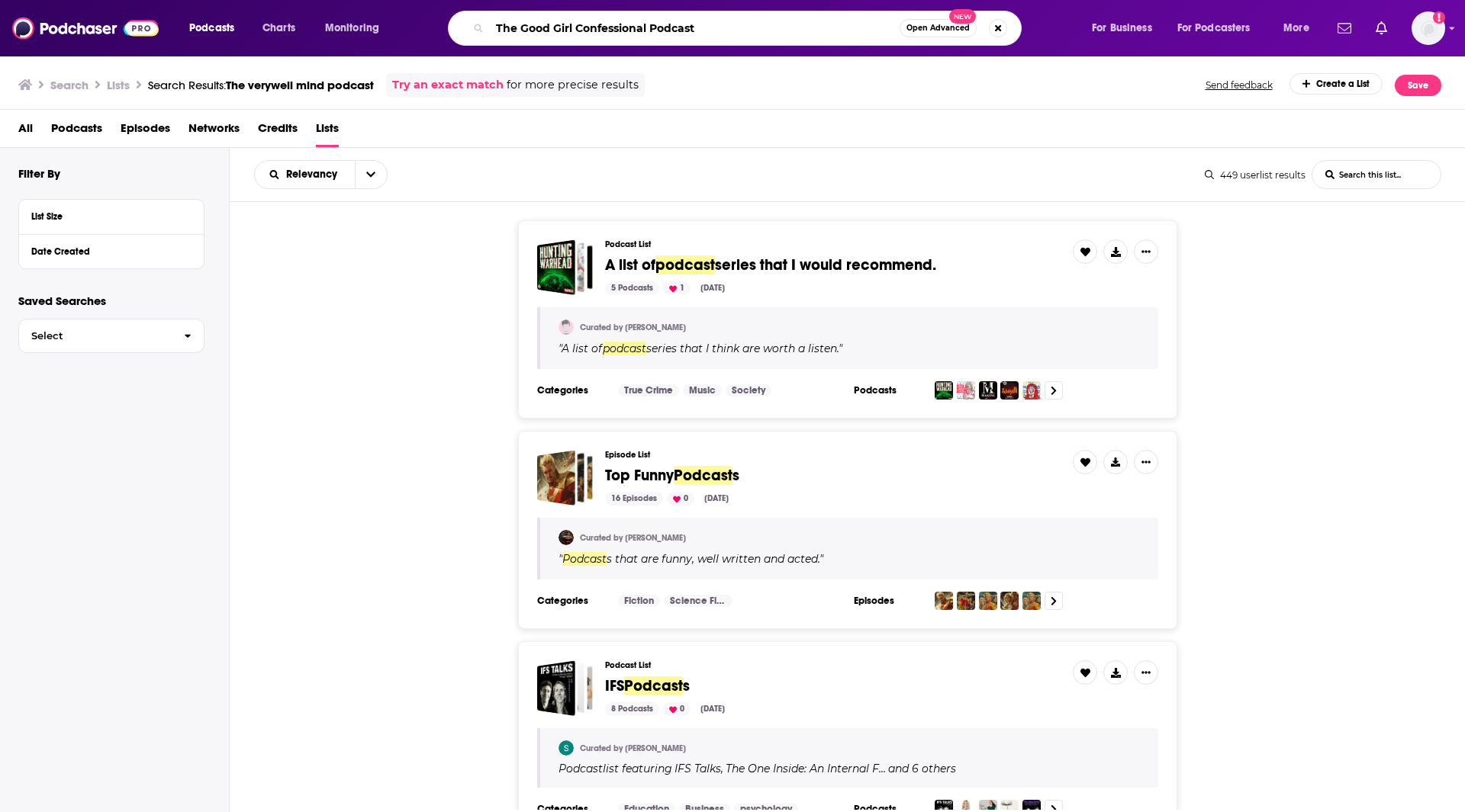
type input "The Good Girl Confessional Podcast"
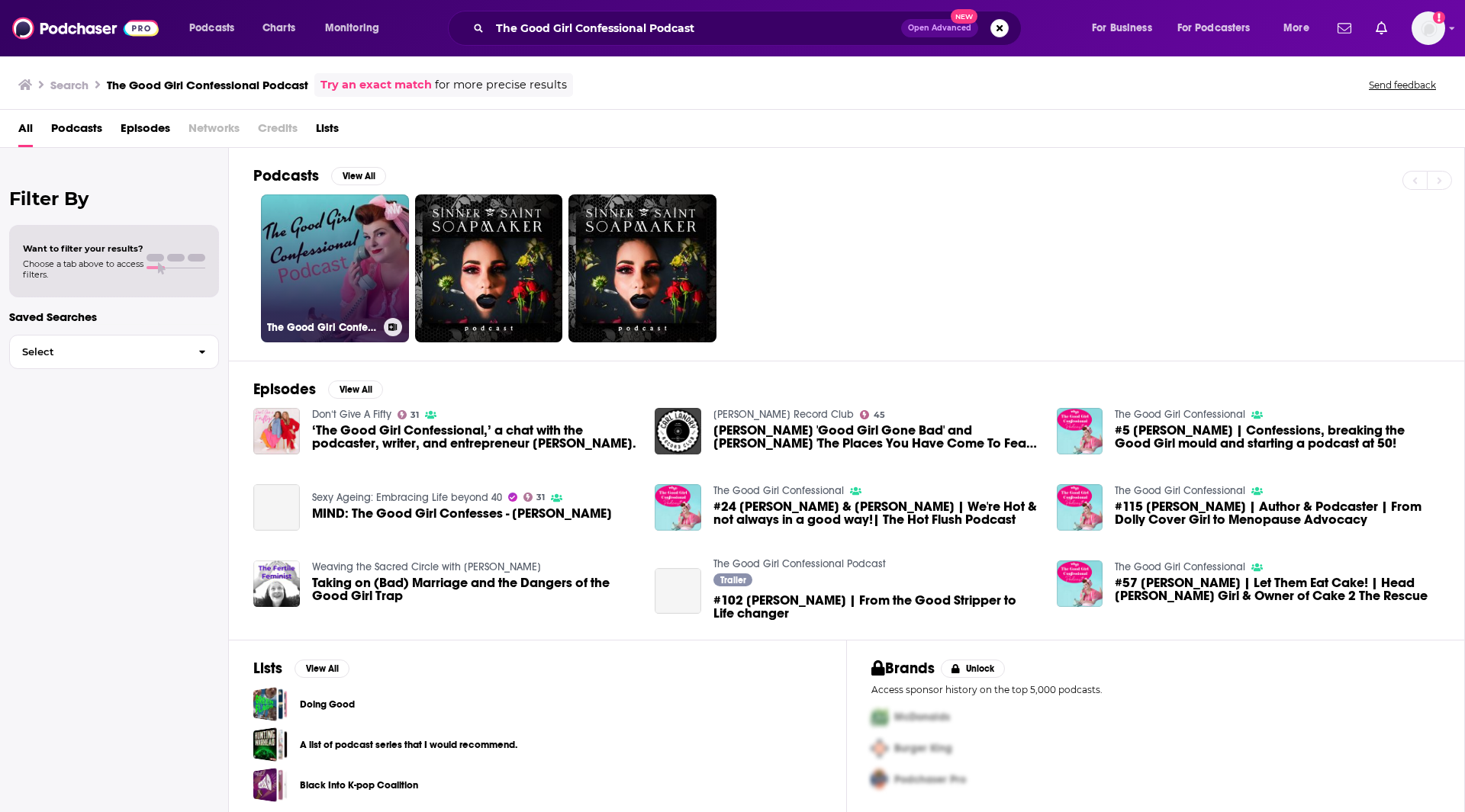
click at [348, 259] on link "The Good Girl Confessional Podcast" at bounding box center [334, 268] width 148 height 148
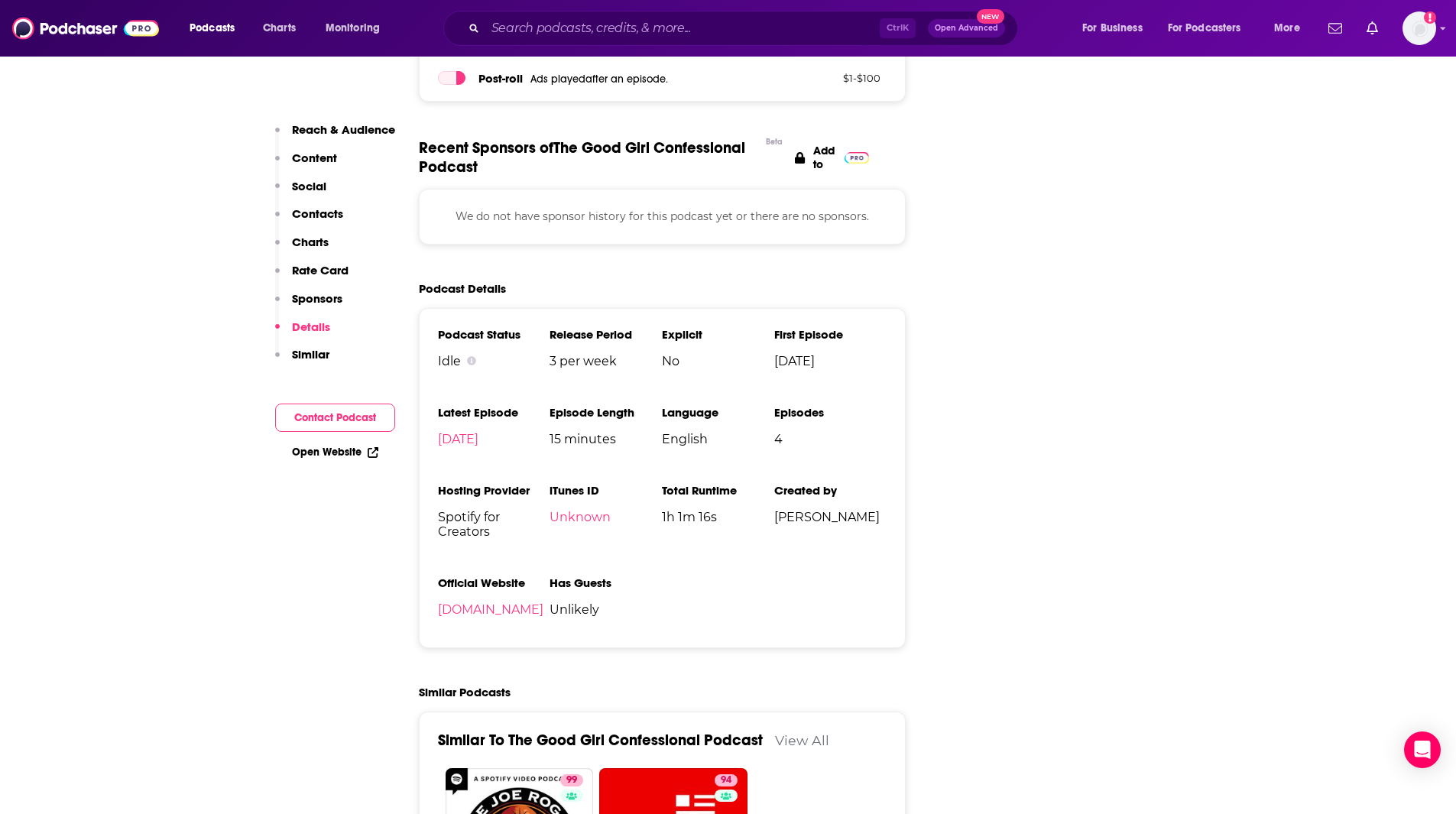
scroll to position [1759, 0]
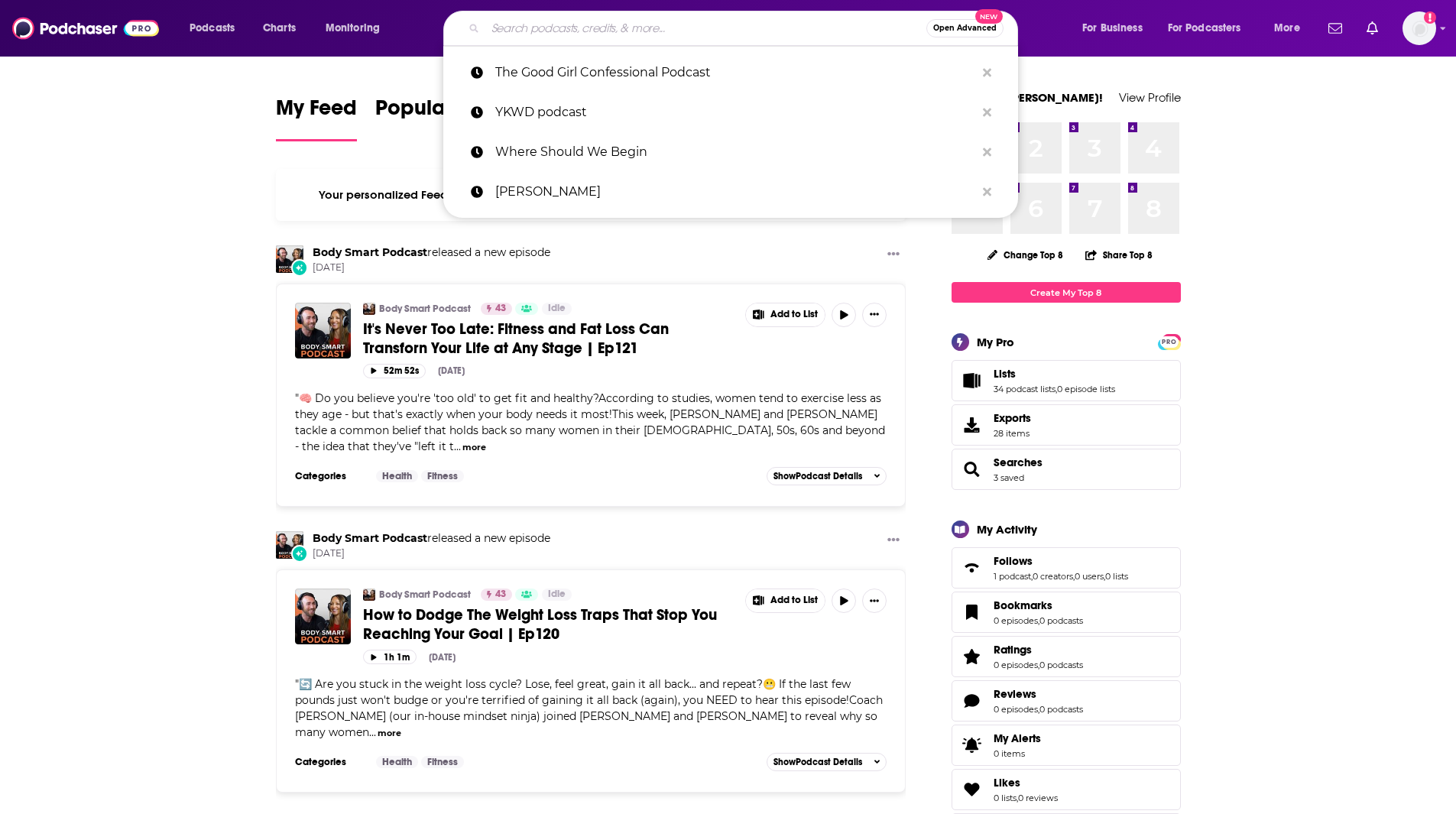
click at [539, 27] on input "Search podcasts, credits, & more..." at bounding box center [706, 28] width 441 height 24
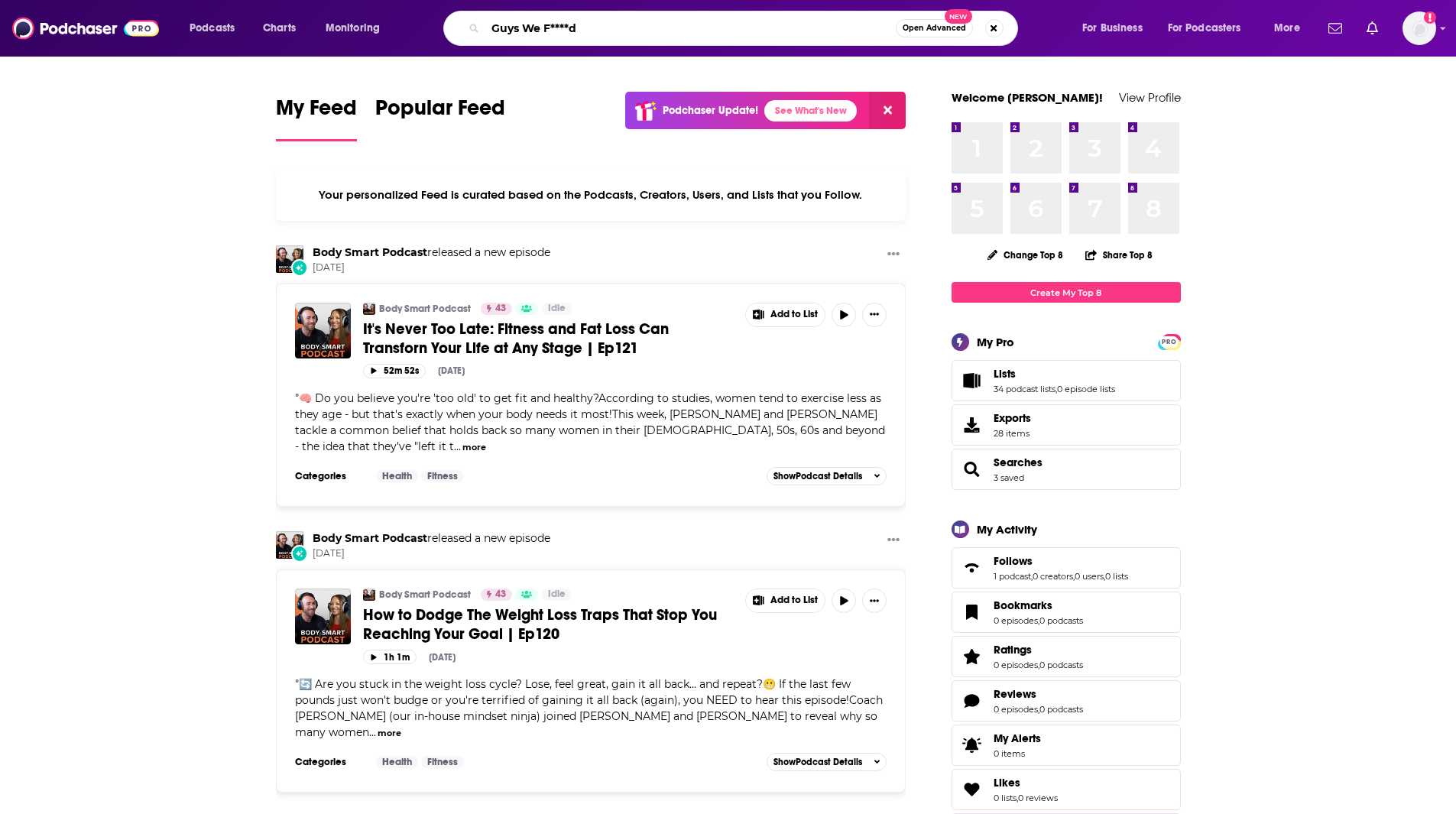
type input "Guys We F****d"
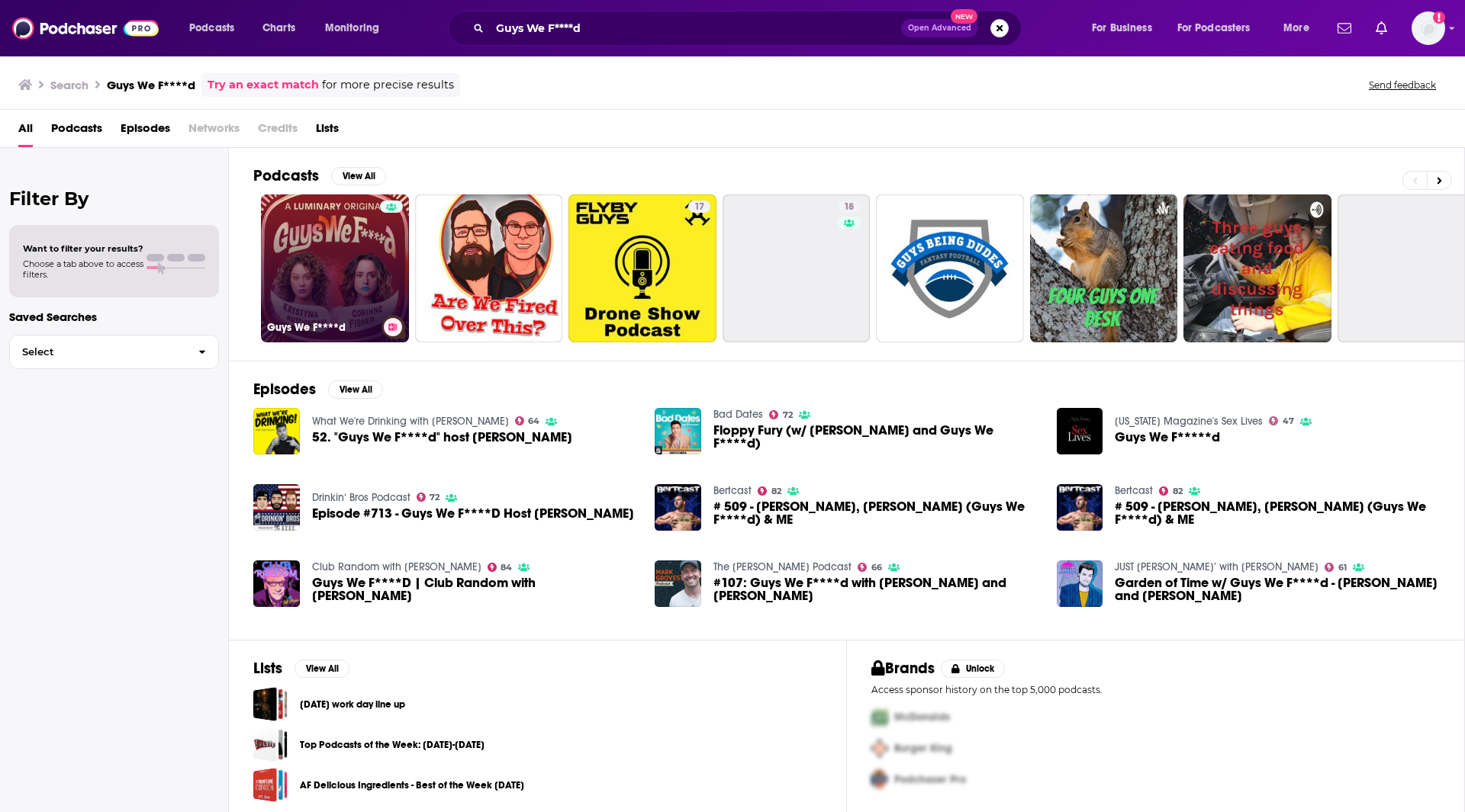
click at [333, 294] on link "Guys We F****d" at bounding box center [334, 268] width 148 height 148
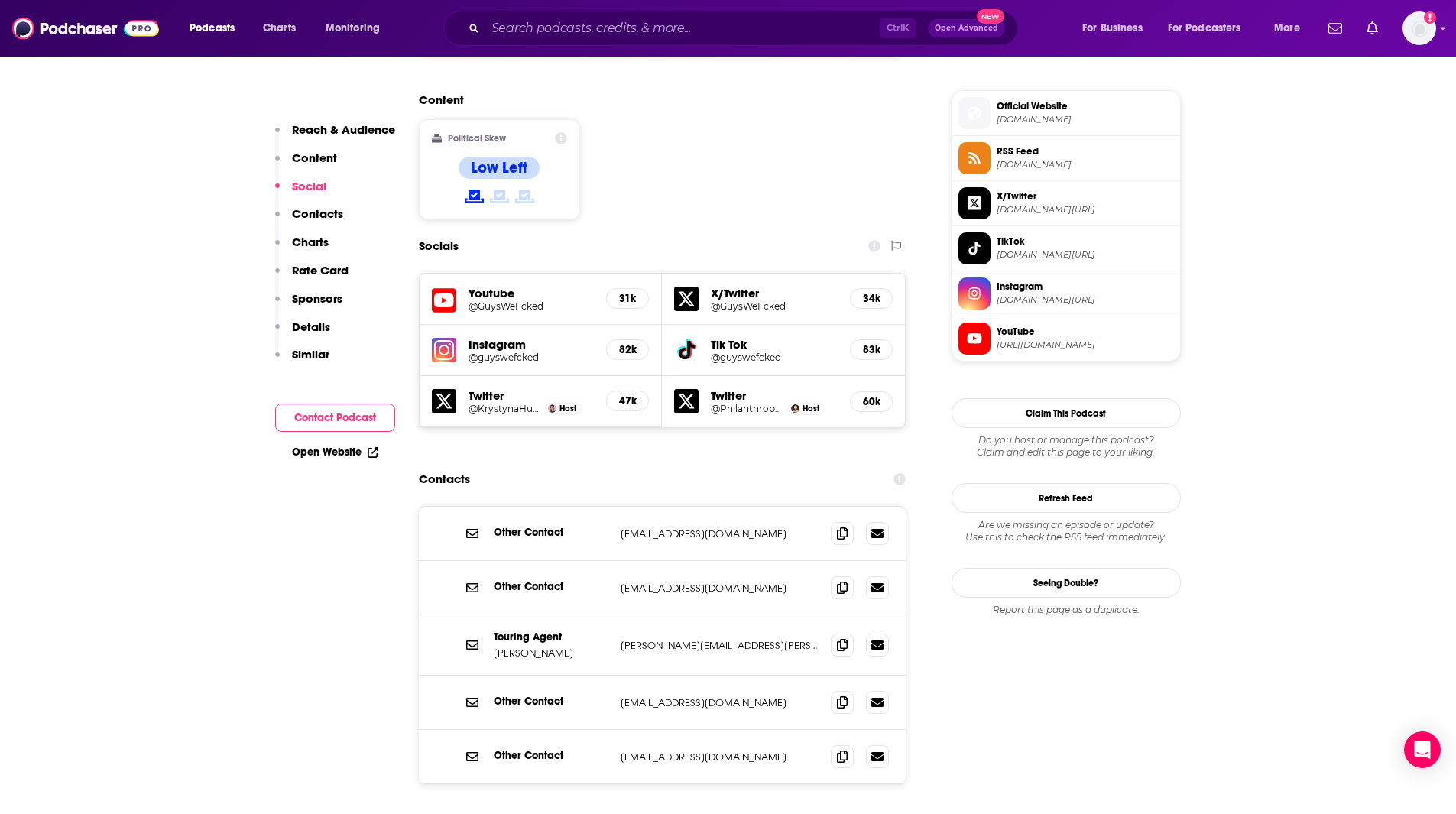
scroll to position [1216, 0]
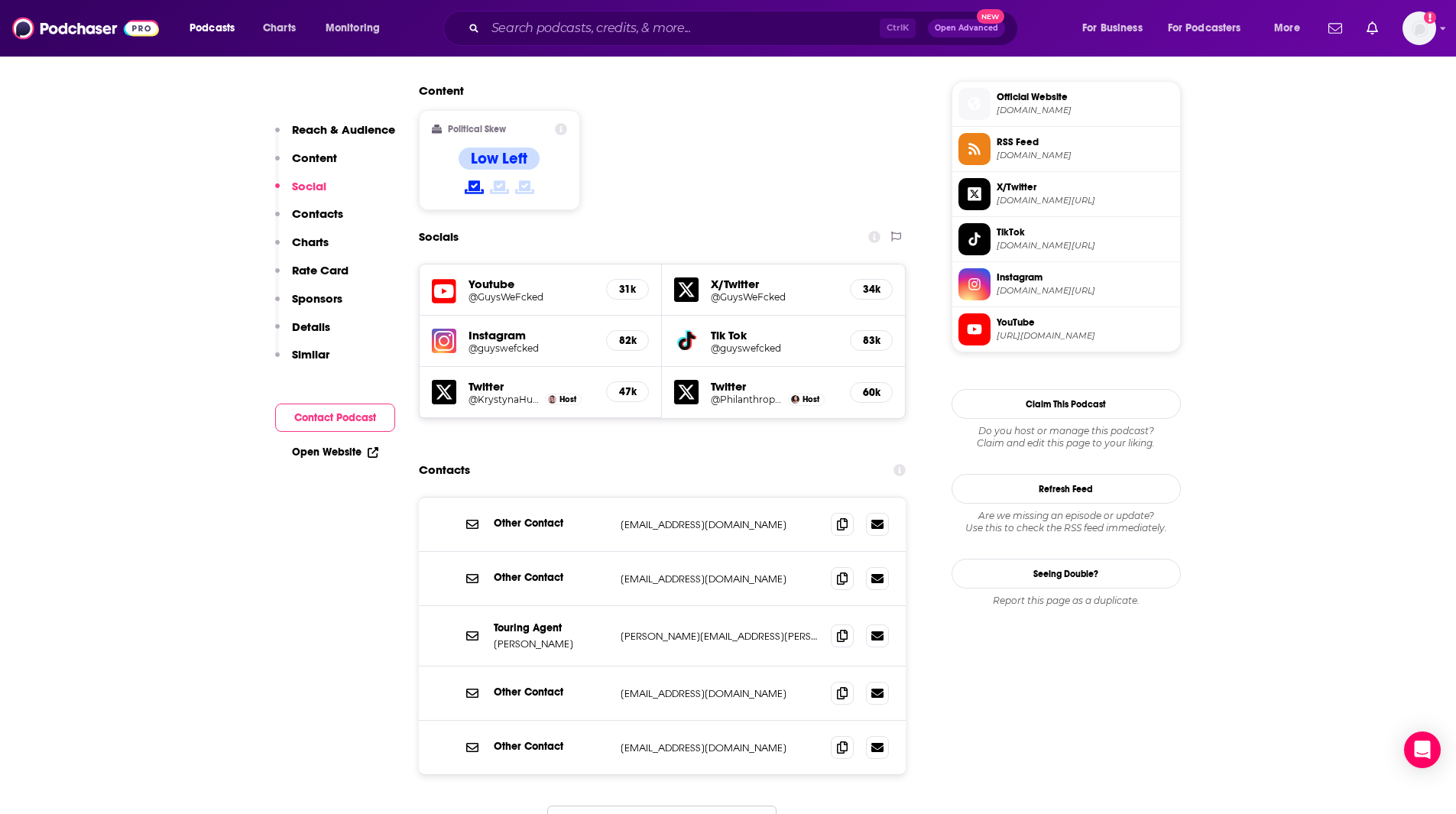
click at [479, 292] on h5 "@GuysWeFcked" at bounding box center [531, 297] width 126 height 12
